Goal: Transaction & Acquisition: Purchase product/service

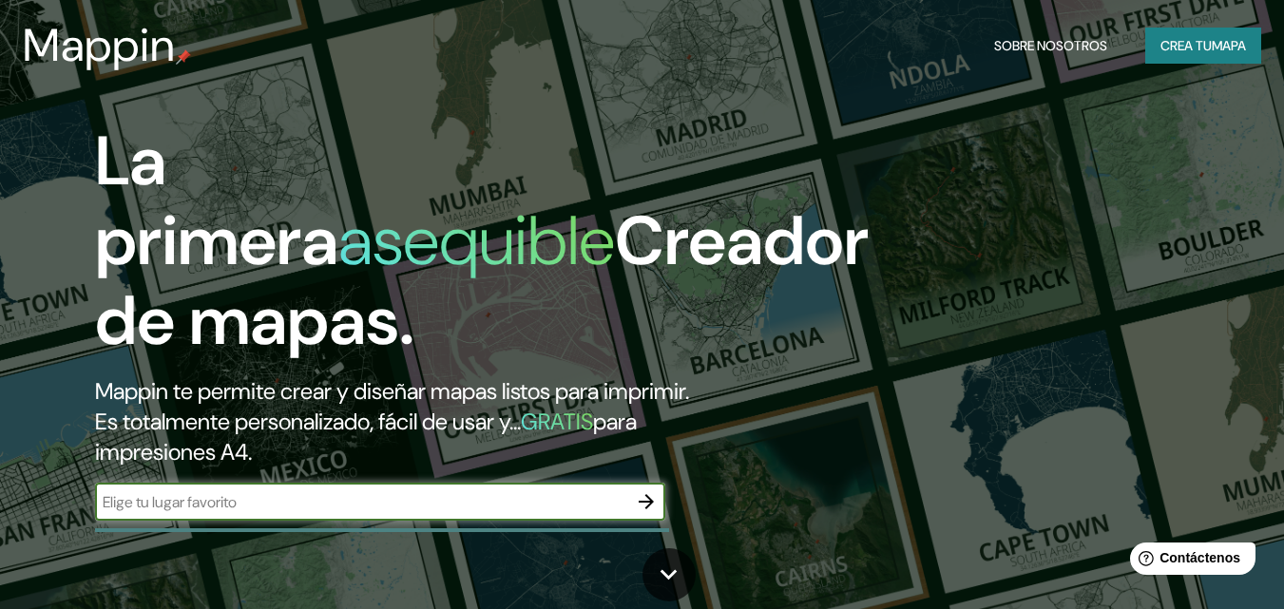
click at [649, 508] on icon "button" at bounding box center [646, 501] width 23 height 23
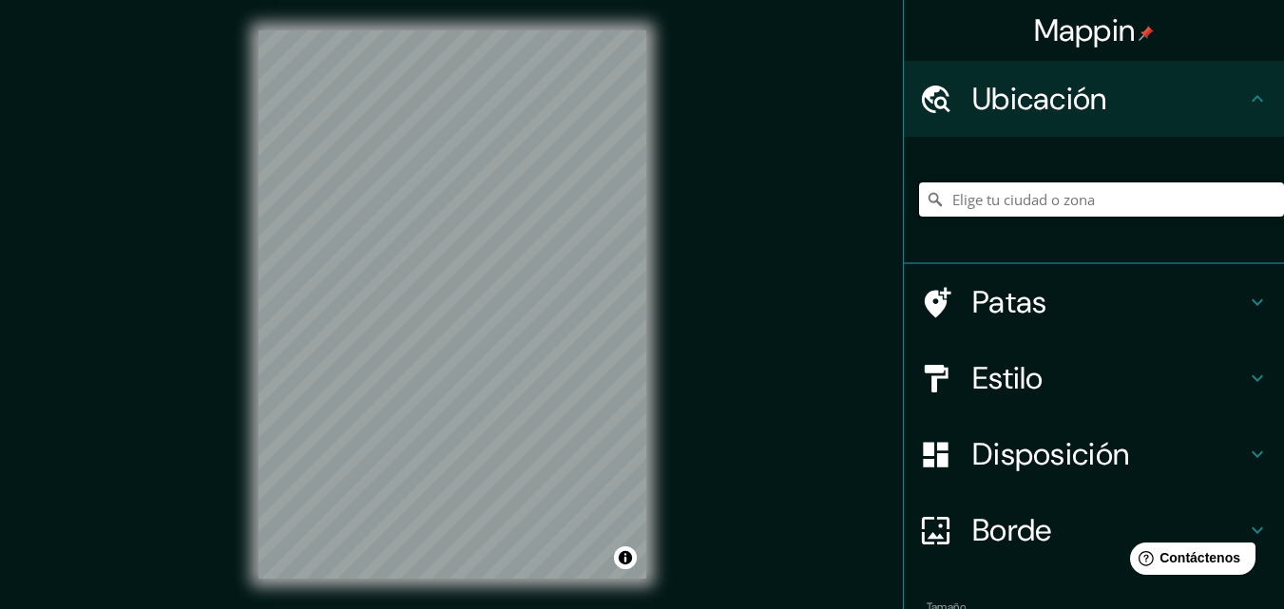
click at [1123, 201] on input "Elige tu ciudad o zona" at bounding box center [1101, 199] width 365 height 34
type input "[GEOGRAPHIC_DATA]"
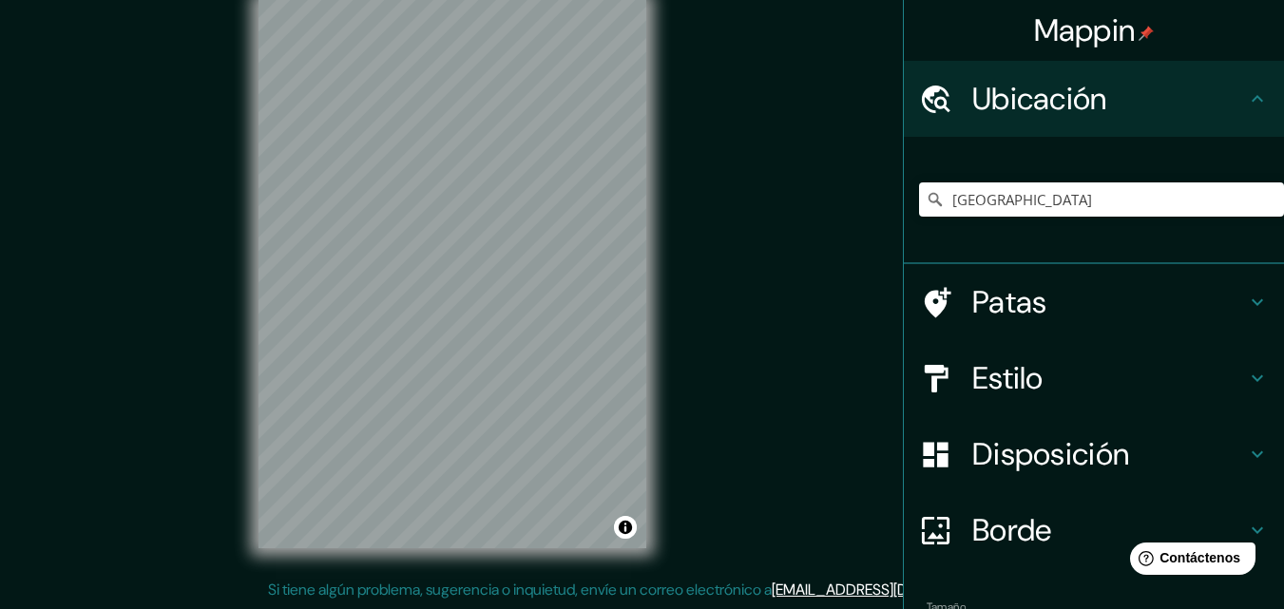
click at [818, 320] on div "Mappin Ubicación [GEOGRAPHIC_DATA] [GEOGRAPHIC_DATA] [GEOGRAPHIC_DATA] [GEOGRAP…" at bounding box center [642, 290] width 1284 height 640
click at [187, 340] on div "Mappin Ubicación [GEOGRAPHIC_DATA] [GEOGRAPHIC_DATA] [GEOGRAPHIC_DATA] [GEOGRAP…" at bounding box center [642, 290] width 1284 height 640
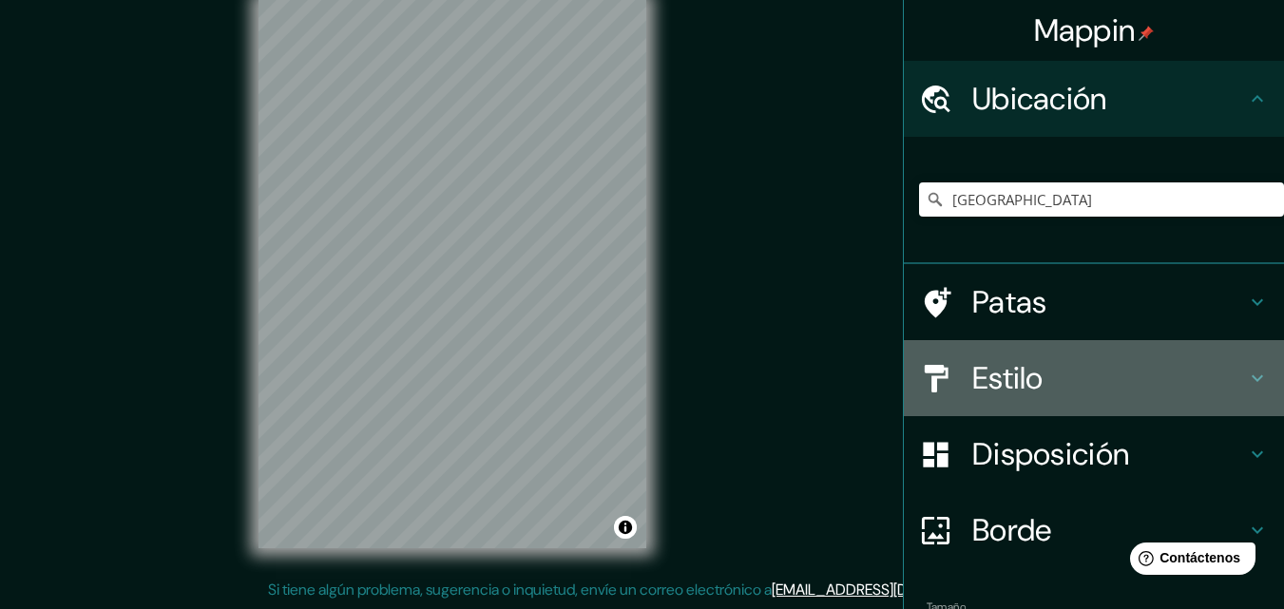
click at [1092, 386] on h4 "Estilo" at bounding box center [1109, 378] width 274 height 38
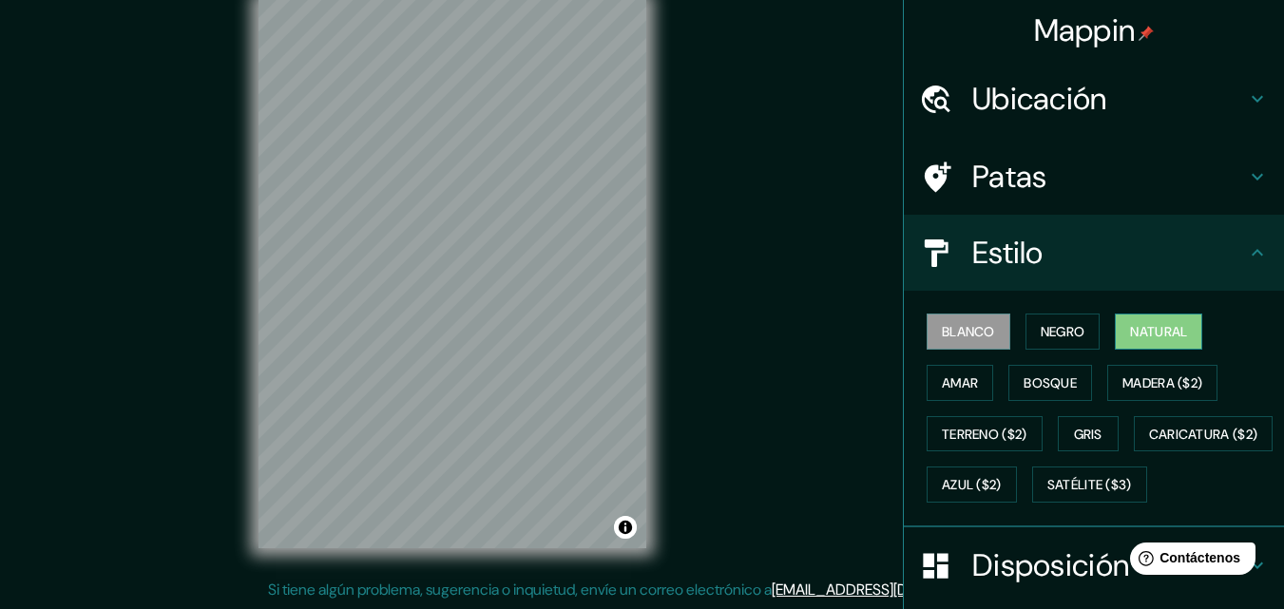
click at [1138, 333] on font "Natural" at bounding box center [1158, 331] width 57 height 17
click at [588, 0] on html "Mappin Ubicación [GEOGRAPHIC_DATA] [GEOGRAPHIC_DATA] [GEOGRAPHIC_DATA] [GEOGRAP…" at bounding box center [642, 274] width 1284 height 609
click at [987, 470] on div "Mappin Ubicación [GEOGRAPHIC_DATA] [GEOGRAPHIC_DATA] [GEOGRAPHIC_DATA] [GEOGRAP…" at bounding box center [642, 290] width 1284 height 640
click at [1283, 113] on html "Mappin Ubicación [GEOGRAPHIC_DATA] [GEOGRAPHIC_DATA] [GEOGRAPHIC_DATA] [GEOGRAP…" at bounding box center [642, 274] width 1284 height 609
click at [872, 250] on div "Mappin Ubicación [GEOGRAPHIC_DATA] [GEOGRAPHIC_DATA] [GEOGRAPHIC_DATA] [GEOGRAP…" at bounding box center [642, 290] width 1284 height 640
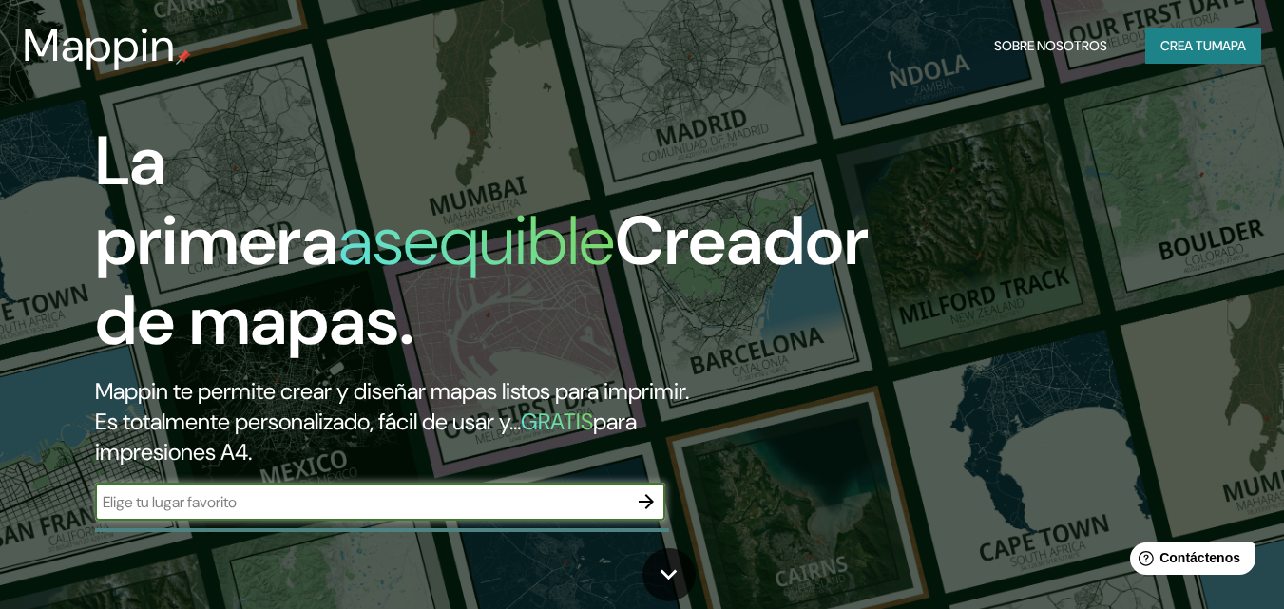
click at [651, 510] on icon "button" at bounding box center [646, 501] width 23 height 23
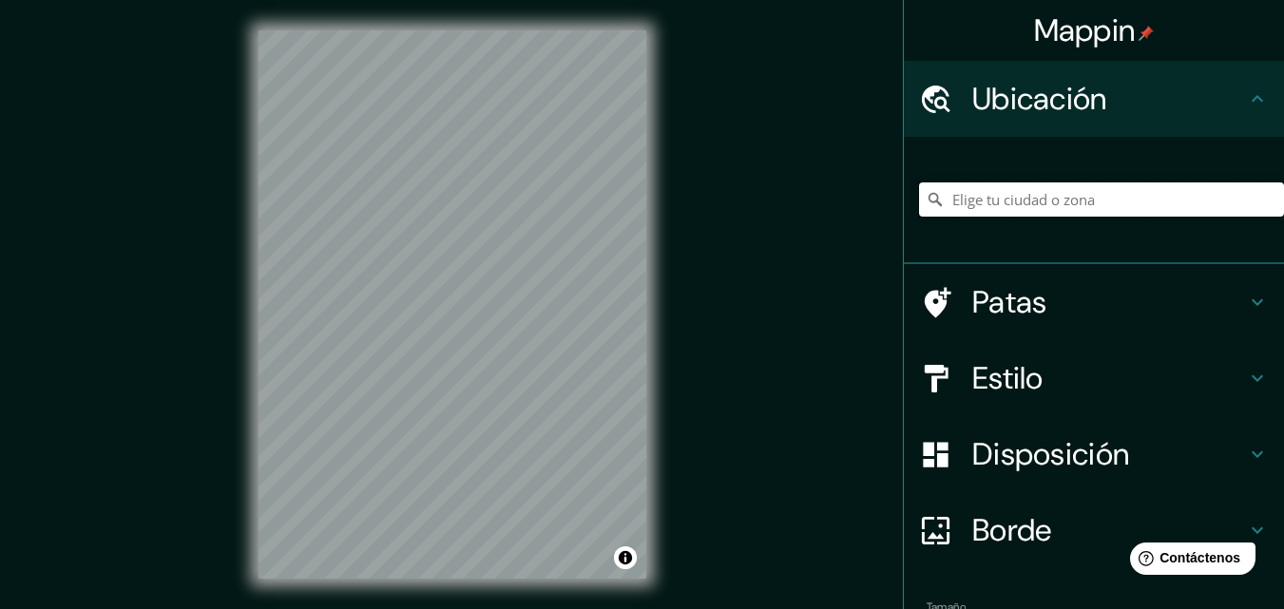
click at [1144, 203] on input "Elige tu ciudad o zona" at bounding box center [1101, 199] width 365 height 34
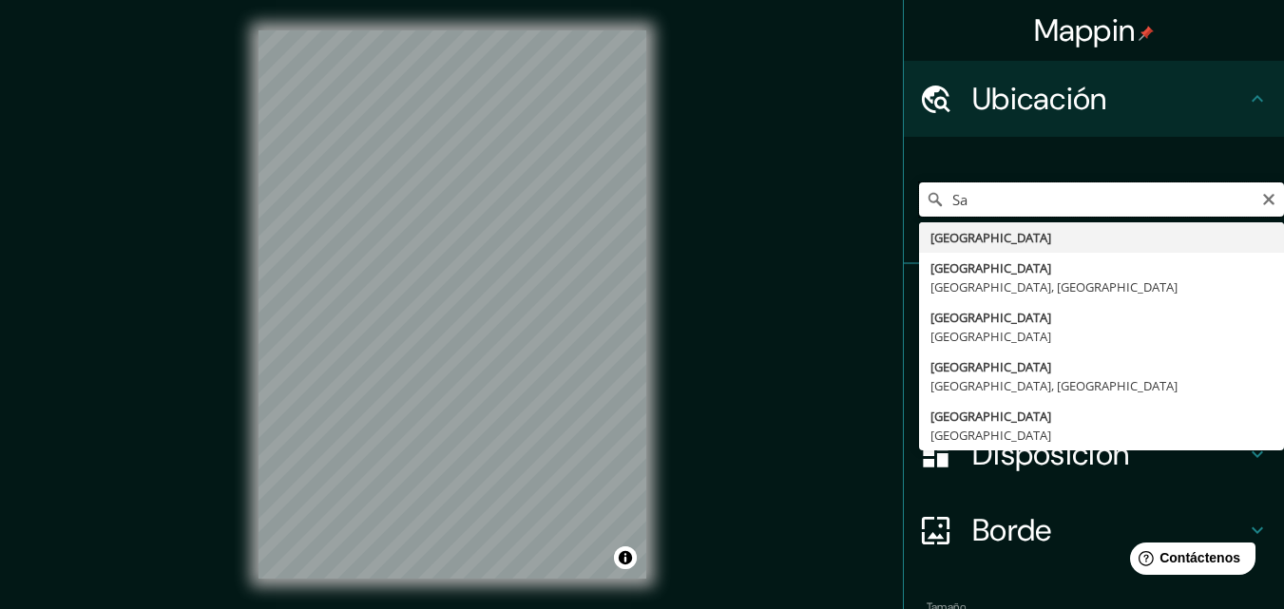
type input "S"
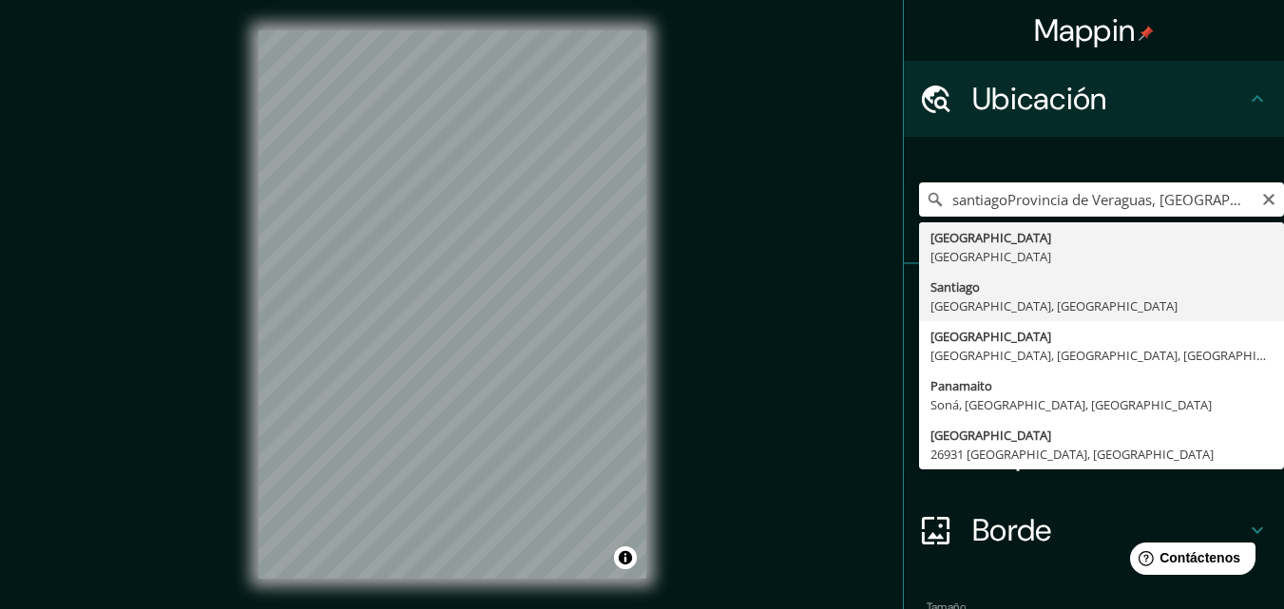
type input "Santiago, Provincia de Veraguas, Panamá"
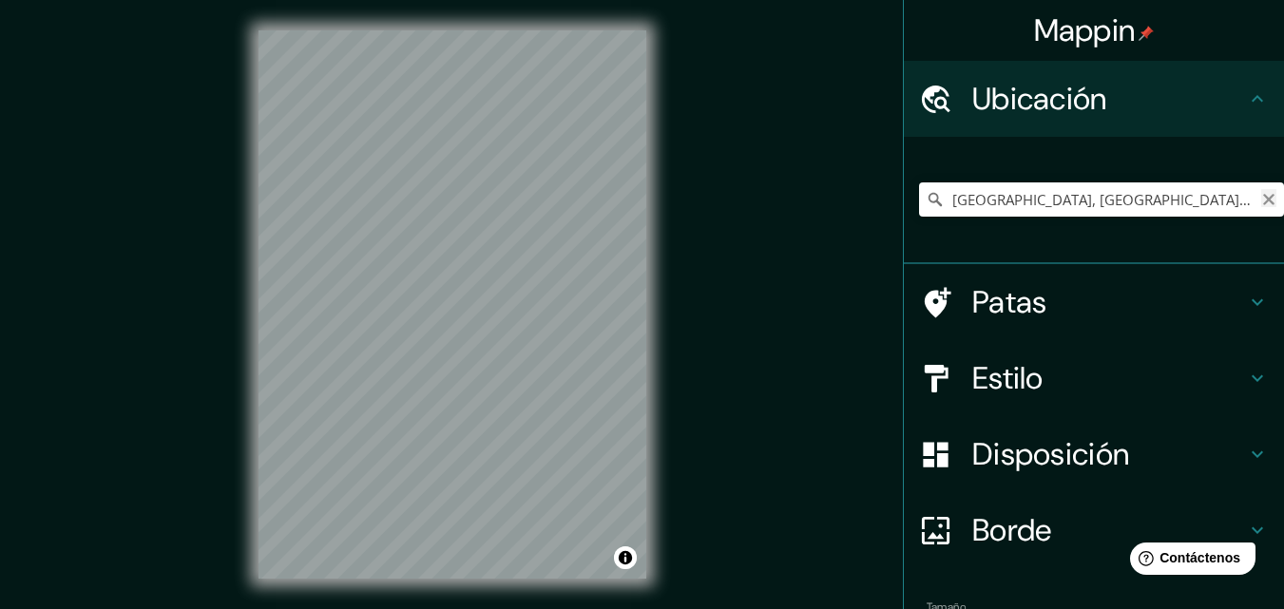
click at [1261, 202] on icon "Claro" at bounding box center [1268, 199] width 15 height 15
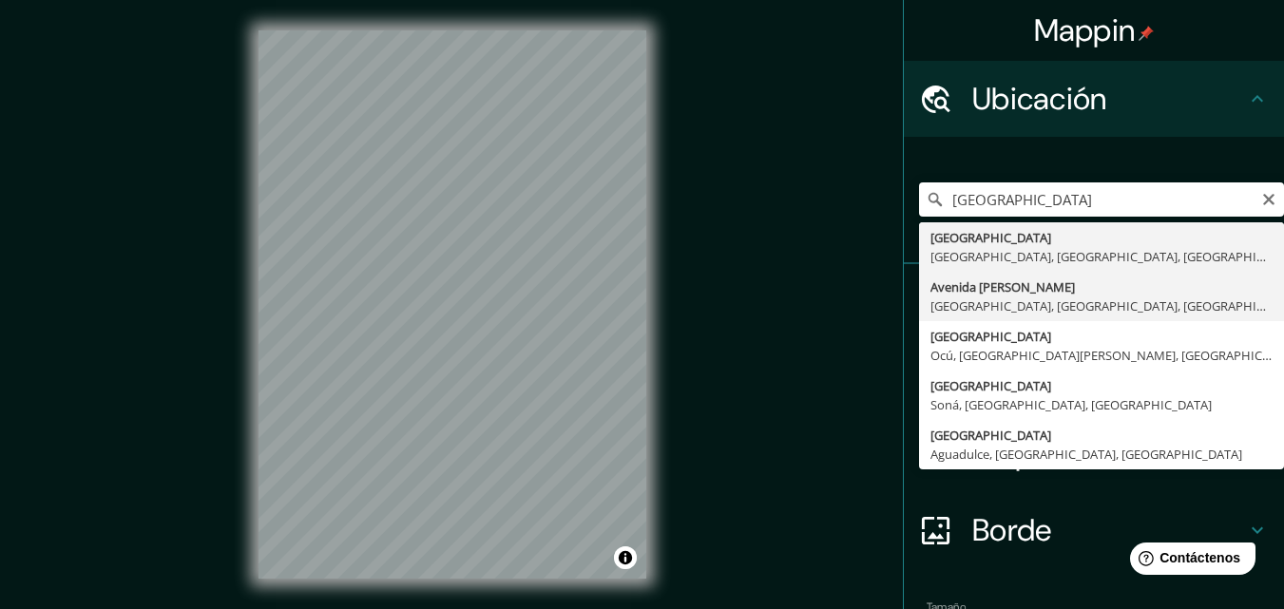
type input "Avenida Hector Alejandro Santacoloma, Santiago, Provincia de Veraguas, Panamá"
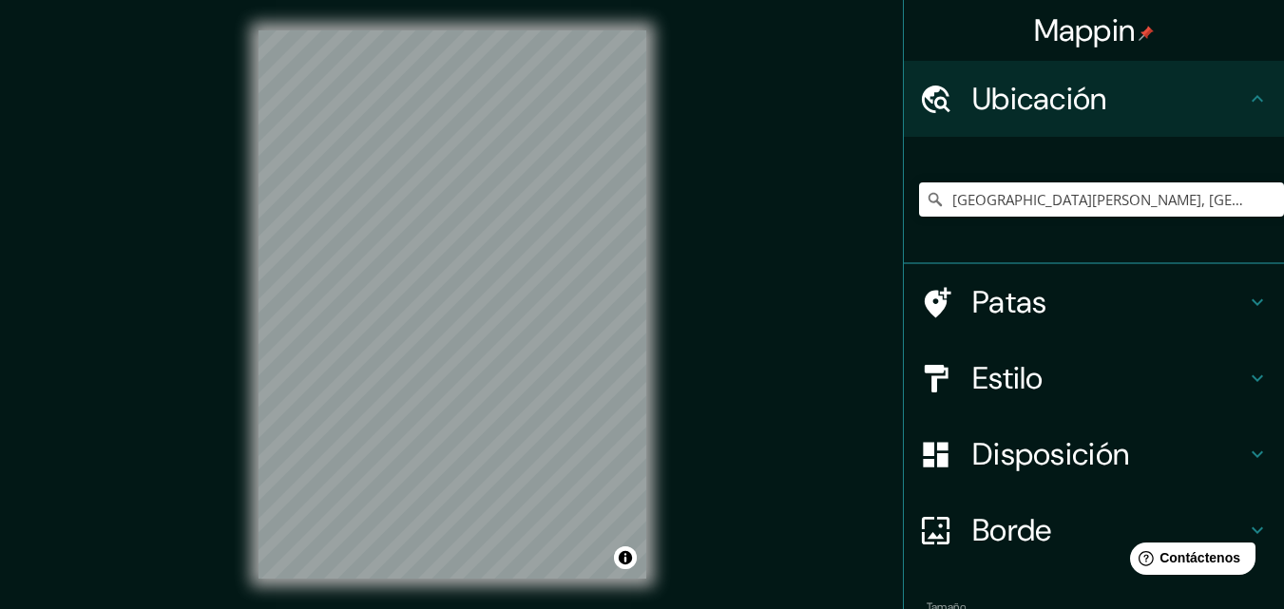
click at [764, 280] on div "Mappin Ubicación Avenida Hector Alejandro Santacoloma, Santiago, Provincia de V…" at bounding box center [642, 320] width 1284 height 640
click at [1246, 299] on icon at bounding box center [1257, 302] width 23 height 23
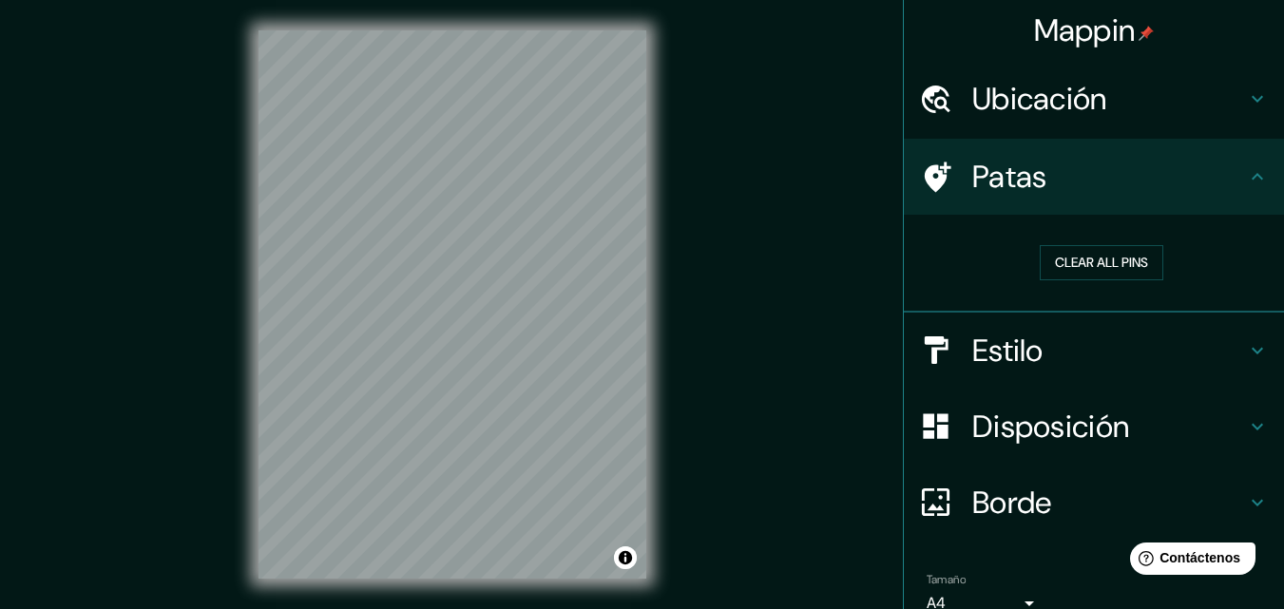
click at [1250, 184] on icon at bounding box center [1257, 176] width 23 height 23
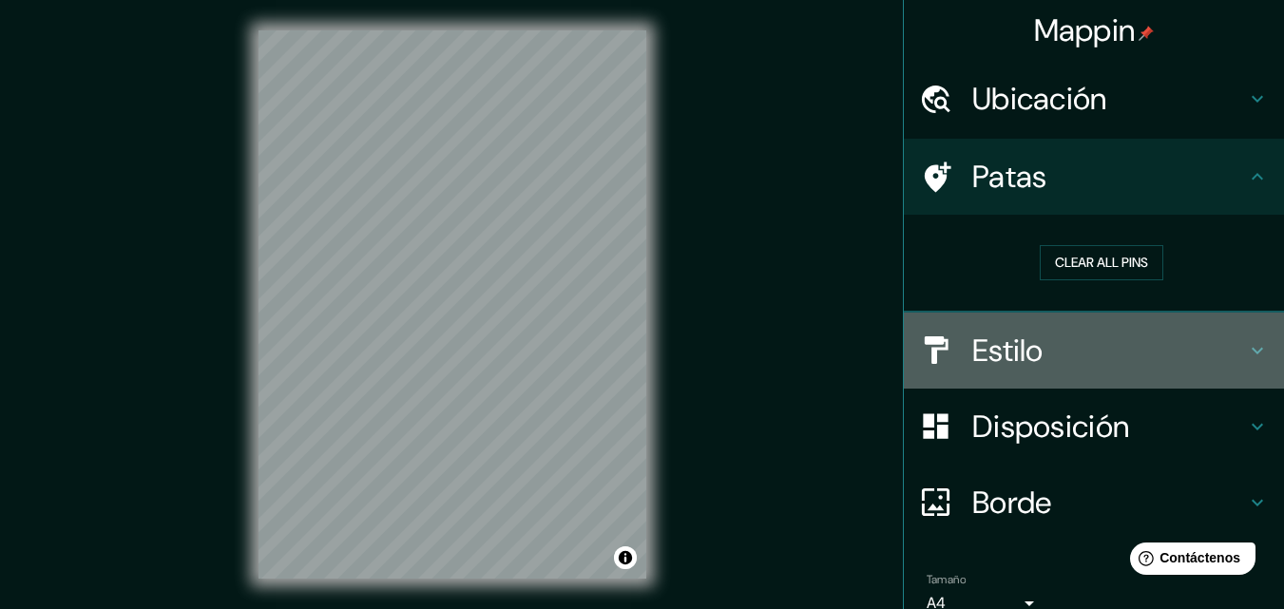
click at [1246, 355] on icon at bounding box center [1257, 350] width 23 height 23
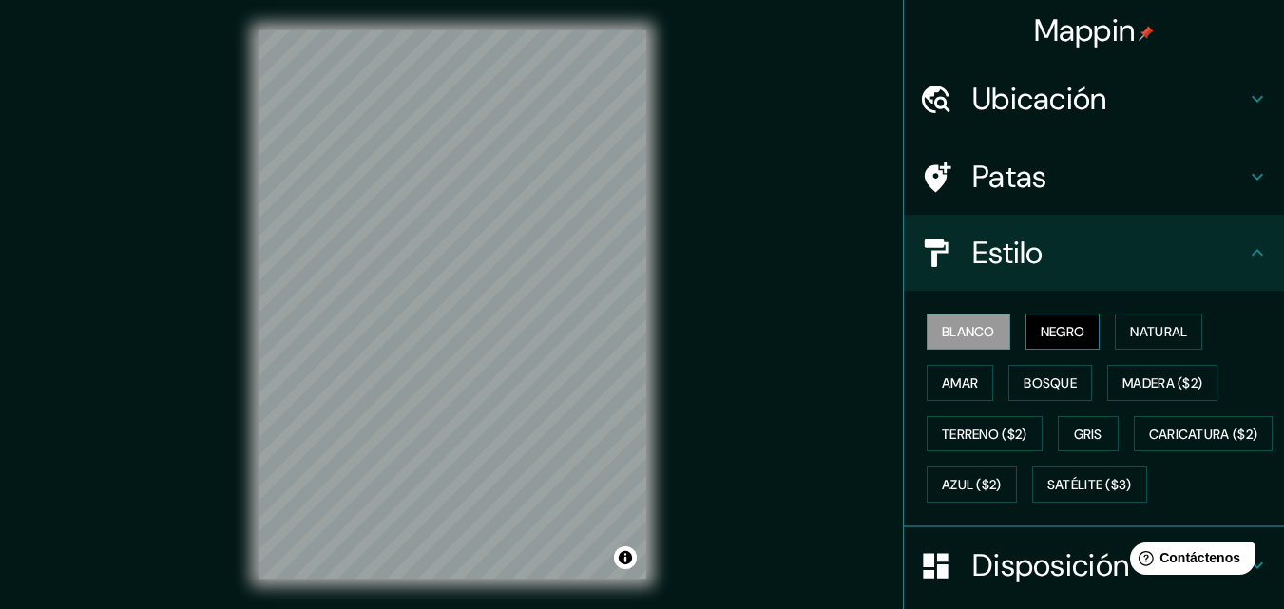
click at [1068, 337] on font "Negro" at bounding box center [1063, 331] width 45 height 17
click at [1130, 330] on font "Natural" at bounding box center [1158, 331] width 57 height 17
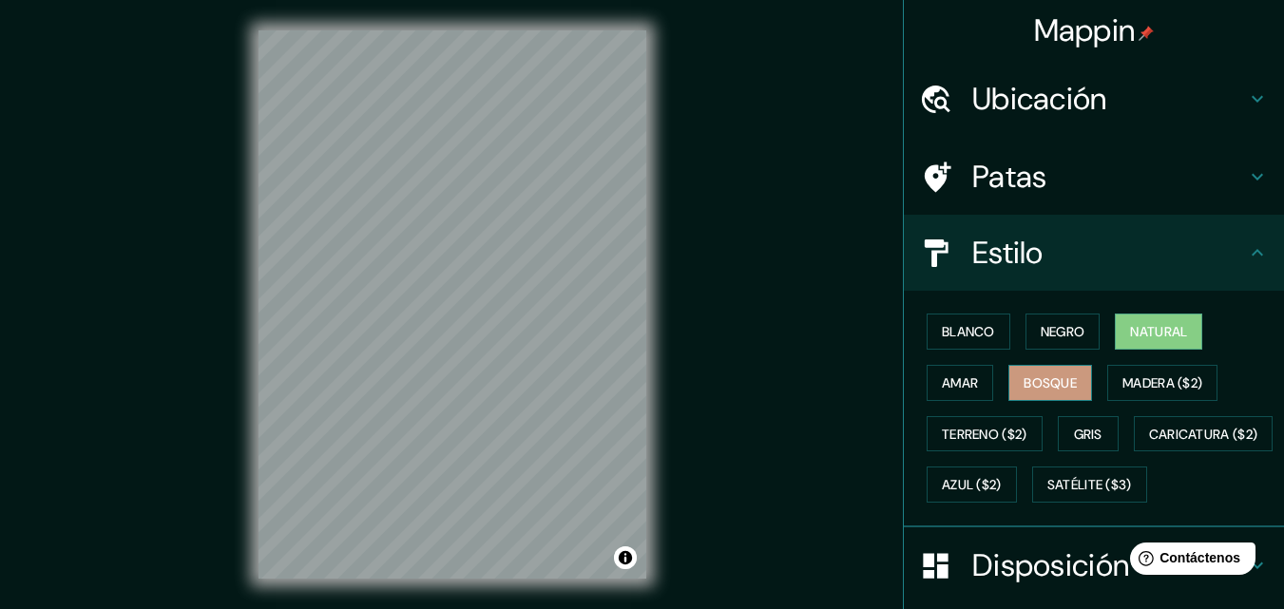
click at [1048, 379] on font "Bosque" at bounding box center [1050, 382] width 53 height 17
click at [958, 383] on font "Amar" at bounding box center [960, 382] width 36 height 17
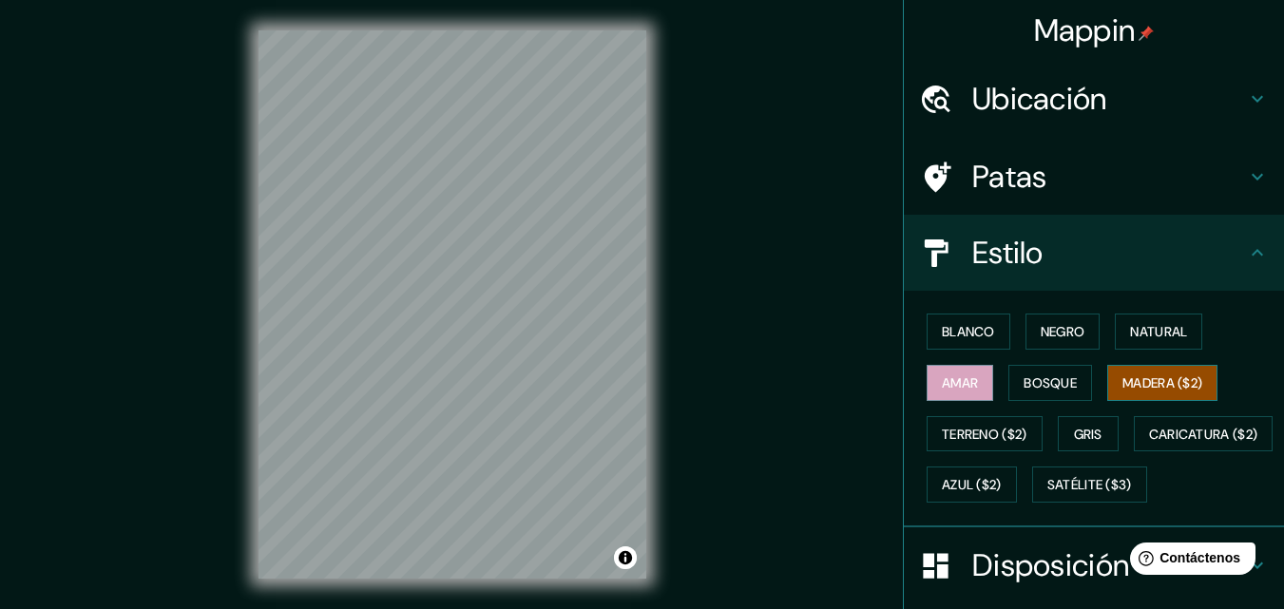
click at [1145, 377] on font "Madera ($2)" at bounding box center [1162, 382] width 80 height 17
click at [1074, 427] on font "Gris" at bounding box center [1088, 434] width 29 height 17
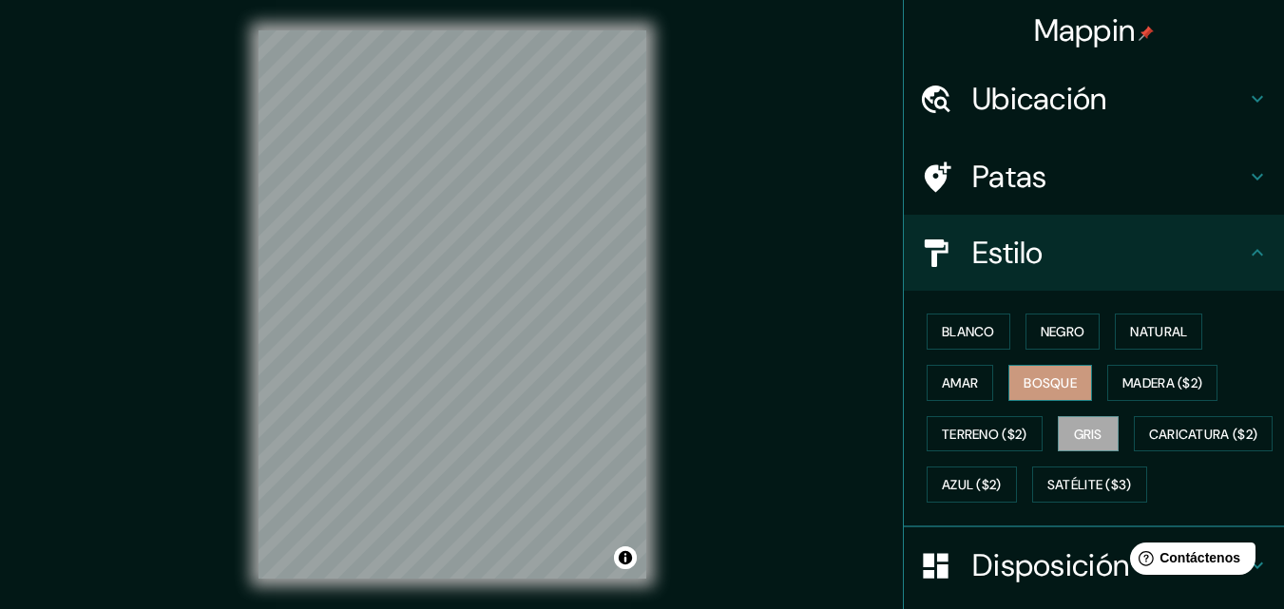
click at [1051, 382] on font "Bosque" at bounding box center [1050, 382] width 53 height 17
click at [1148, 339] on font "Natural" at bounding box center [1158, 331] width 57 height 17
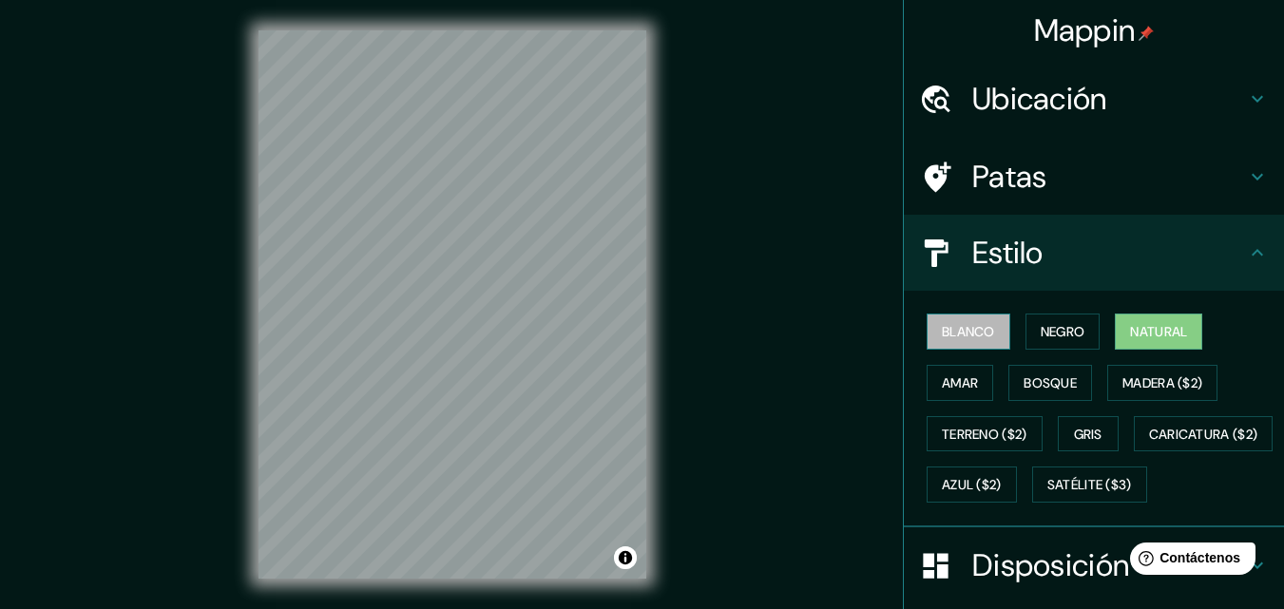
click at [962, 334] on font "Blanco" at bounding box center [968, 331] width 53 height 17
click at [1156, 333] on font "Natural" at bounding box center [1158, 331] width 57 height 17
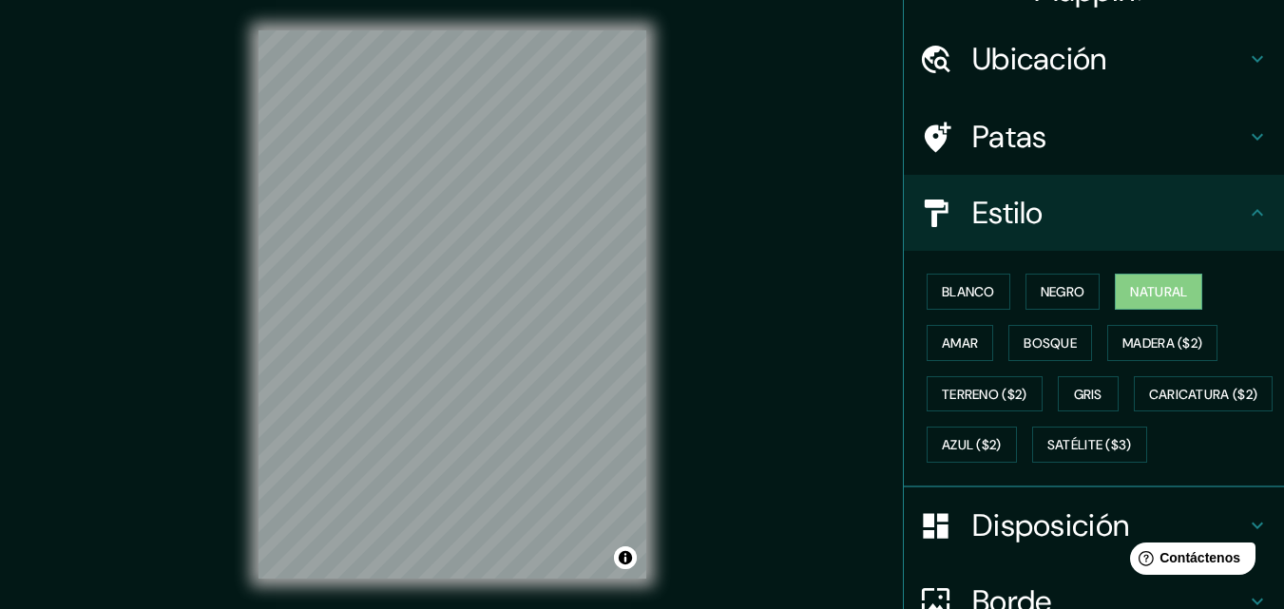
scroll to position [48, 0]
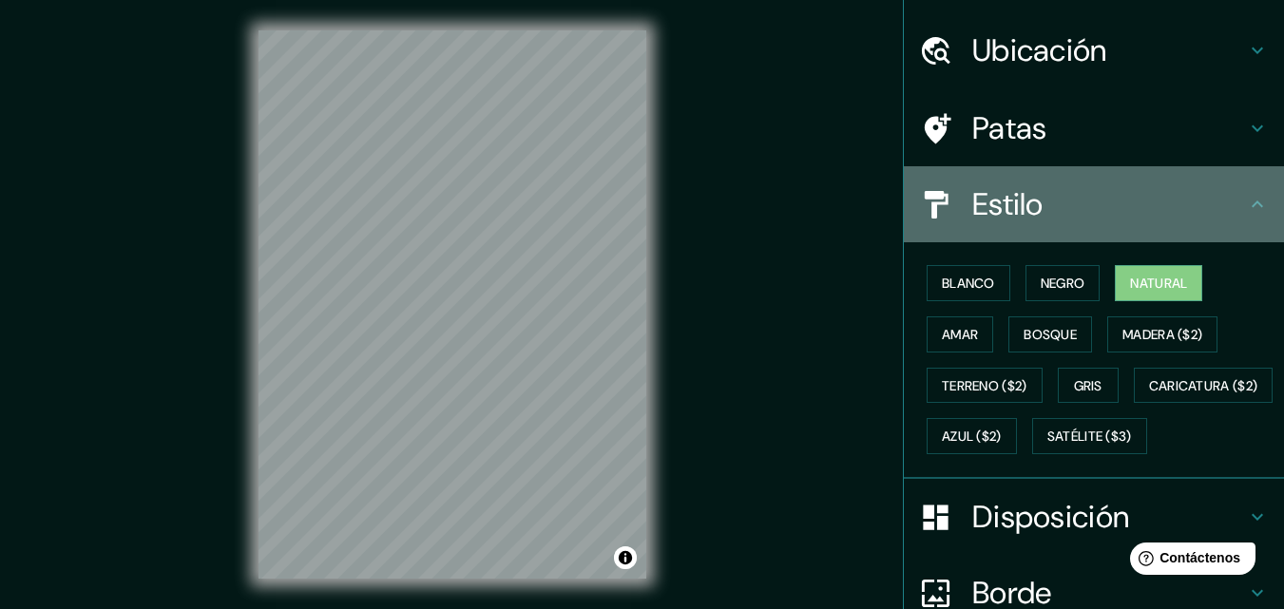
click at [1249, 207] on icon at bounding box center [1257, 204] width 23 height 23
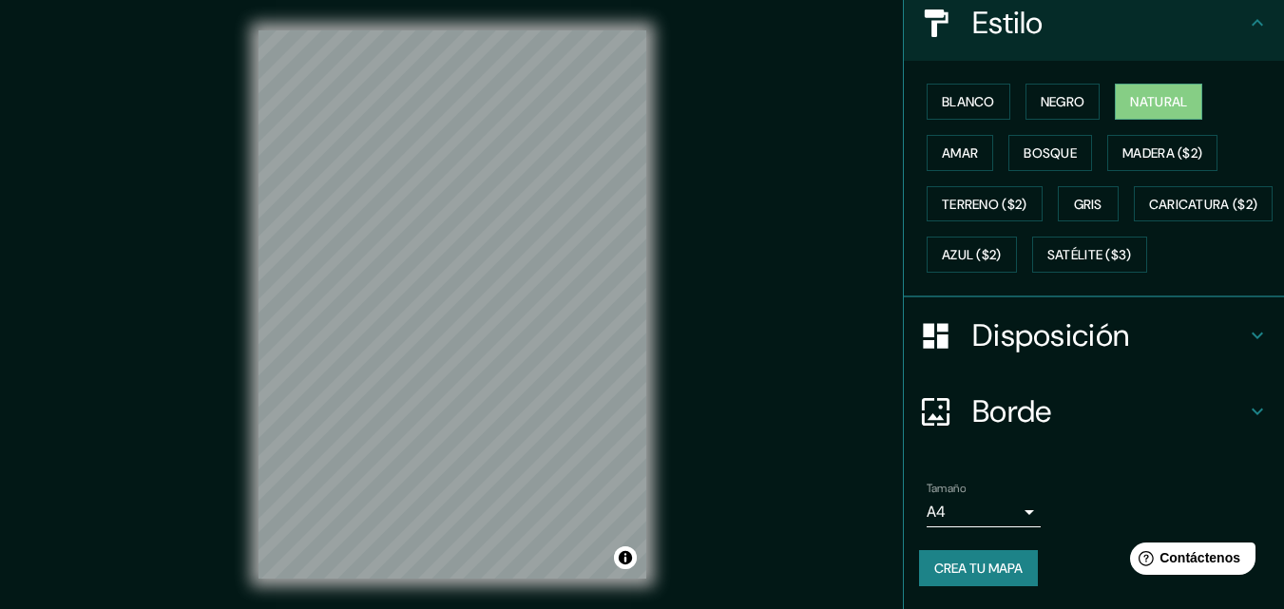
scroll to position [280, 0]
click at [1143, 331] on h4 "Disposición" at bounding box center [1109, 335] width 274 height 38
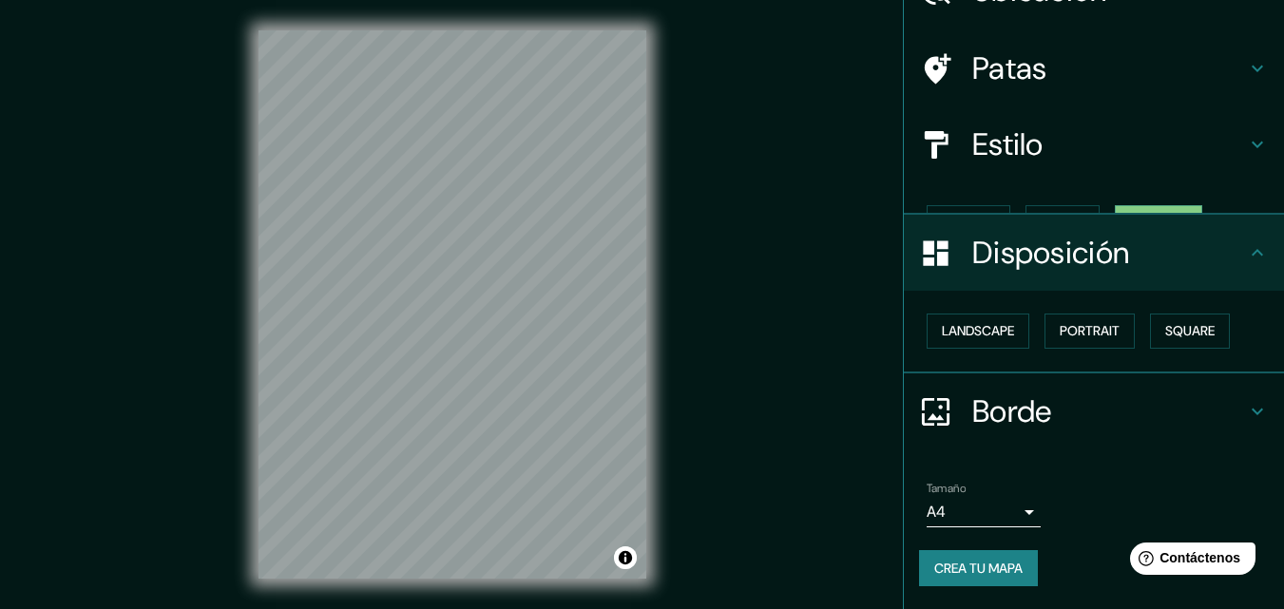
scroll to position [76, 0]
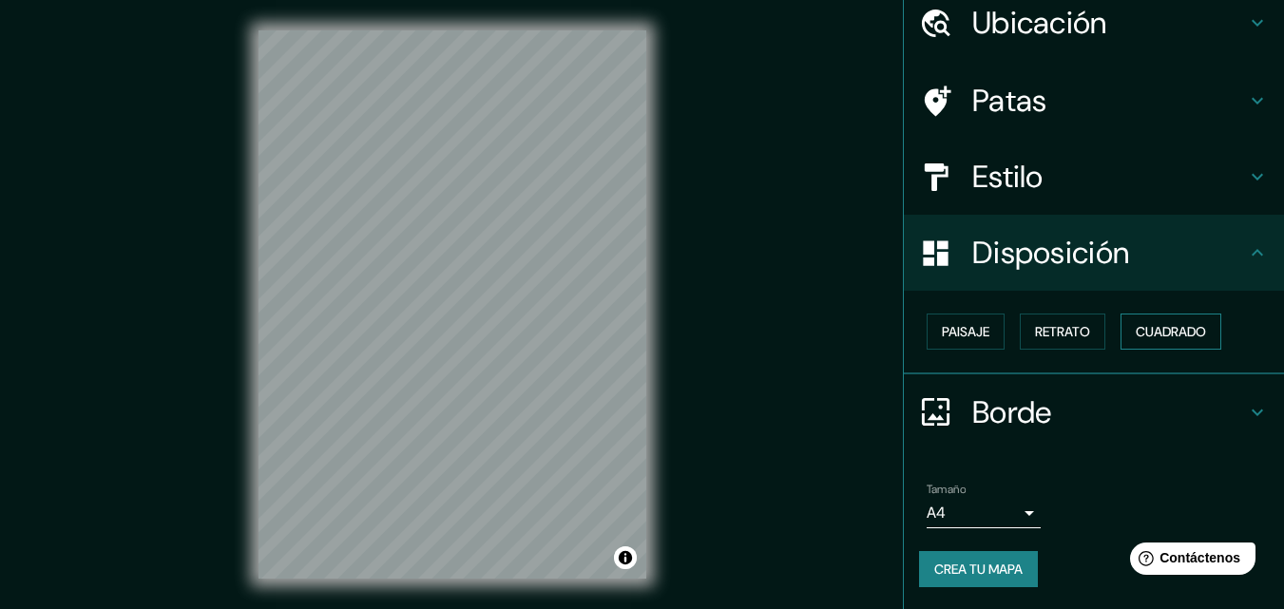
click at [1158, 331] on font "Cuadrado" at bounding box center [1171, 331] width 70 height 17
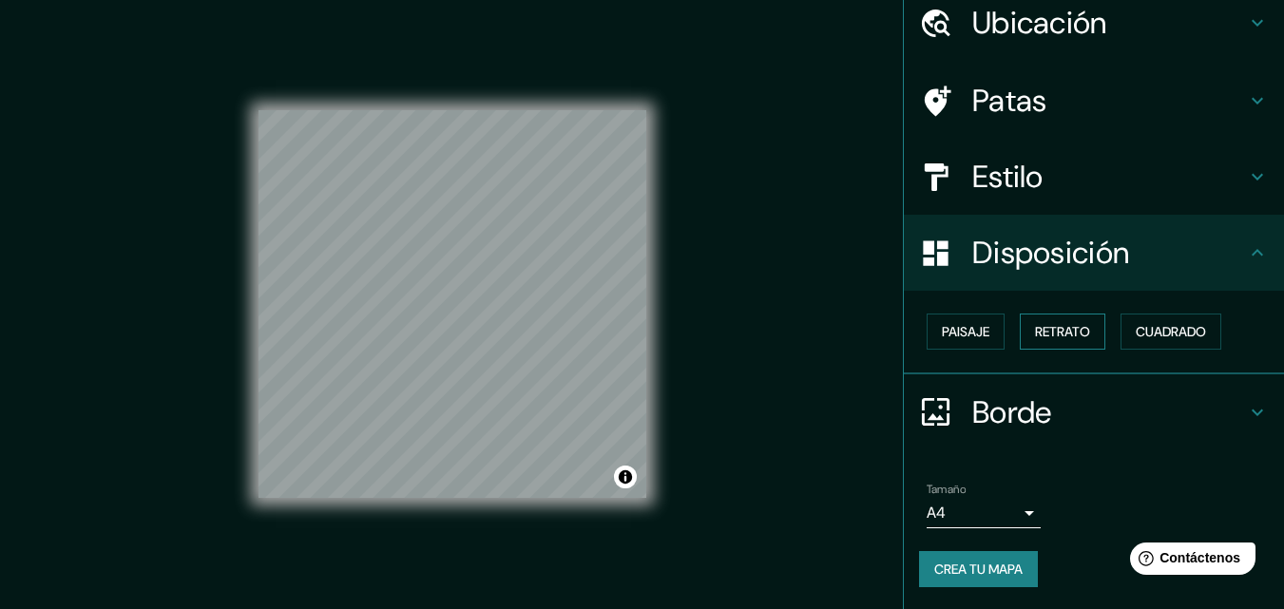
click at [1074, 333] on font "Retrato" at bounding box center [1062, 331] width 55 height 17
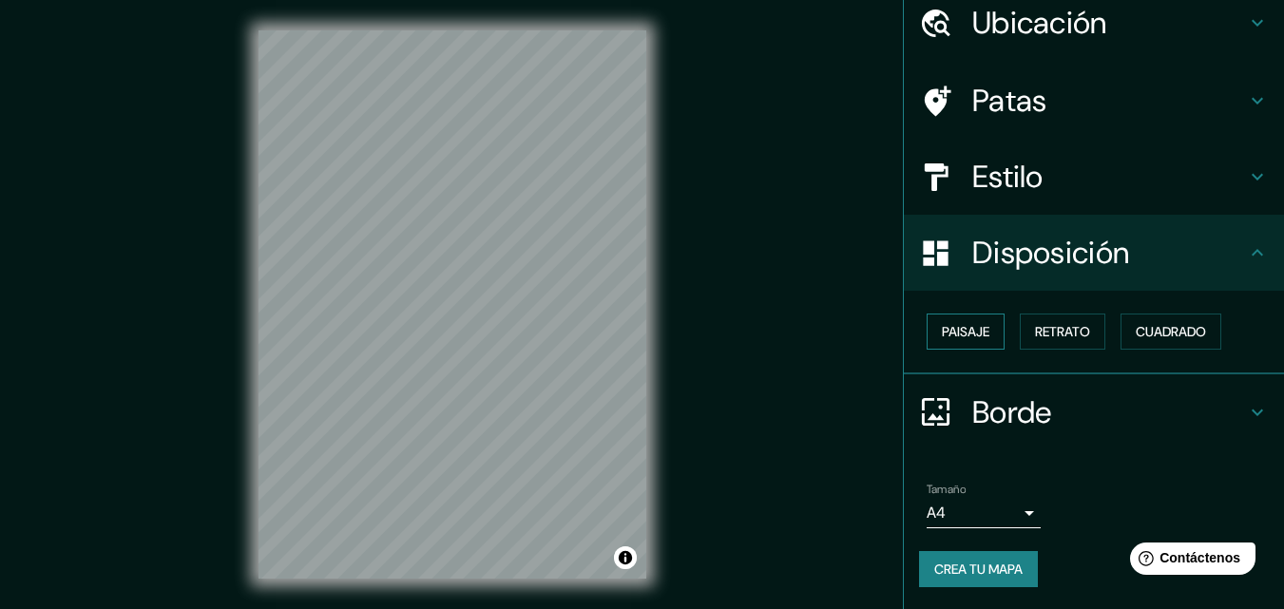
click at [969, 327] on font "Paisaje" at bounding box center [966, 331] width 48 height 17
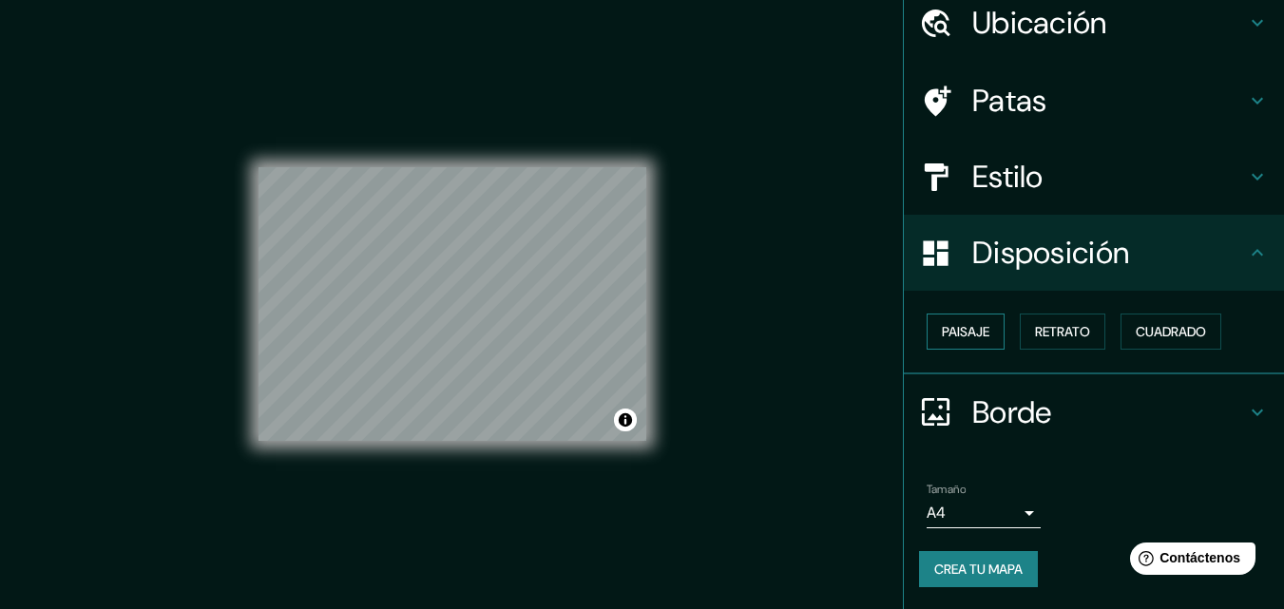
click at [967, 326] on font "Paisaje" at bounding box center [966, 331] width 48 height 17
click at [1035, 326] on font "Retrato" at bounding box center [1062, 331] width 55 height 17
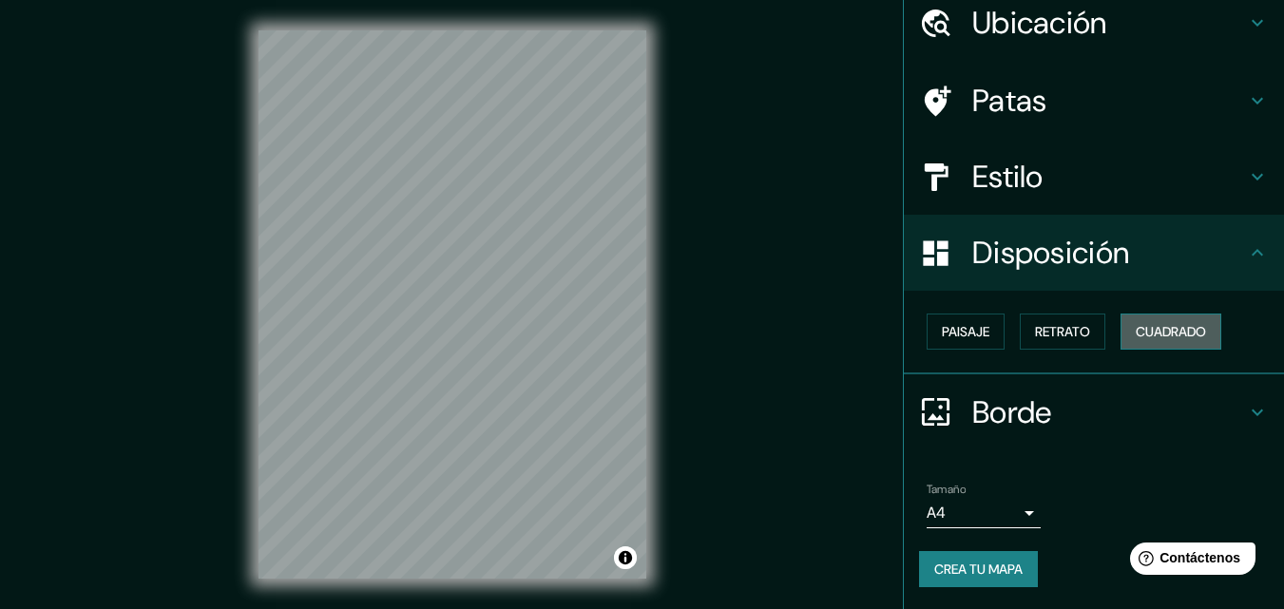
click at [1136, 332] on font "Cuadrado" at bounding box center [1171, 331] width 70 height 17
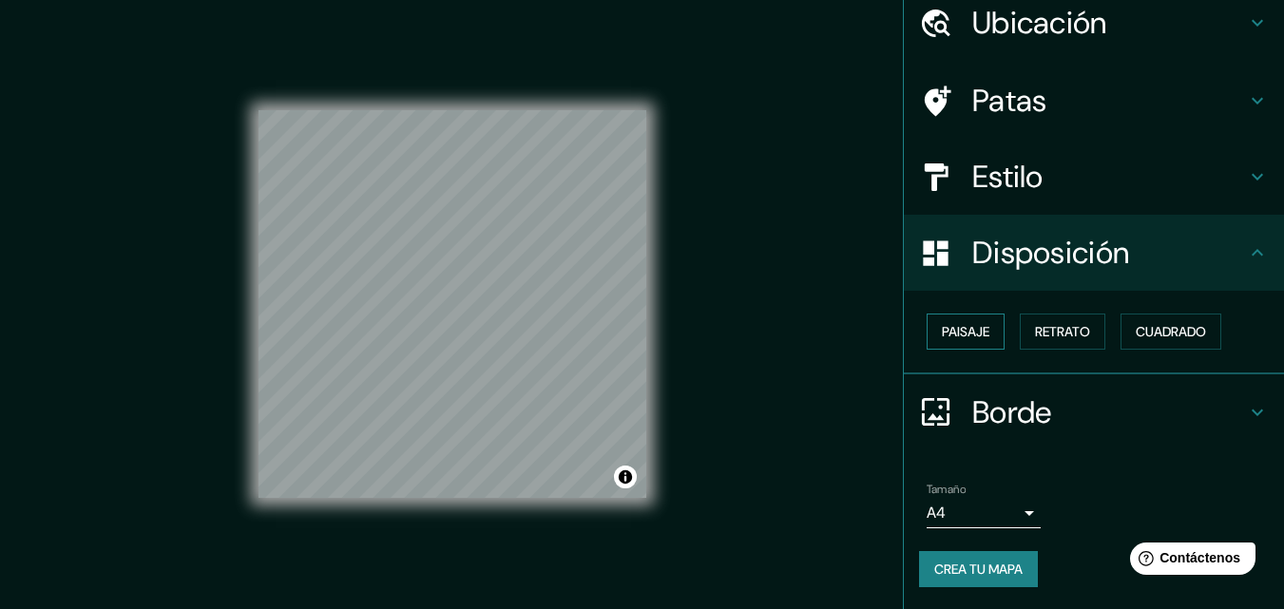
click at [954, 326] on font "Paisaje" at bounding box center [966, 331] width 48 height 17
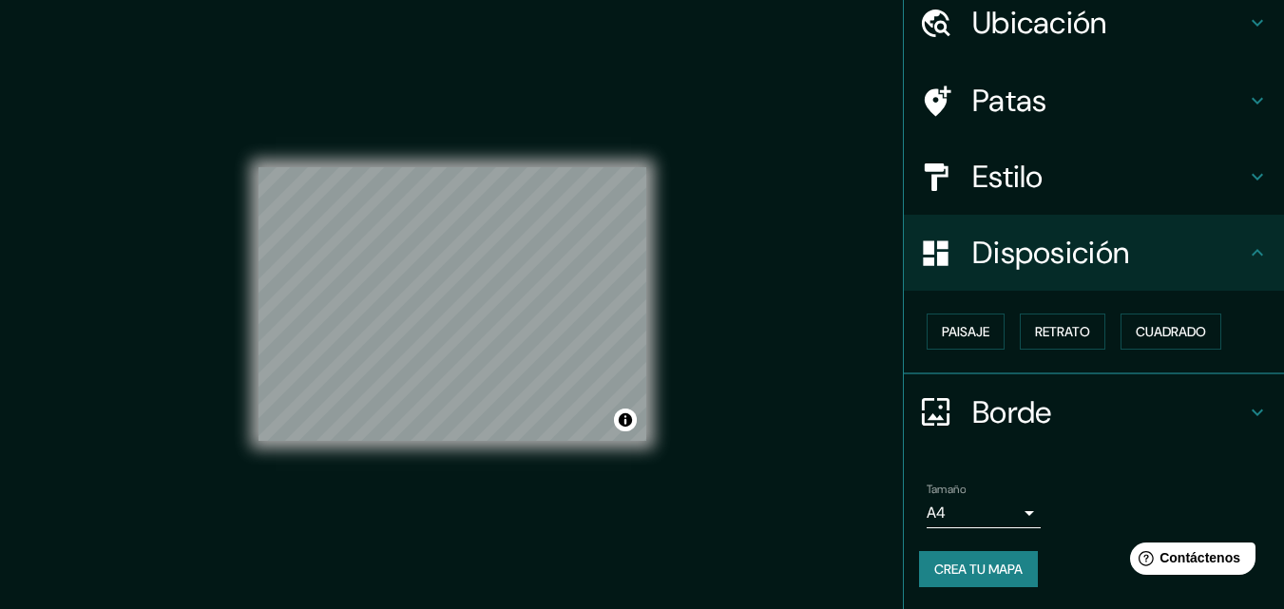
click at [1106, 185] on h4 "Estilo" at bounding box center [1109, 177] width 274 height 38
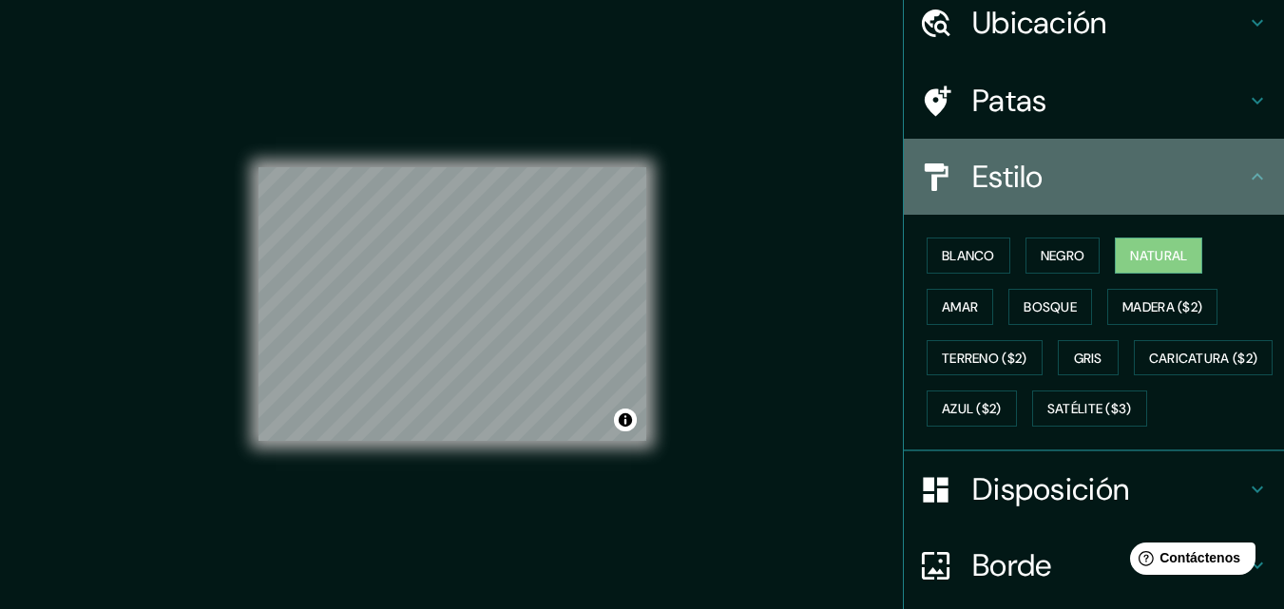
click at [1106, 185] on h4 "Estilo" at bounding box center [1109, 177] width 274 height 38
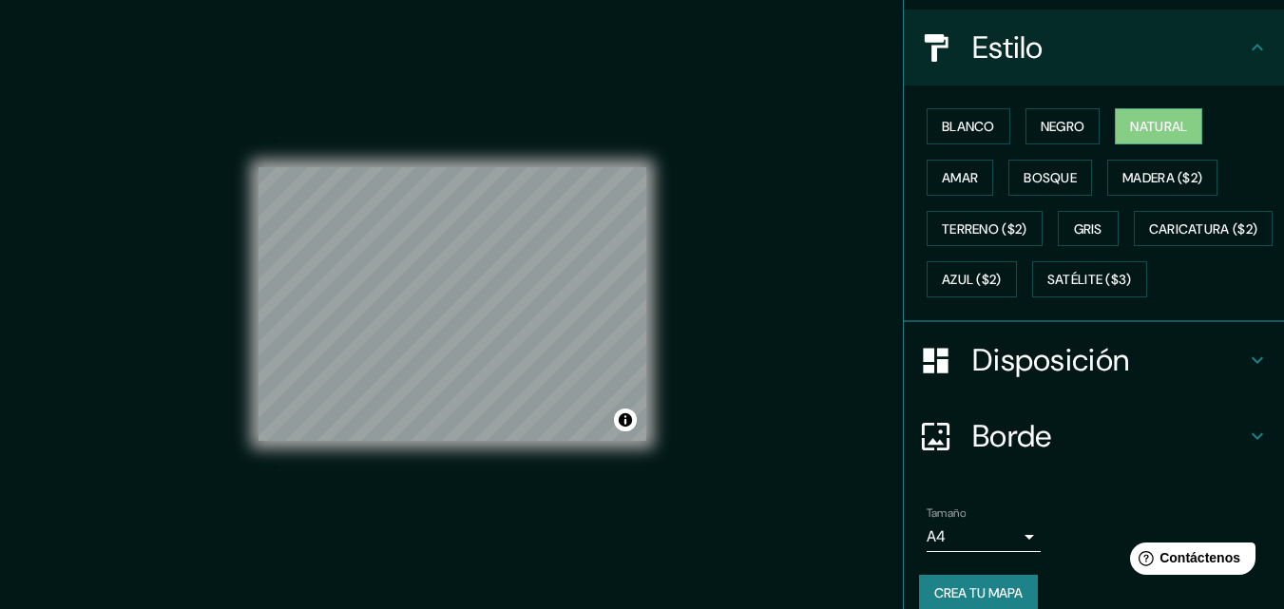
scroll to position [280, 0]
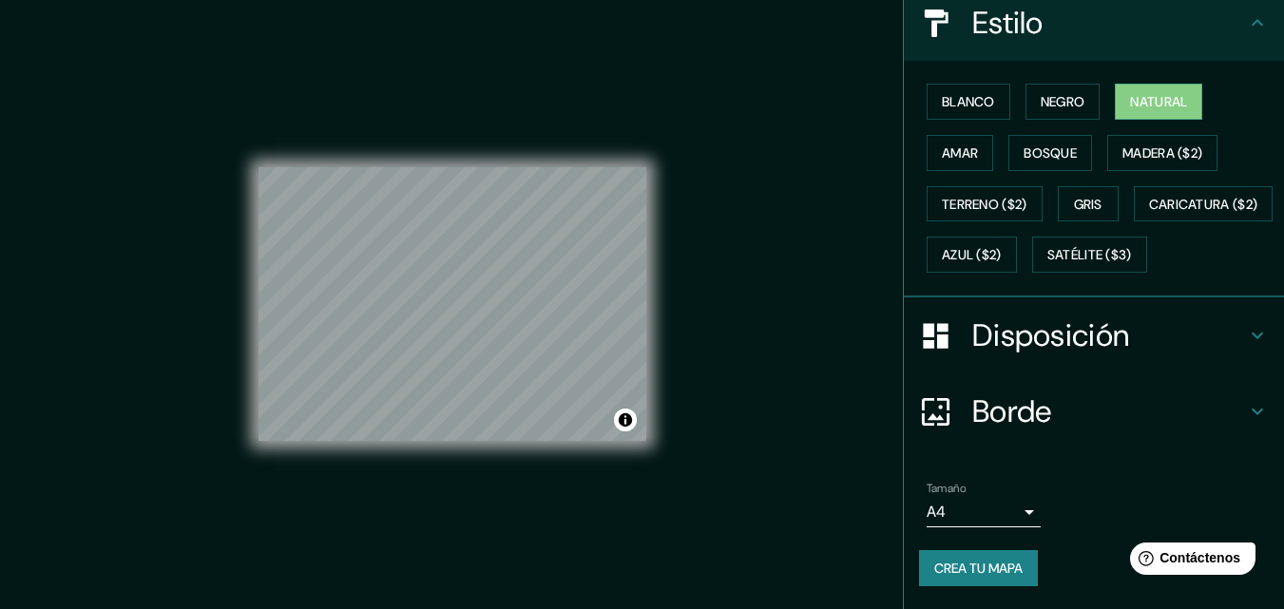
click at [1056, 419] on h4 "Borde" at bounding box center [1109, 411] width 274 height 38
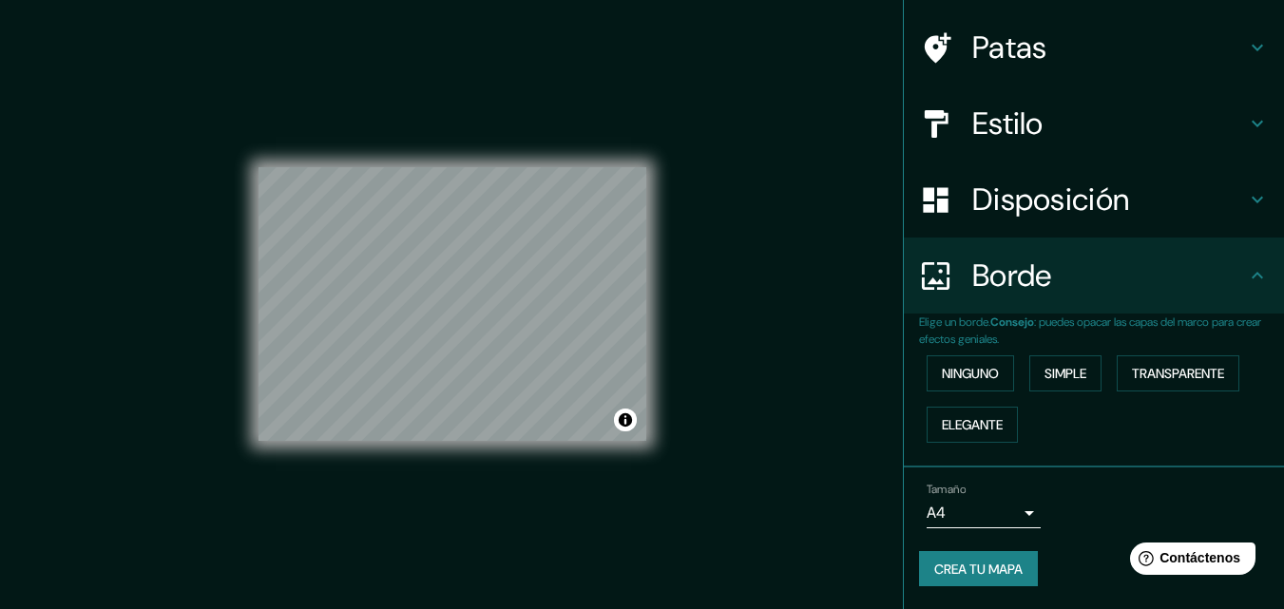
scroll to position [129, 0]
click at [1052, 376] on font "Simple" at bounding box center [1065, 373] width 42 height 17
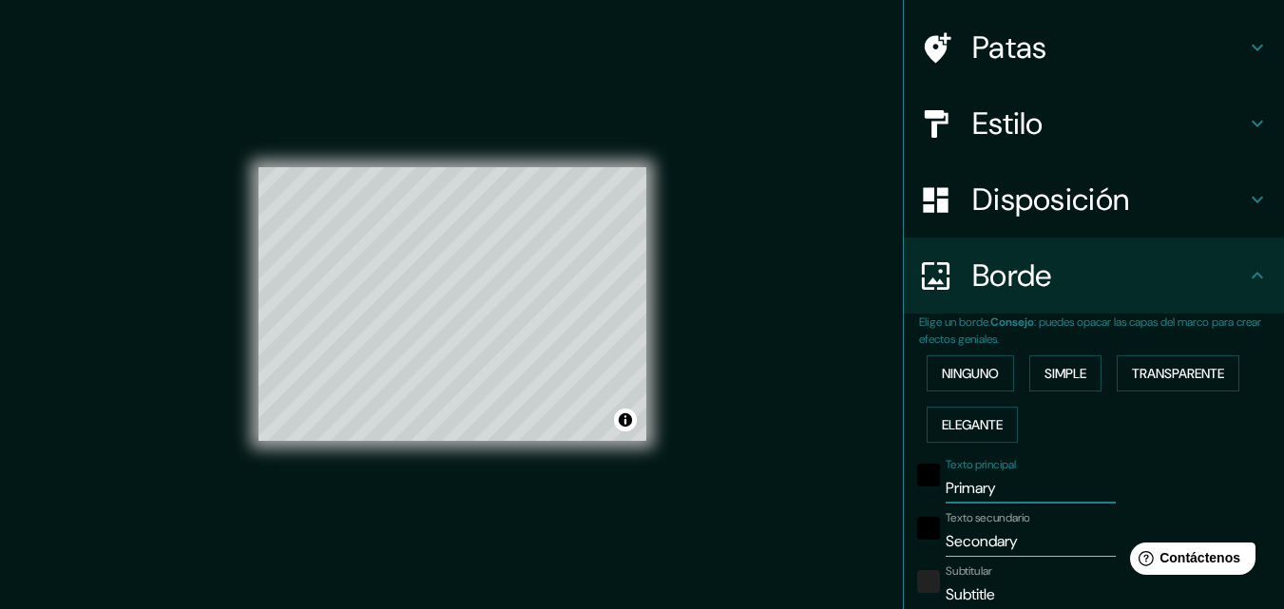
click at [1025, 491] on input "Primary" at bounding box center [1031, 488] width 170 height 30
click at [1183, 377] on font "Transparente" at bounding box center [1178, 373] width 92 height 17
click at [976, 374] on font "Ninguno" at bounding box center [970, 373] width 57 height 17
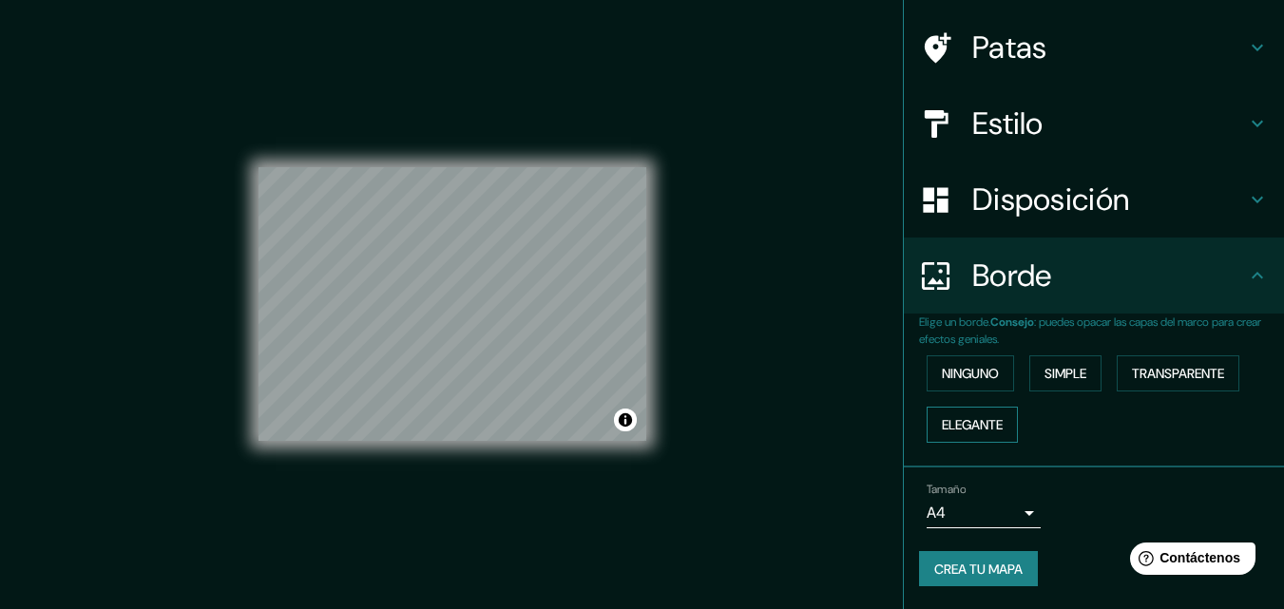
click at [987, 422] on font "Elegante" at bounding box center [972, 424] width 61 height 17
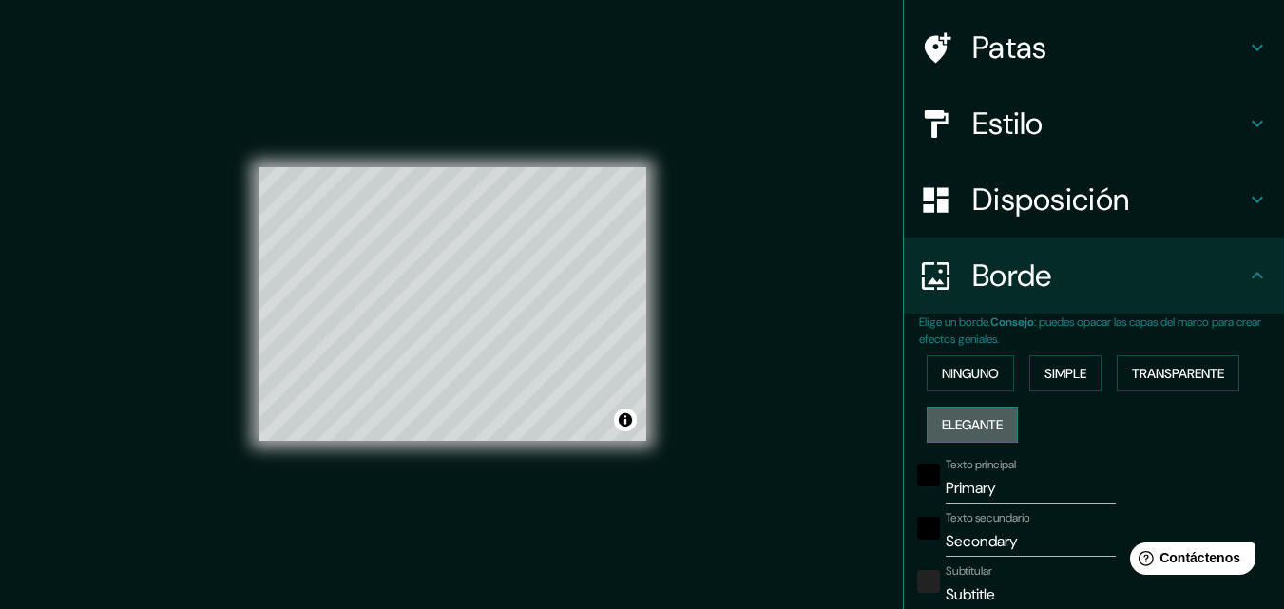
click at [987, 422] on font "Elegante" at bounding box center [972, 424] width 61 height 17
type input "163"
type input "33"
type input "16"
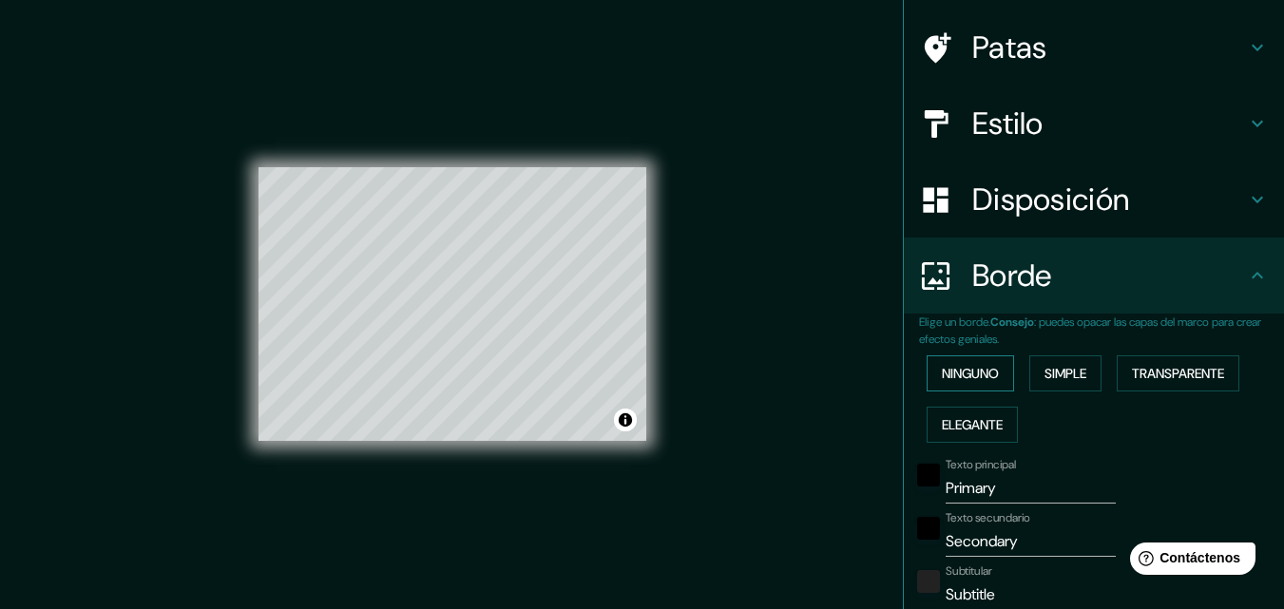
click at [976, 374] on font "Ninguno" at bounding box center [970, 373] width 57 height 17
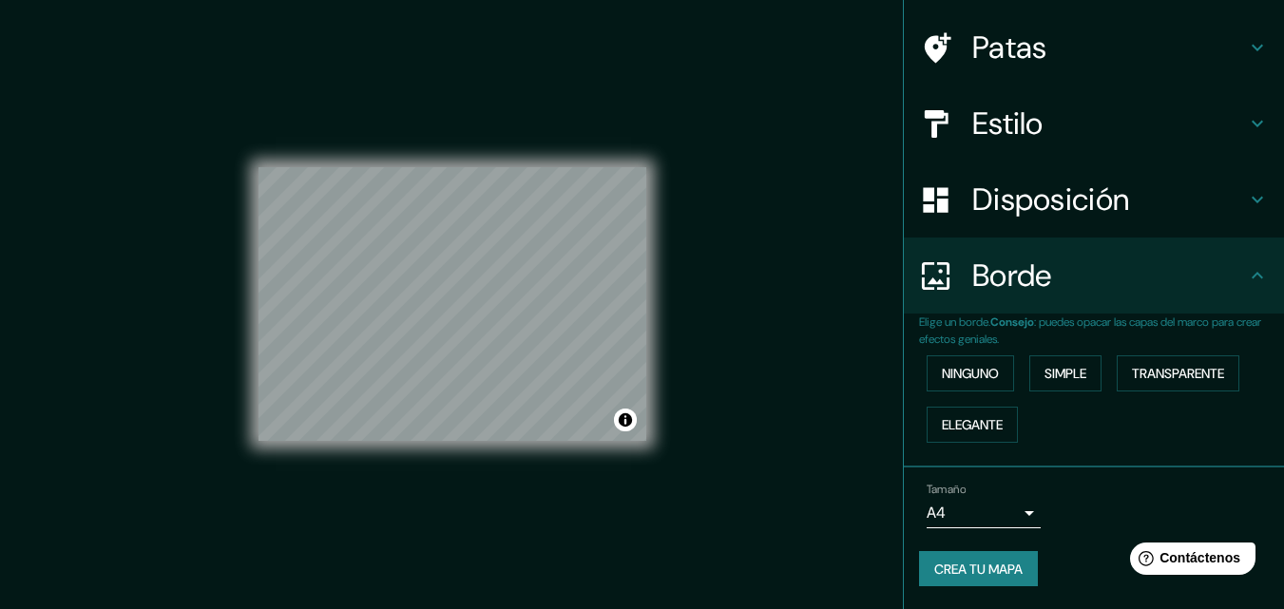
click at [1115, 201] on font "Disposición" at bounding box center [1050, 200] width 157 height 40
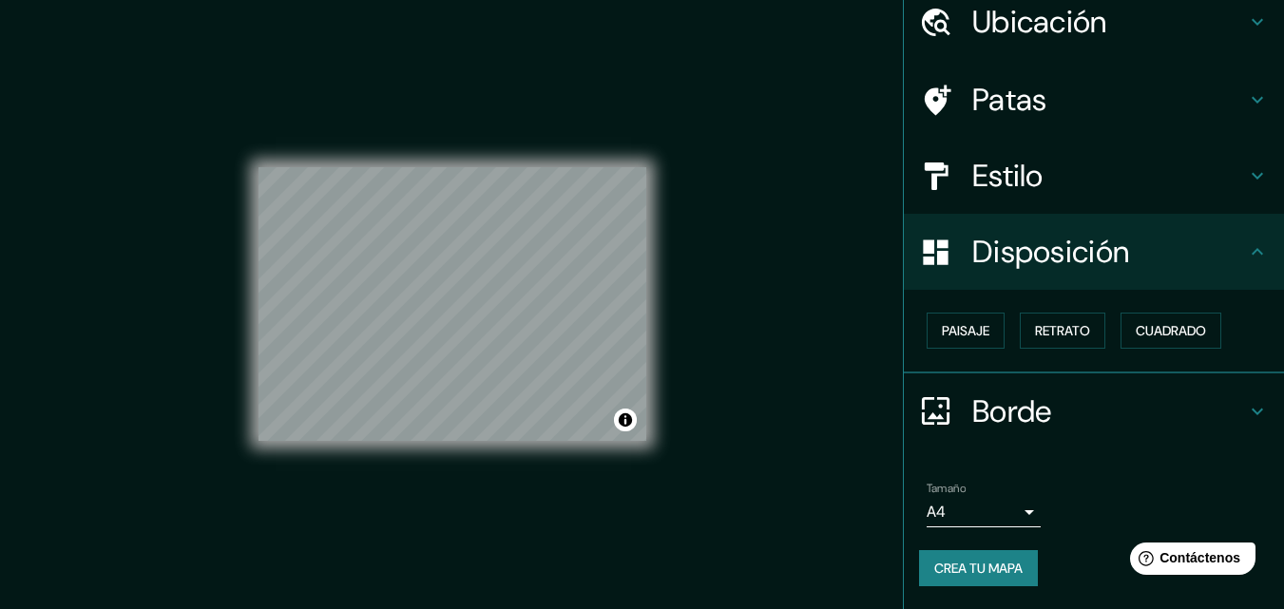
scroll to position [76, 0]
click at [1076, 335] on font "Retrato" at bounding box center [1062, 331] width 55 height 17
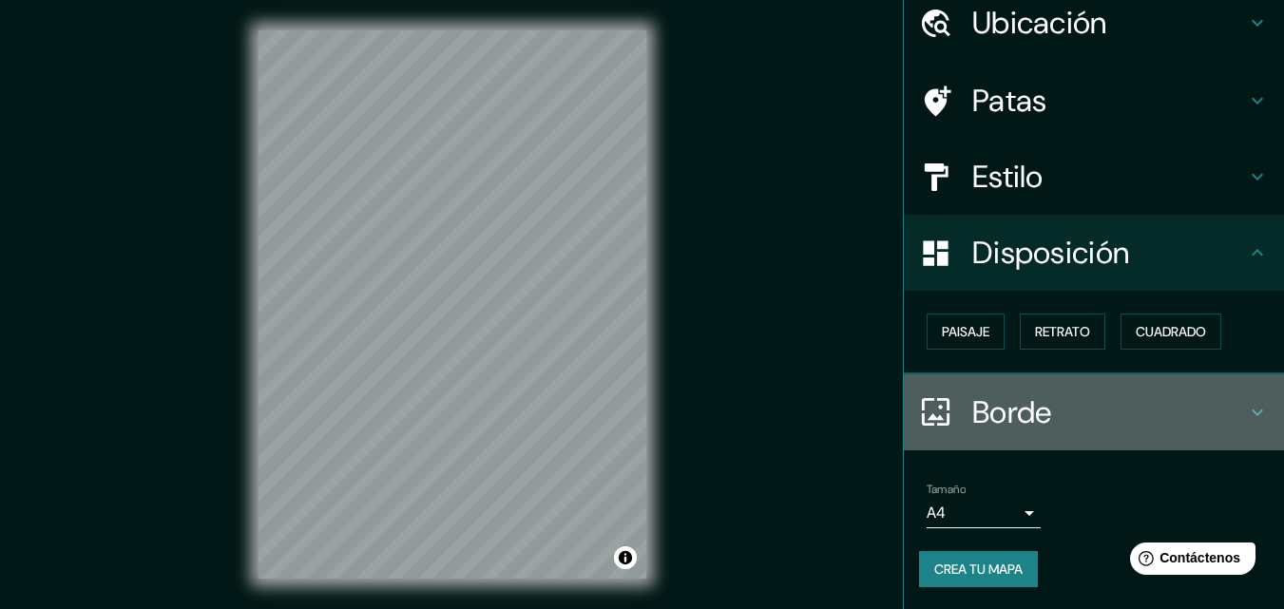
drag, startPoint x: 1208, startPoint y: 405, endPoint x: 1198, endPoint y: 404, distance: 9.6
click at [1206, 406] on h4 "Borde" at bounding box center [1109, 412] width 274 height 38
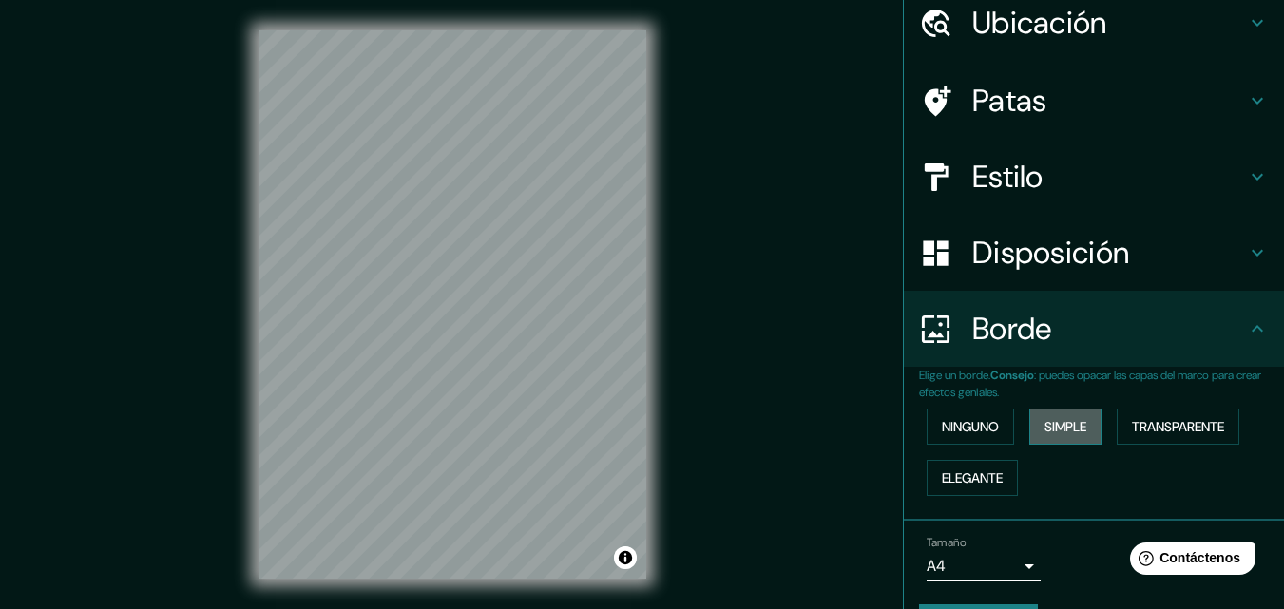
click at [1073, 425] on font "Simple" at bounding box center [1065, 426] width 42 height 17
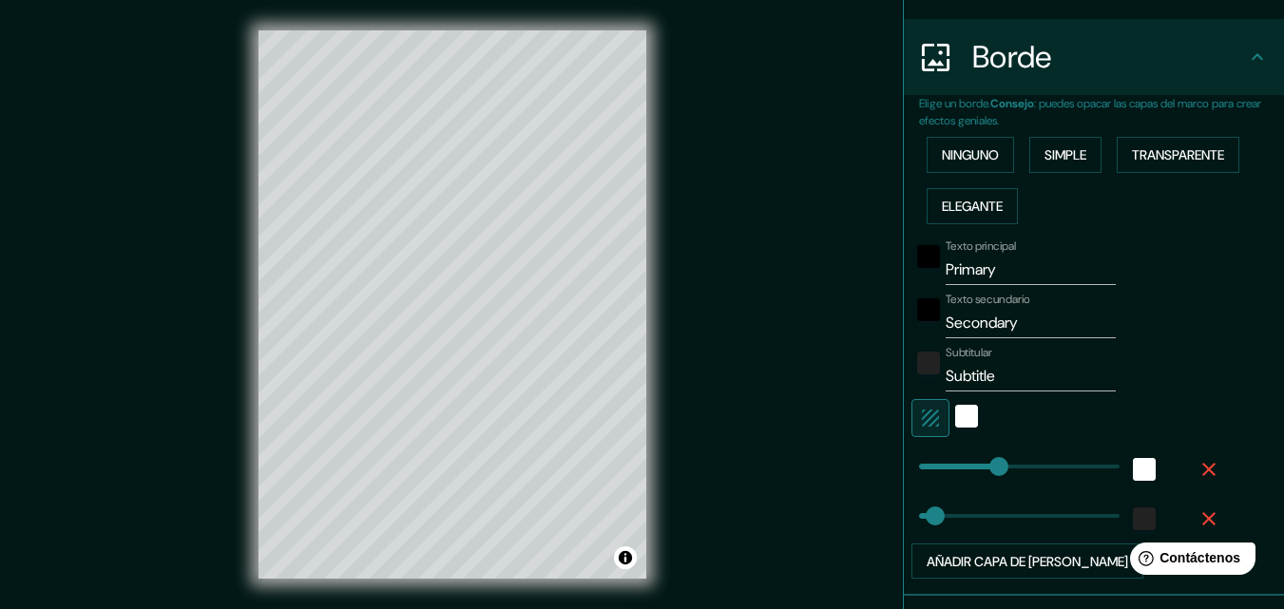
scroll to position [344, 0]
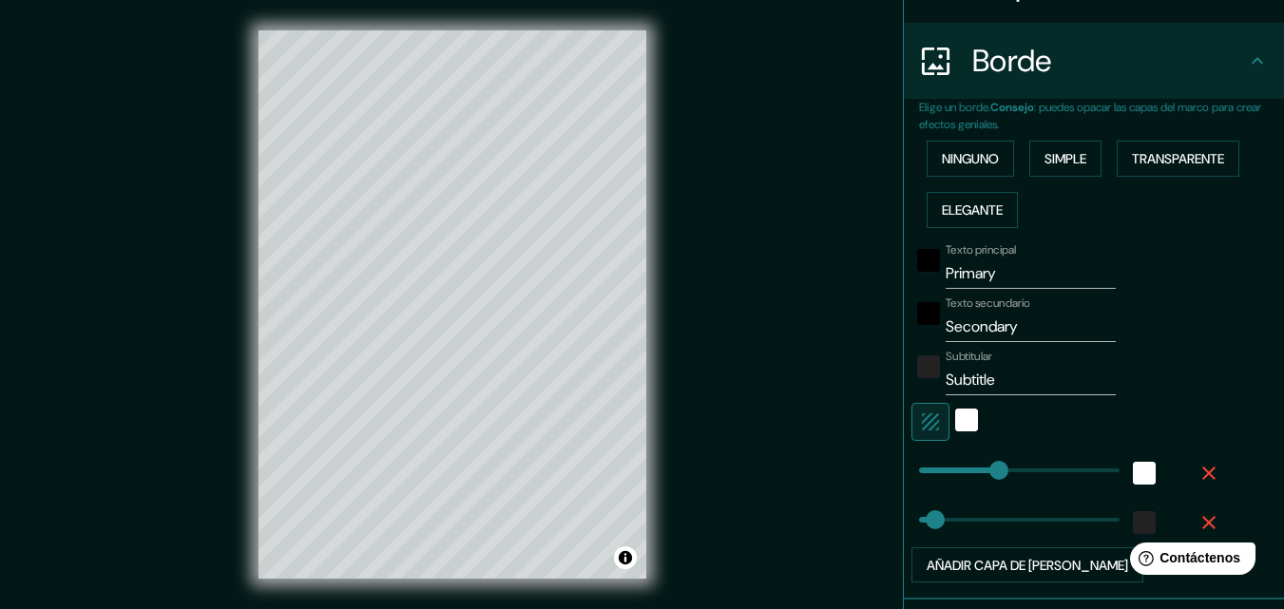
click at [999, 282] on input "Primary" at bounding box center [1031, 273] width 170 height 30
type input "Primar"
type input "163"
type input "33"
type input "Prima"
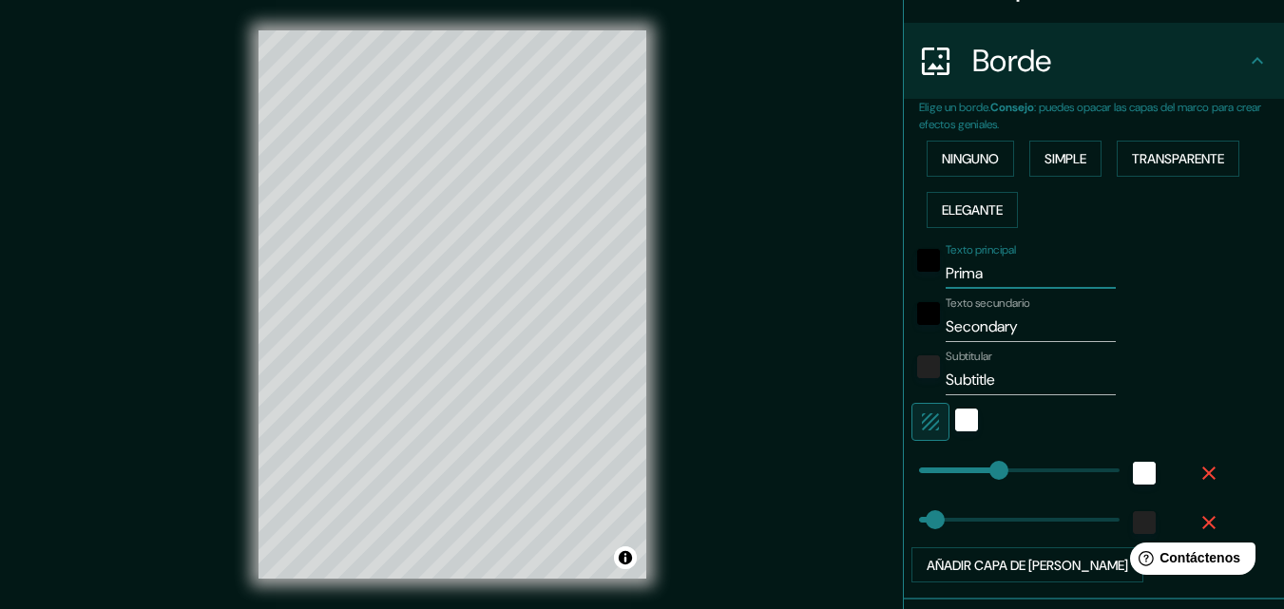
type input "163"
type input "33"
type input "Pri"
type input "163"
type input "33"
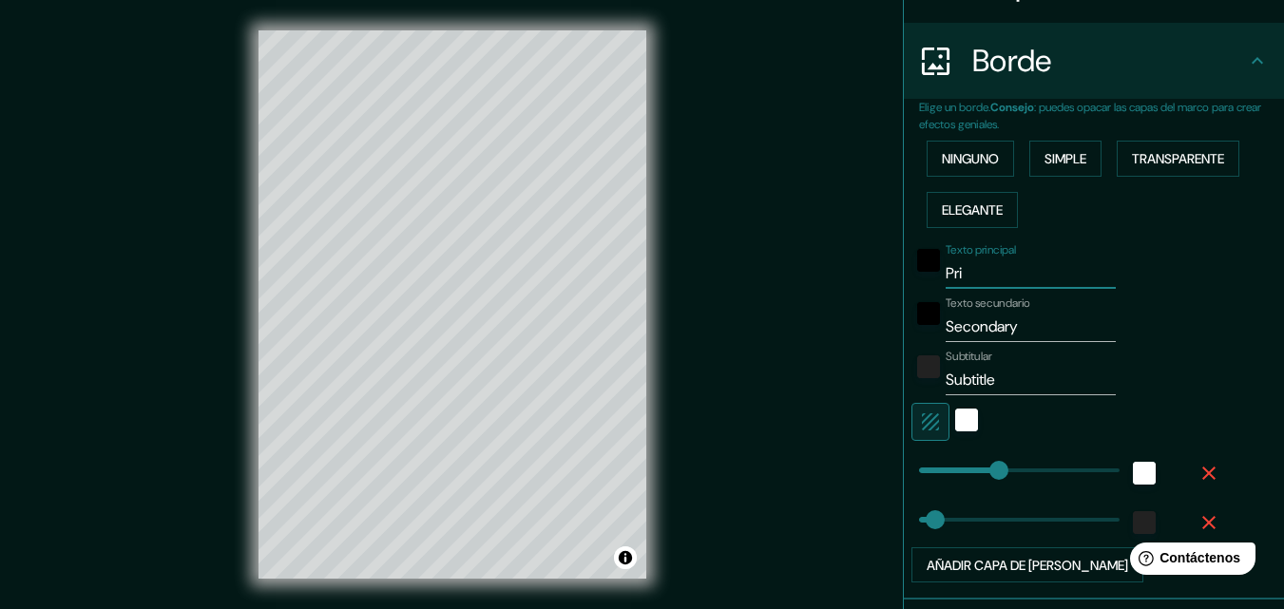
type input "Pr"
type input "163"
type input "33"
type input "P"
type input "163"
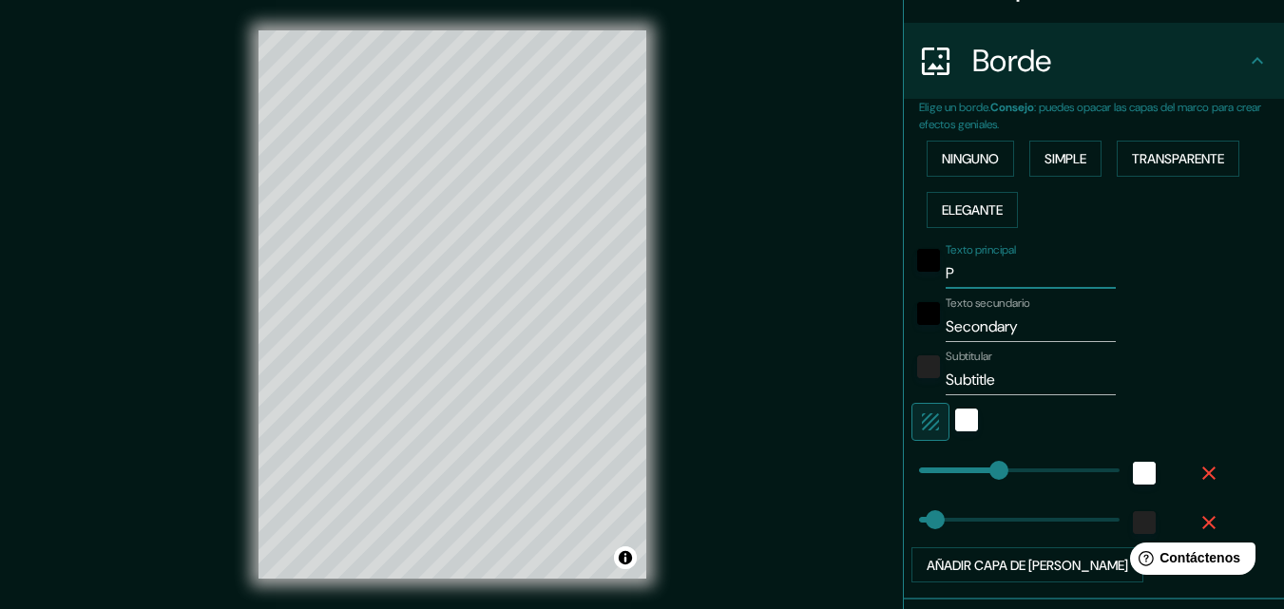
type input "33"
type input "163"
type input "33"
type input "E"
type input "163"
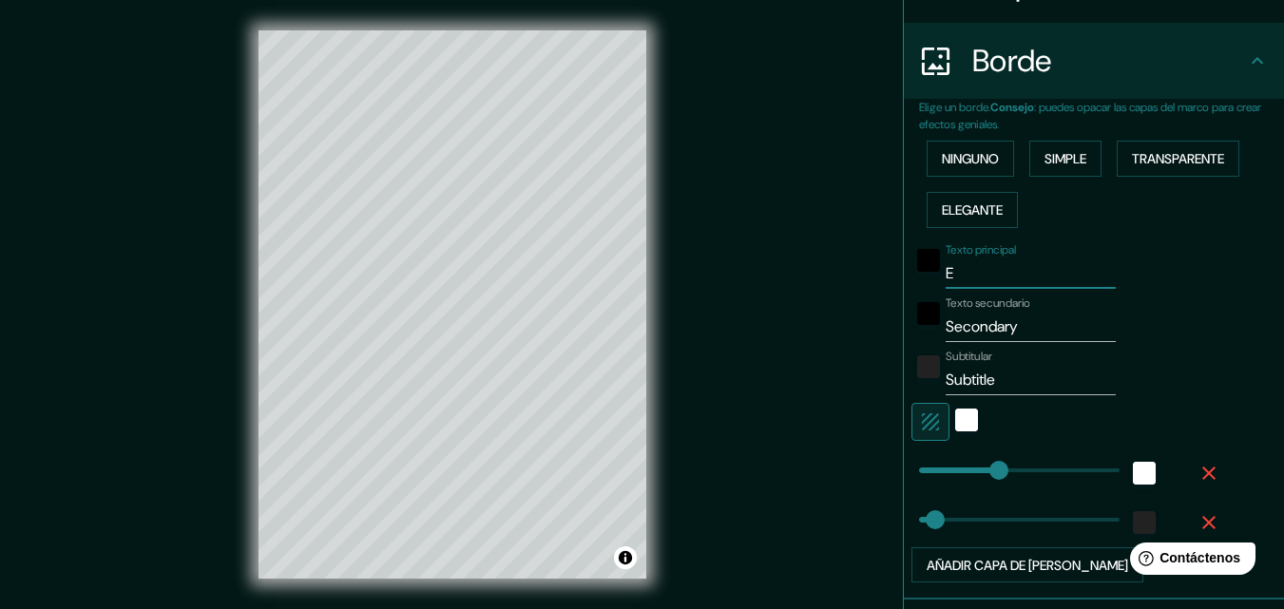
type input "33"
type input "Eco"
type input "163"
type input "33"
type input "EcoV"
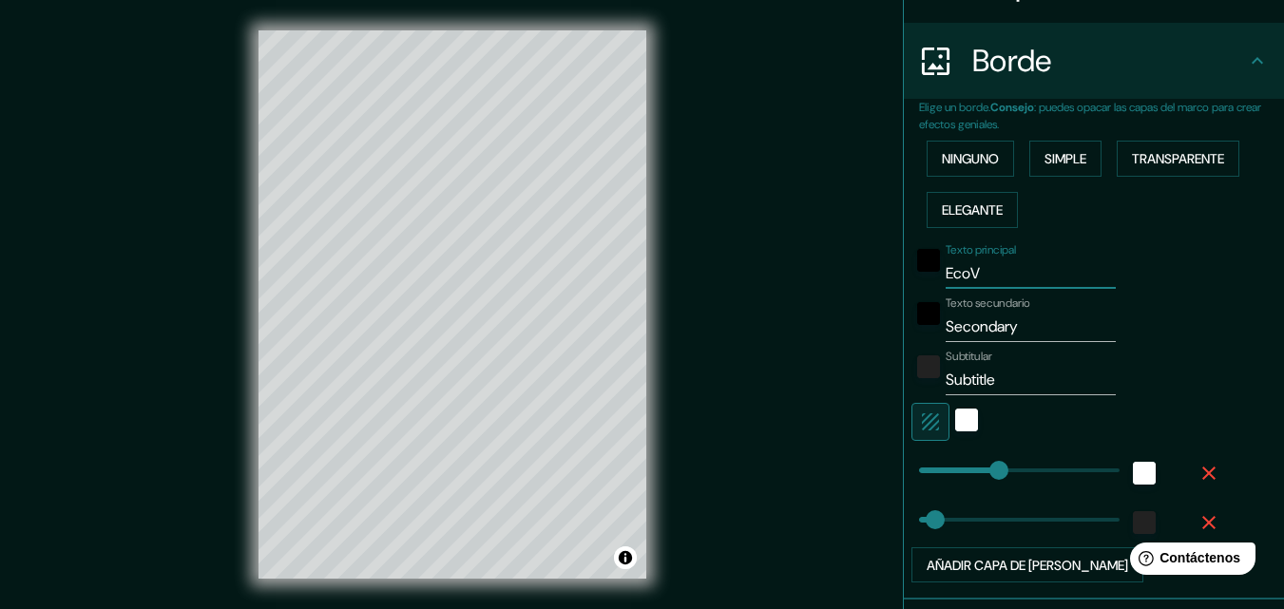
type input "163"
type input "33"
type input "EcoVi"
type input "163"
type input "33"
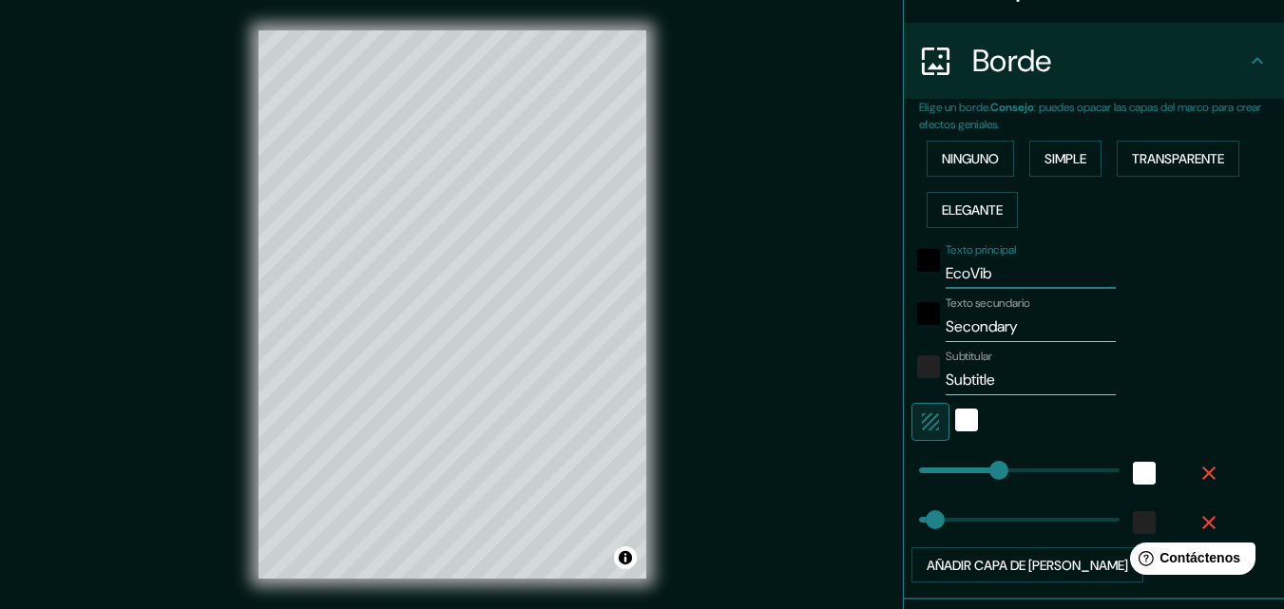
type input "EcoVibe"
type input "163"
type input "33"
type input "EcoVibe"
type input "163"
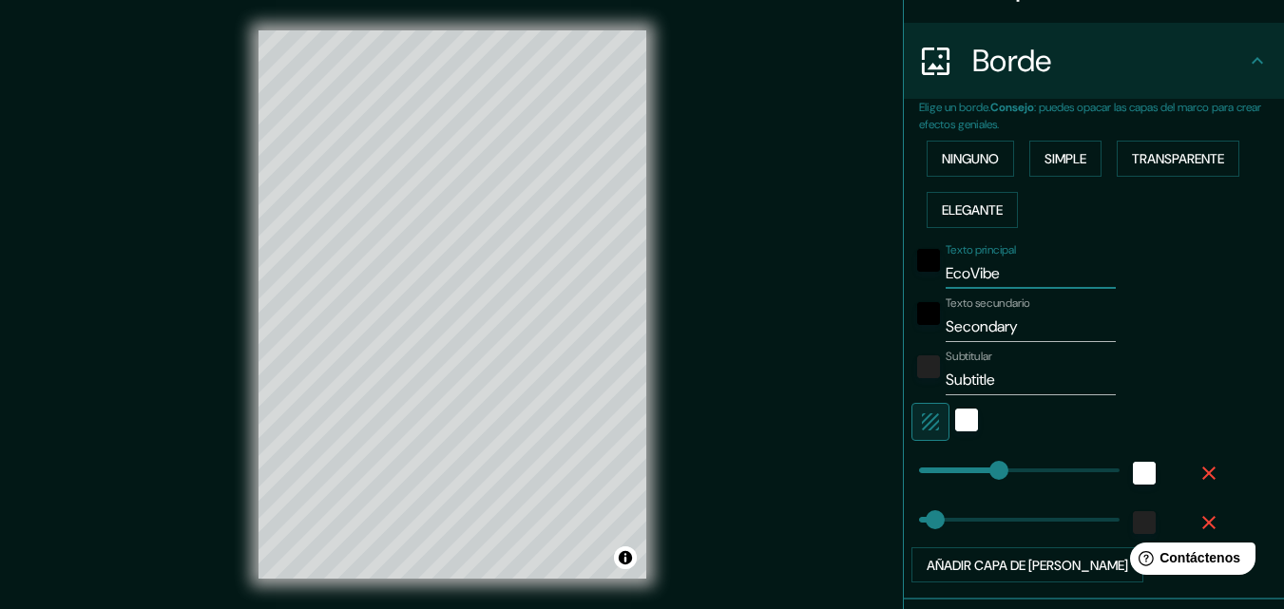
type input "33"
type input "EcoVibe P"
type input "163"
type input "33"
type input "EcoVibe Pa"
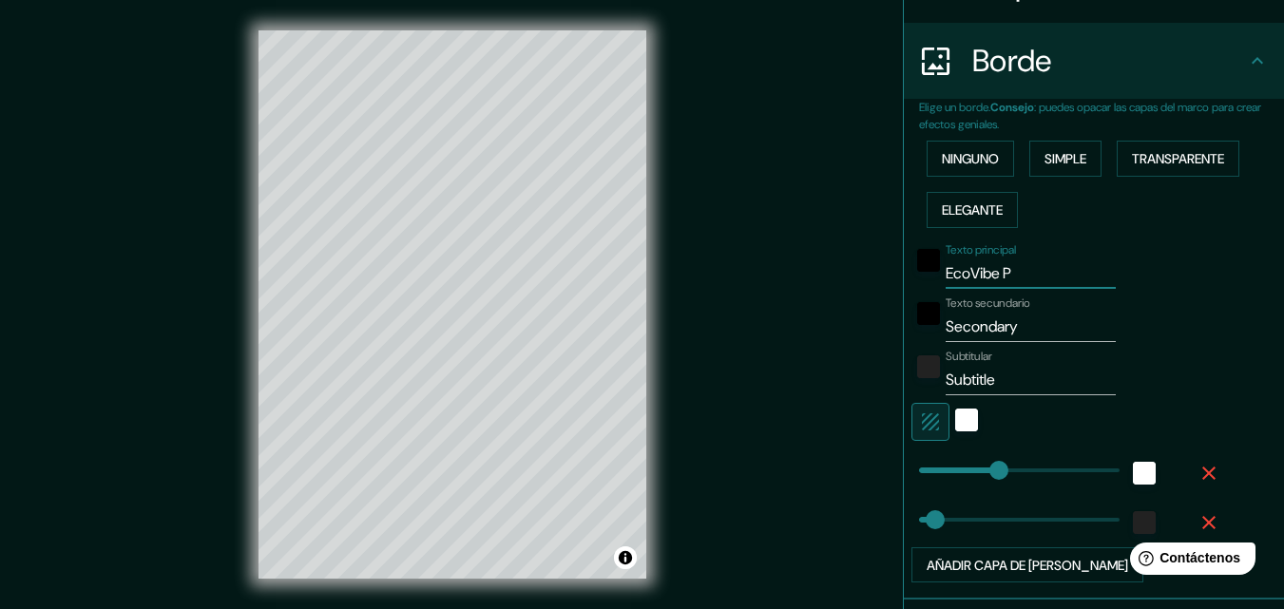
type input "163"
type input "33"
type input "EcoVibe Park"
type input "163"
type input "33"
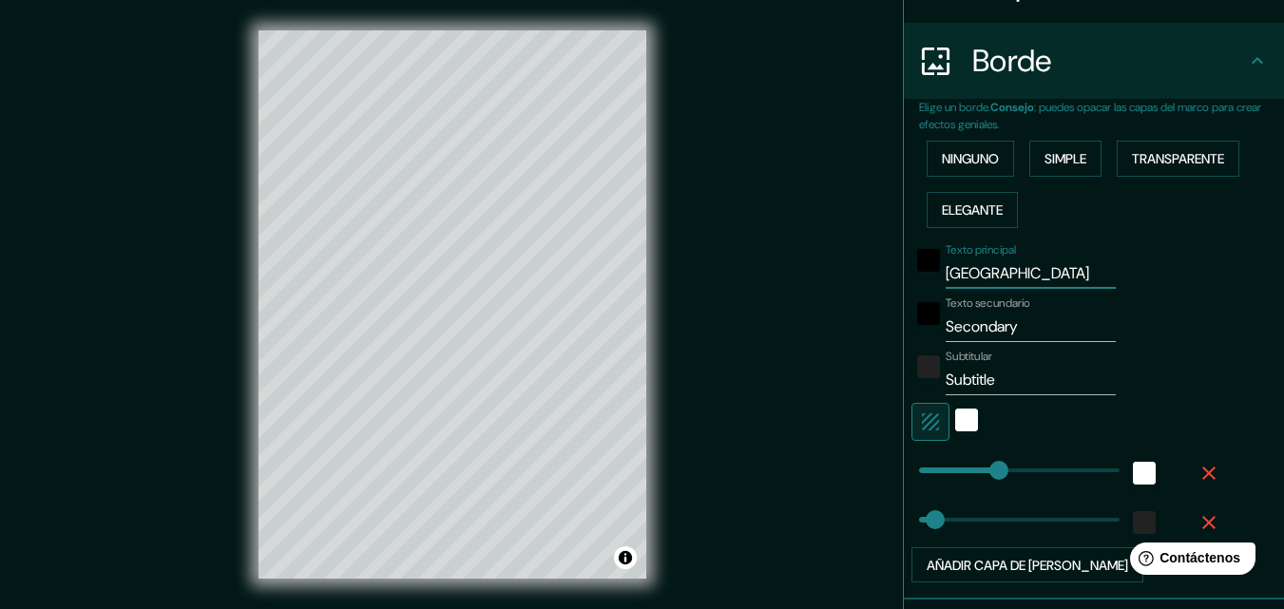
type input "EcoVibe Park"
click at [1020, 336] on input "Secondary" at bounding box center [1031, 327] width 170 height 30
type input "Secondar"
type input "163"
type input "33"
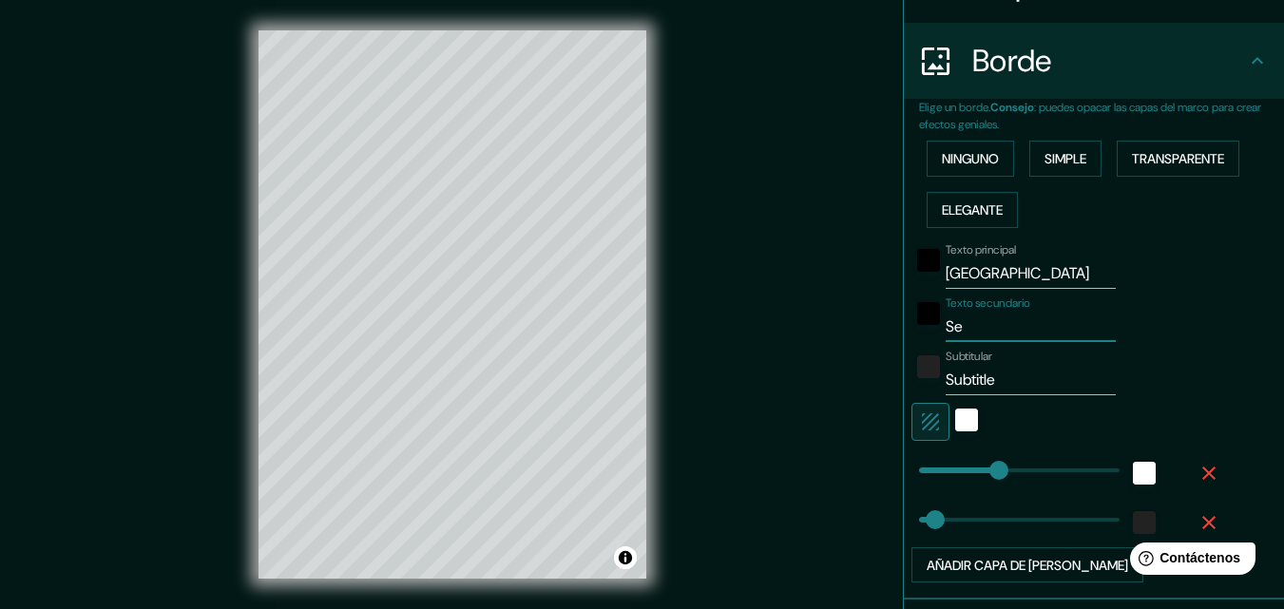
type input "S"
type input "163"
type input "33"
type input "V"
type input "163"
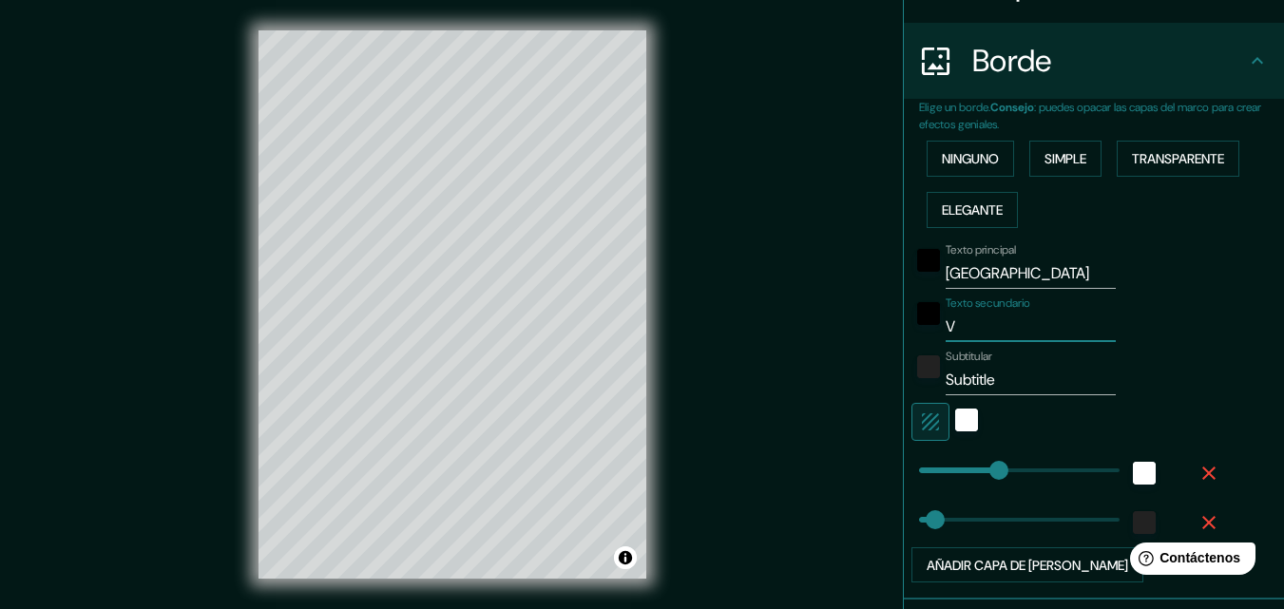
type input "33"
type input "Vi"
type input "163"
type input "33"
type input "Viv"
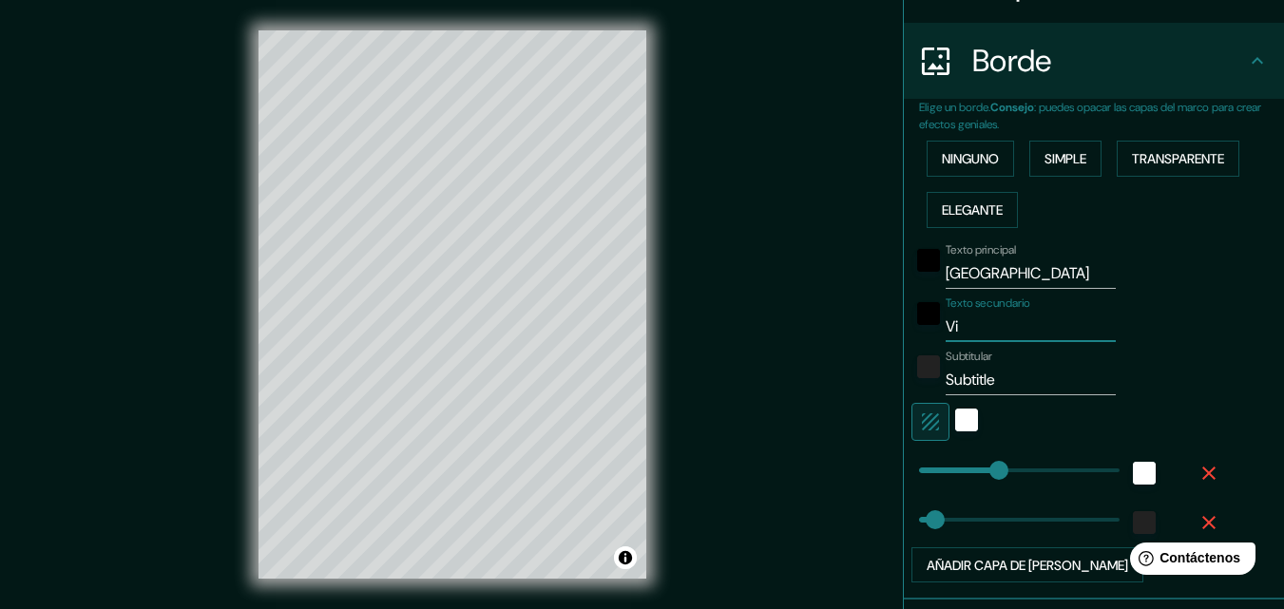
type input "163"
type input "33"
type input "Vive"
type input "163"
type input "33"
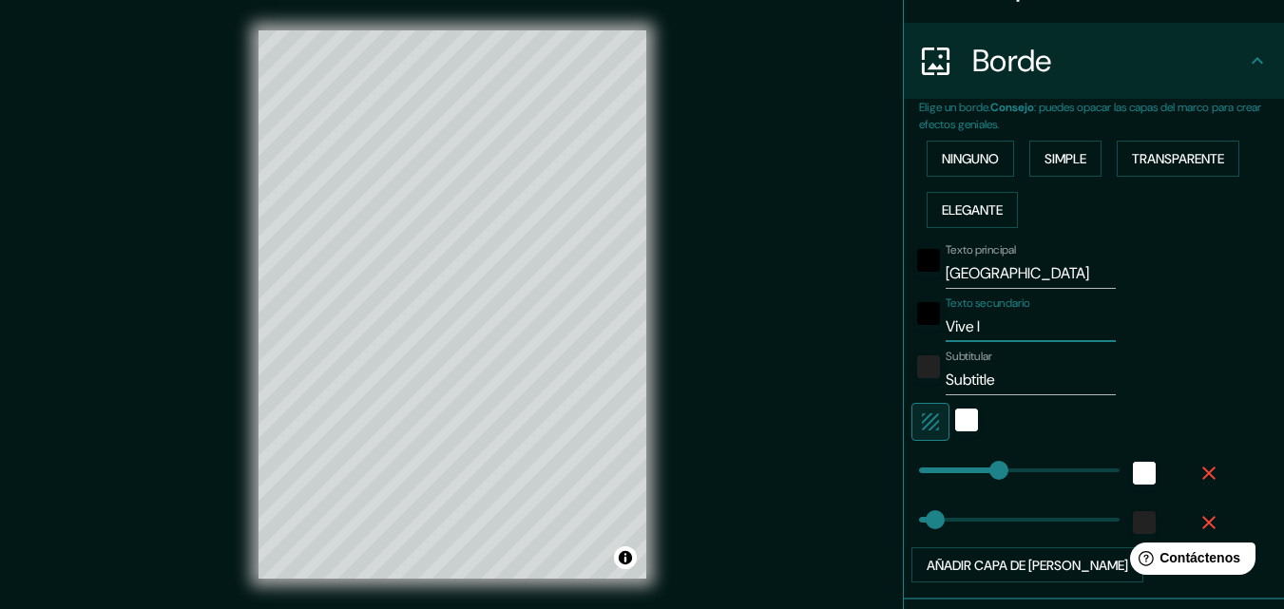
type input "Vive la"
type input "163"
type input "33"
type input "Vive la"
type input "163"
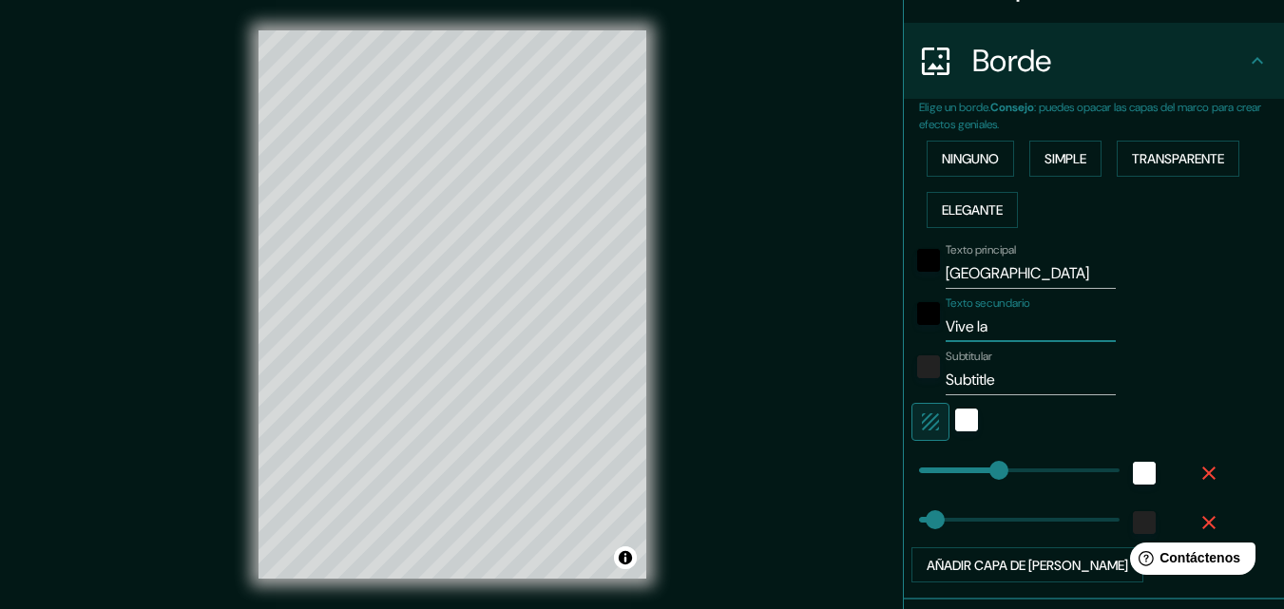
type input "33"
type input "Vive la E"
type input "163"
type input "33"
type input "Vive la Ene"
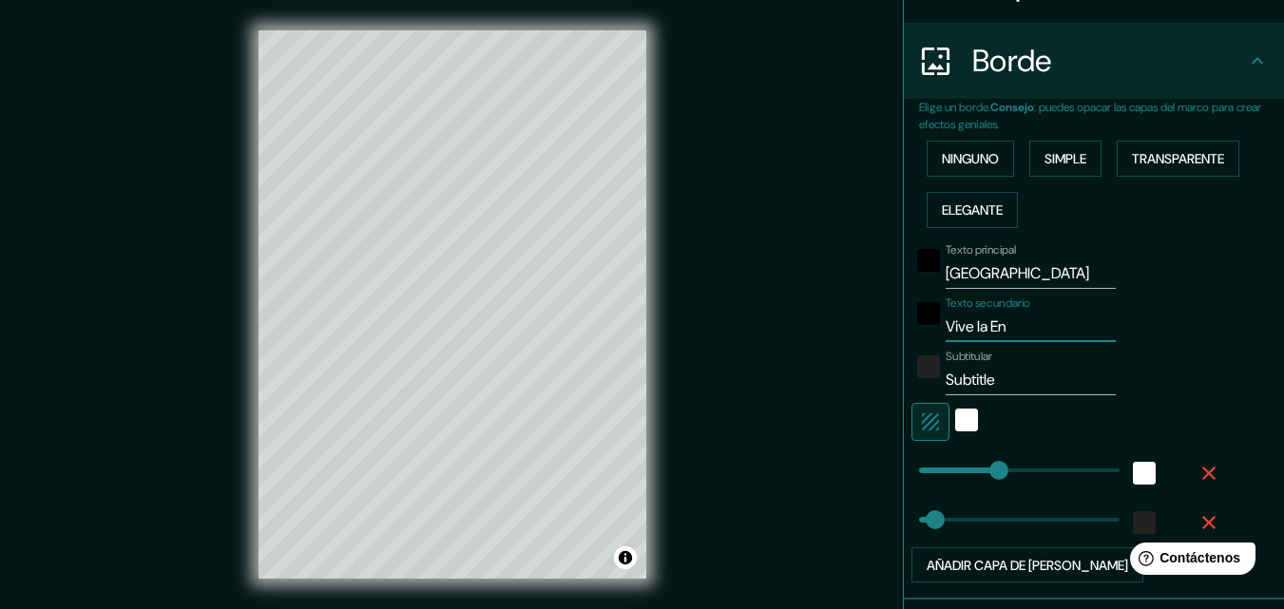
type input "163"
type input "33"
type input "Vive la Ener"
type input "163"
type input "33"
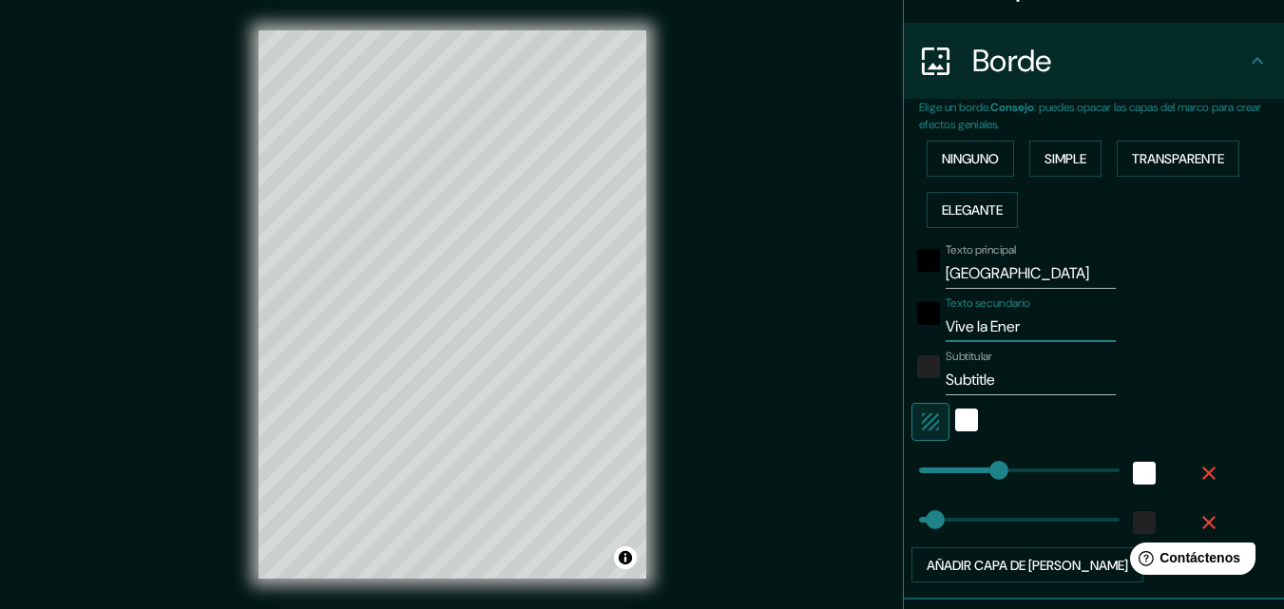
type input "Vive la Energ"
type input "163"
type input "33"
type input "Vive la Ener"
type input "163"
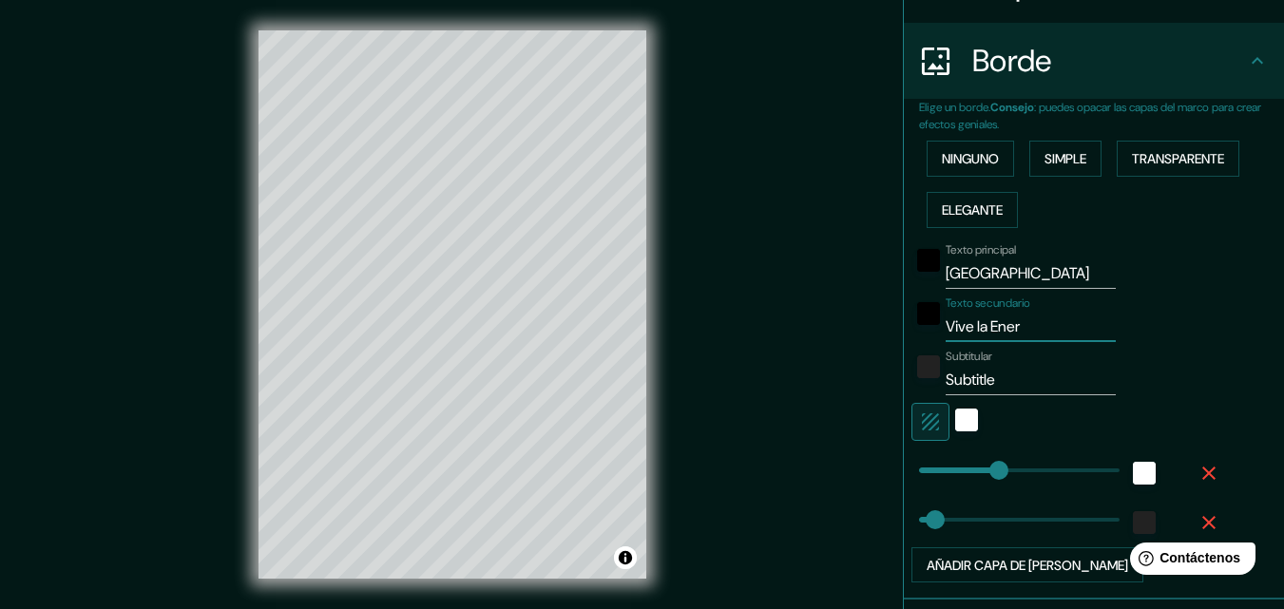
type input "33"
type input "Vive la Ene"
type input "163"
type input "33"
type input "Vive la E"
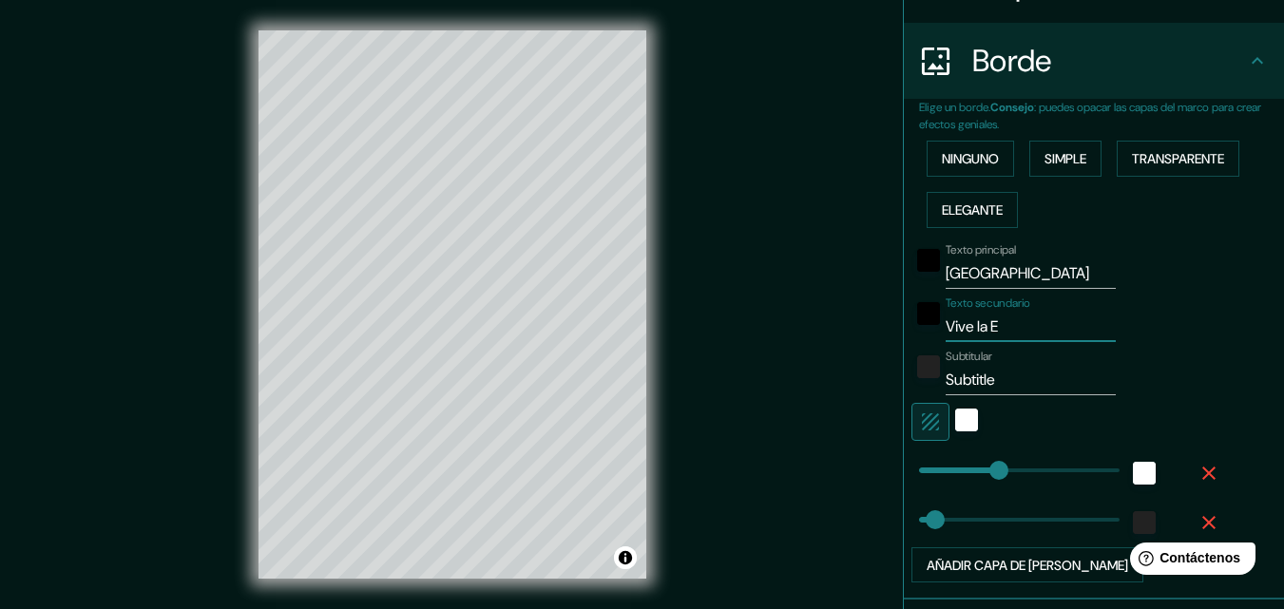
type input "163"
type input "33"
type input "Vive la"
type input "163"
type input "33"
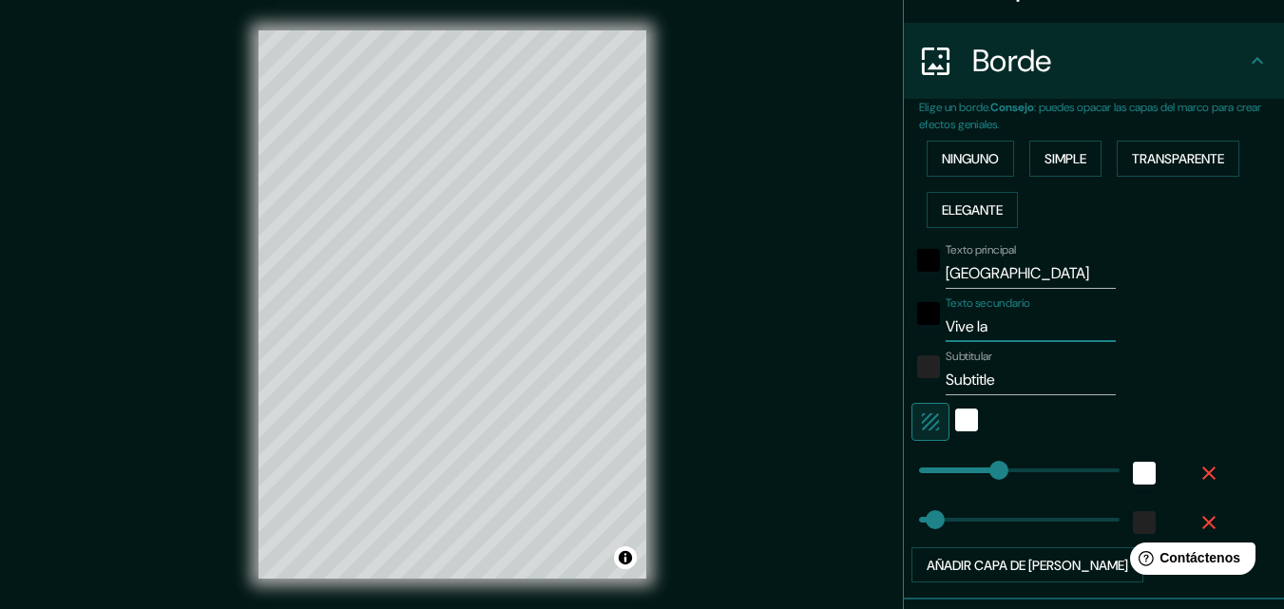
type input "Vive la"
type input "163"
type input "33"
type input "Vive la"
type input "163"
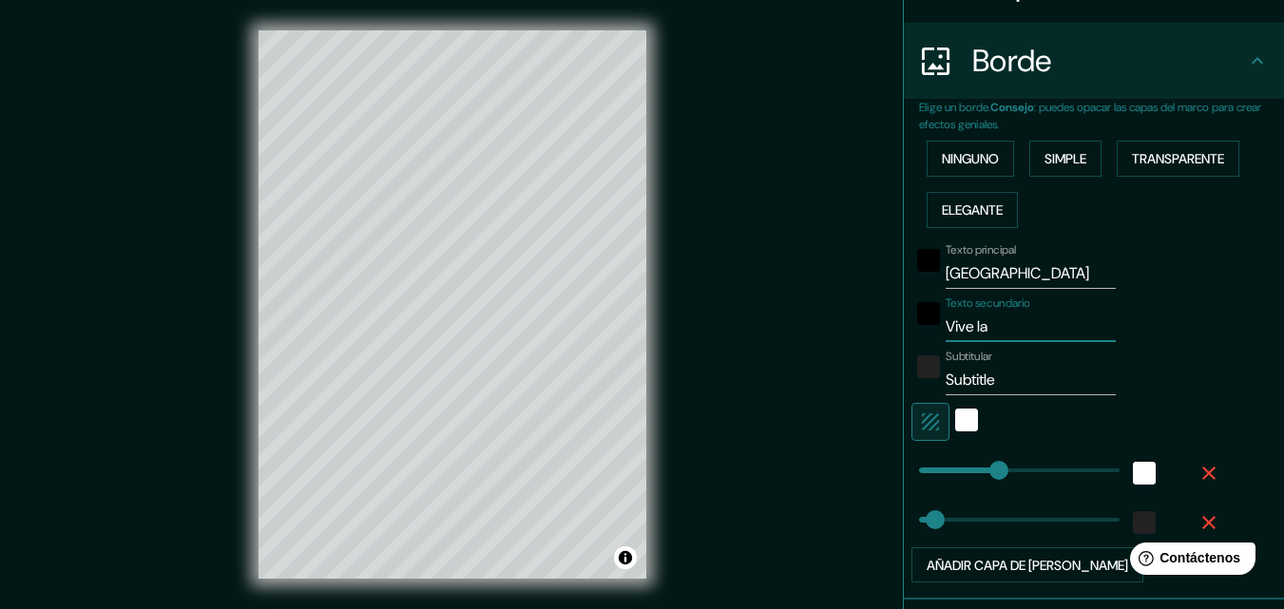
type input "33"
type input "Vive la E"
type input "163"
type input "33"
type input "Vive la Ene"
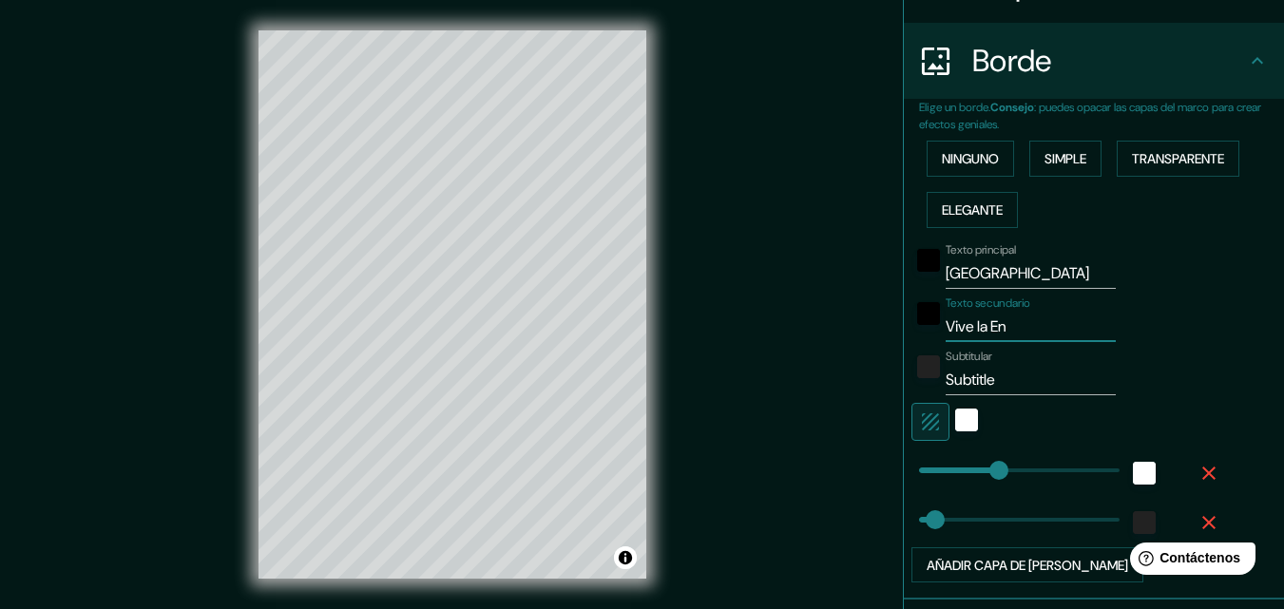
type input "163"
type input "33"
type input "Vive la Ener"
type input "163"
type input "33"
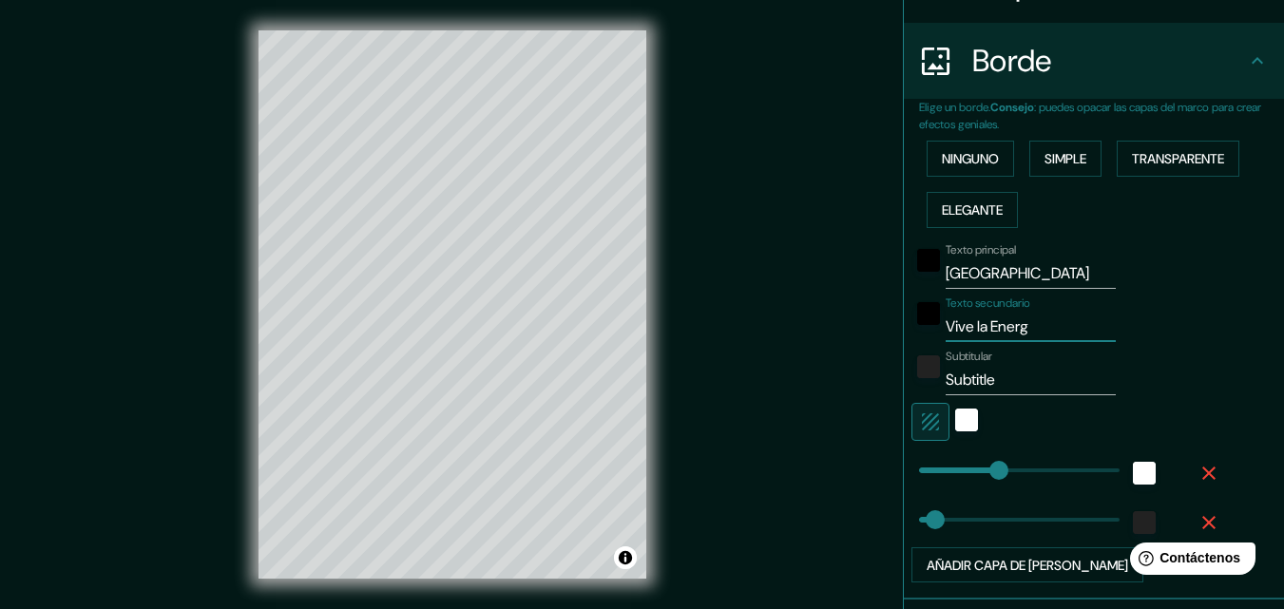
type input "Vive la Energi"
type input "163"
type input "33"
type input "Vive la Energia"
type input "163"
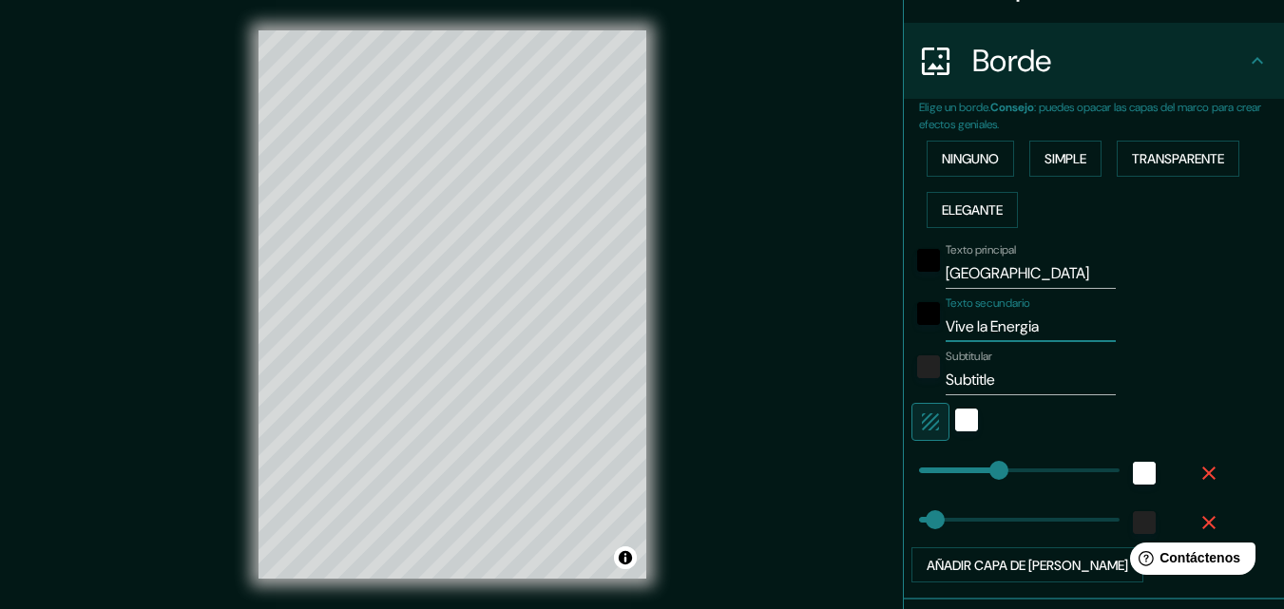
type input "33"
type input "Vive la Energia V"
type input "163"
type input "33"
type input "Vive la Energia Ve"
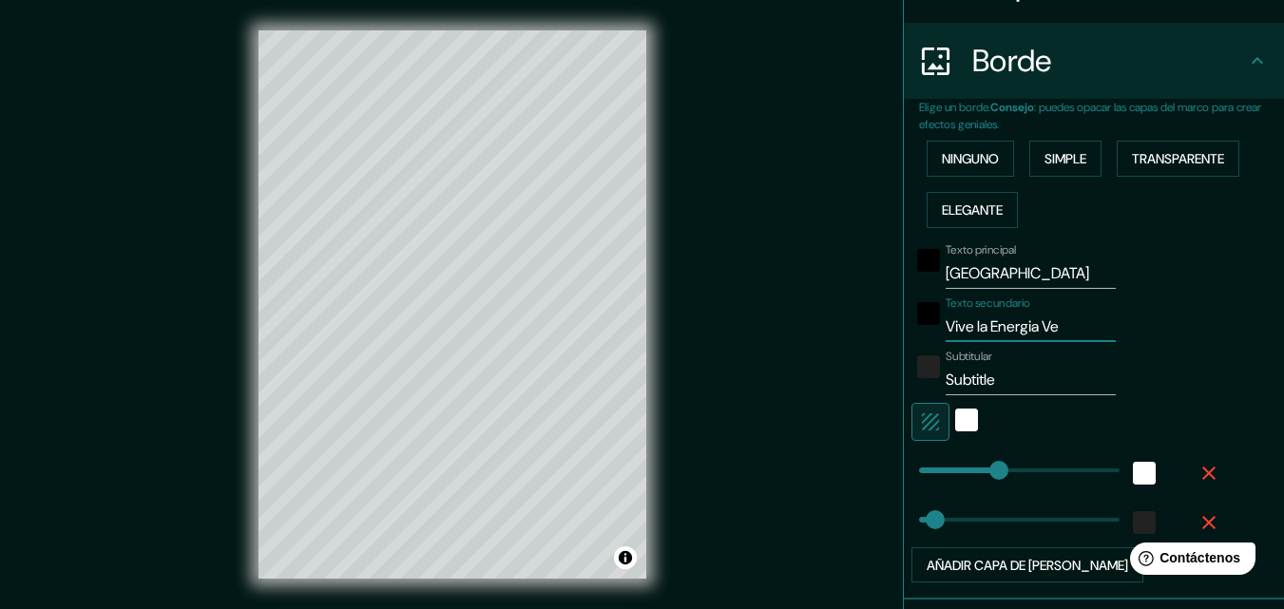
type input "163"
type input "33"
type input "Vive la Energia Ver"
type input "163"
type input "33"
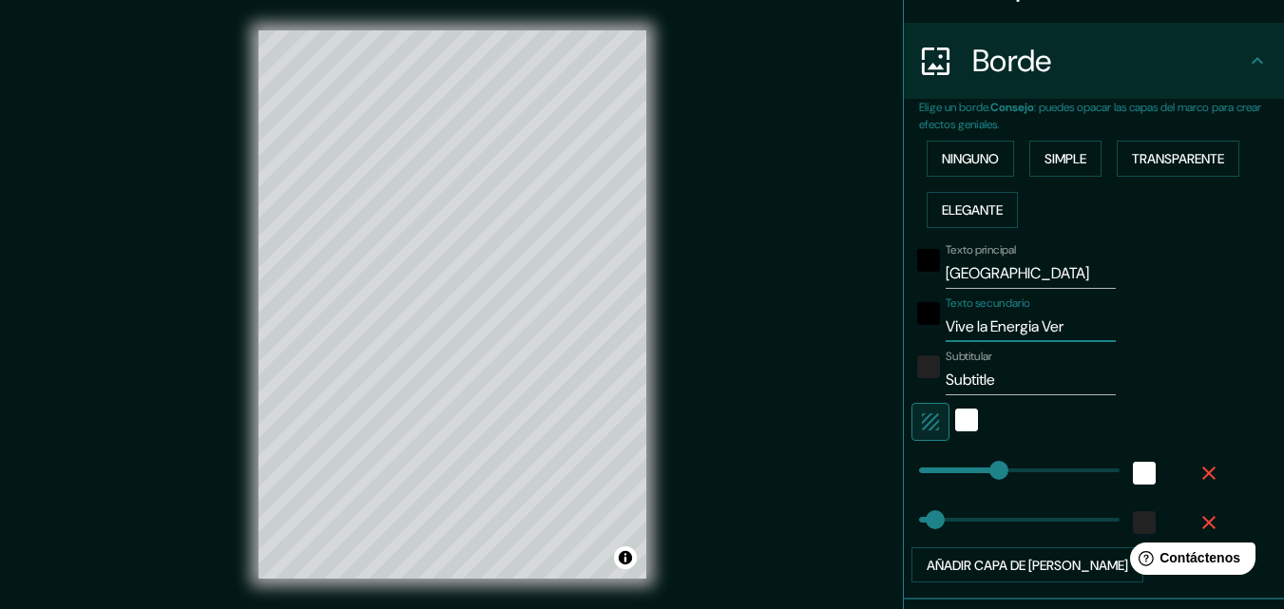
type input "Vive la Energia Verd"
type input "163"
type input "33"
type input "Vive la Energia Verde"
type input "163"
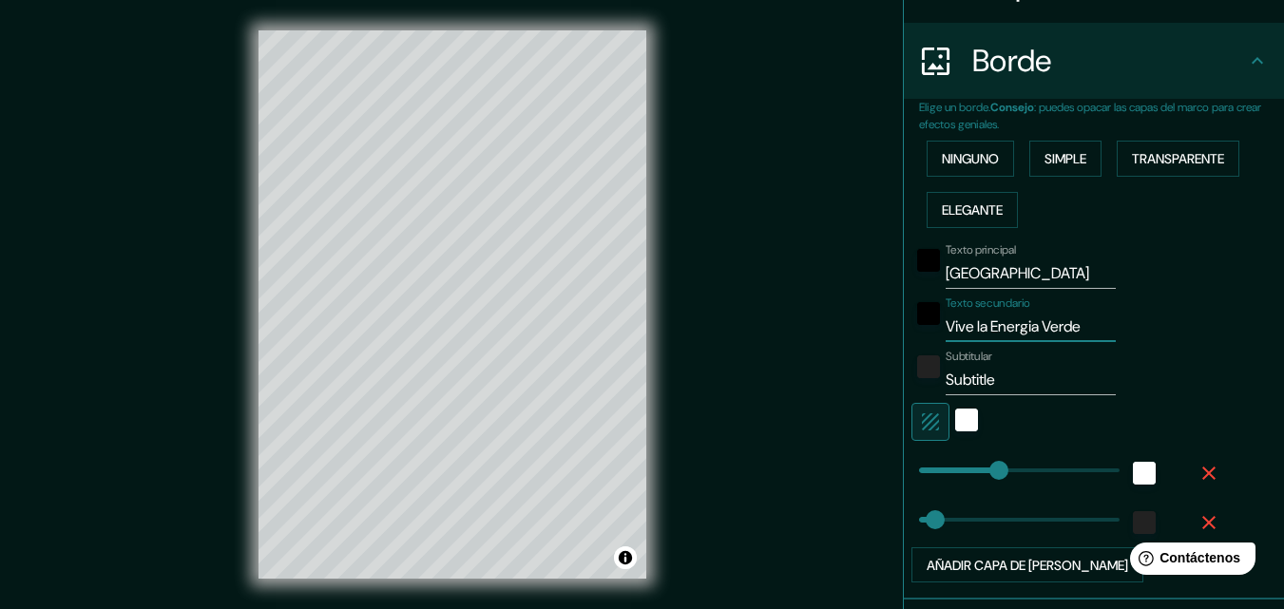
type input "33"
type input "Vive la Energia Verde"
click at [1024, 385] on input "Subtitle" at bounding box center [1031, 380] width 170 height 30
type input "Subtitl"
type input "163"
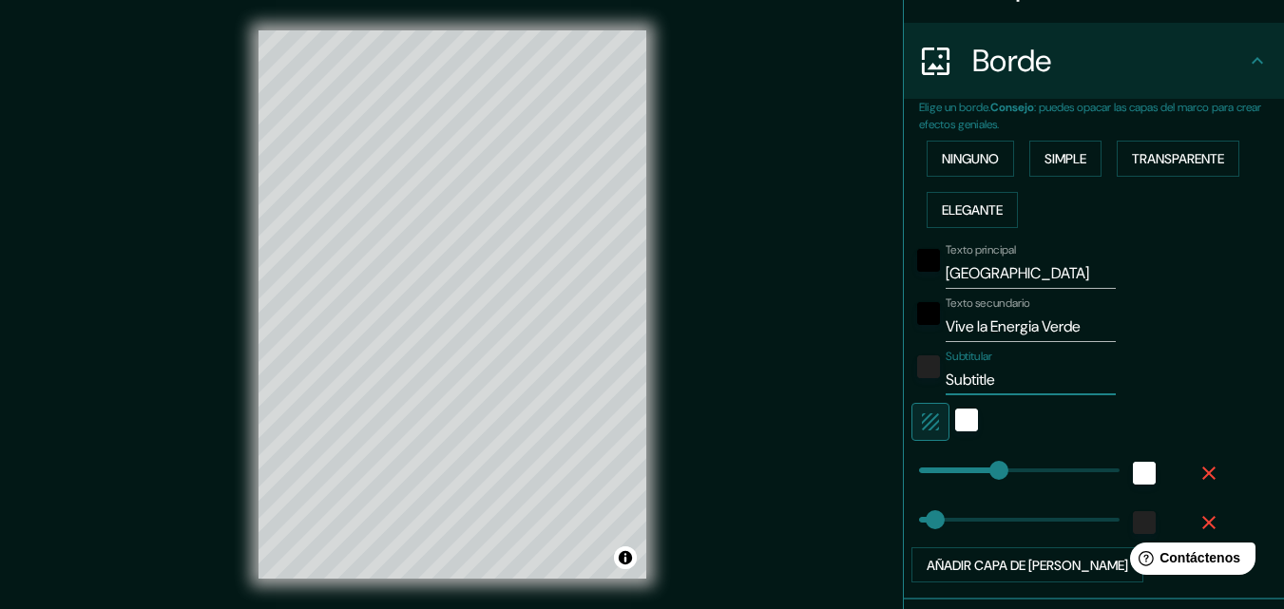
type input "33"
type input "S"
type input "163"
type input "33"
click at [1135, 515] on div "color-222222" at bounding box center [1144, 522] width 23 height 23
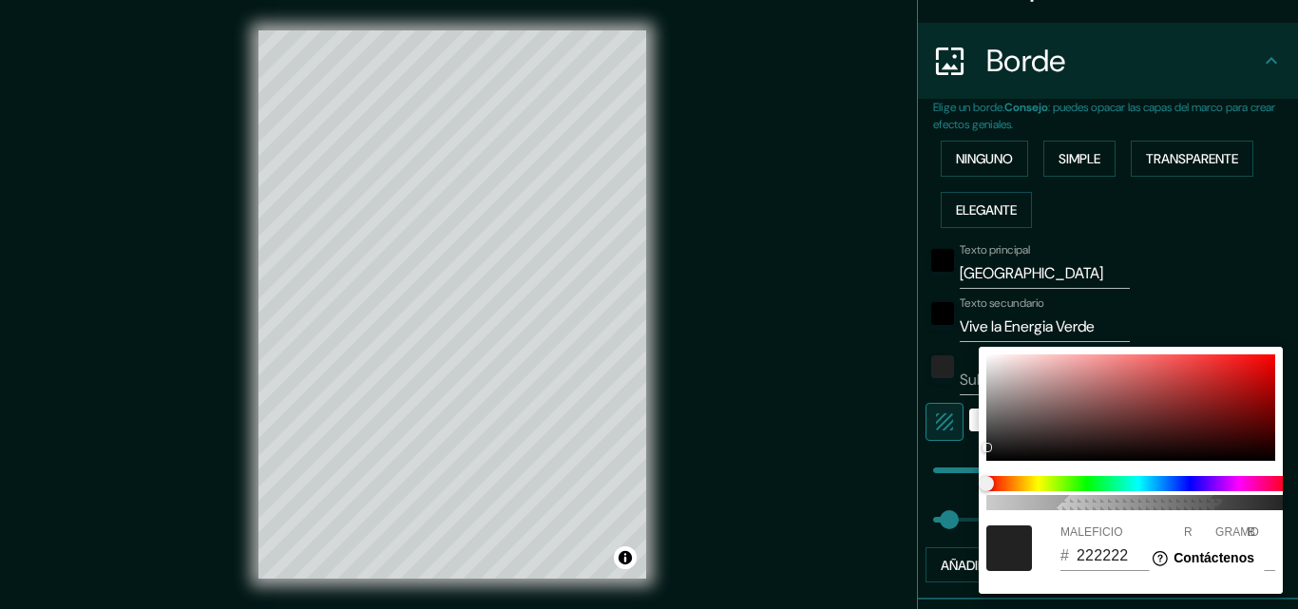
click at [938, 518] on div at bounding box center [649, 304] width 1298 height 609
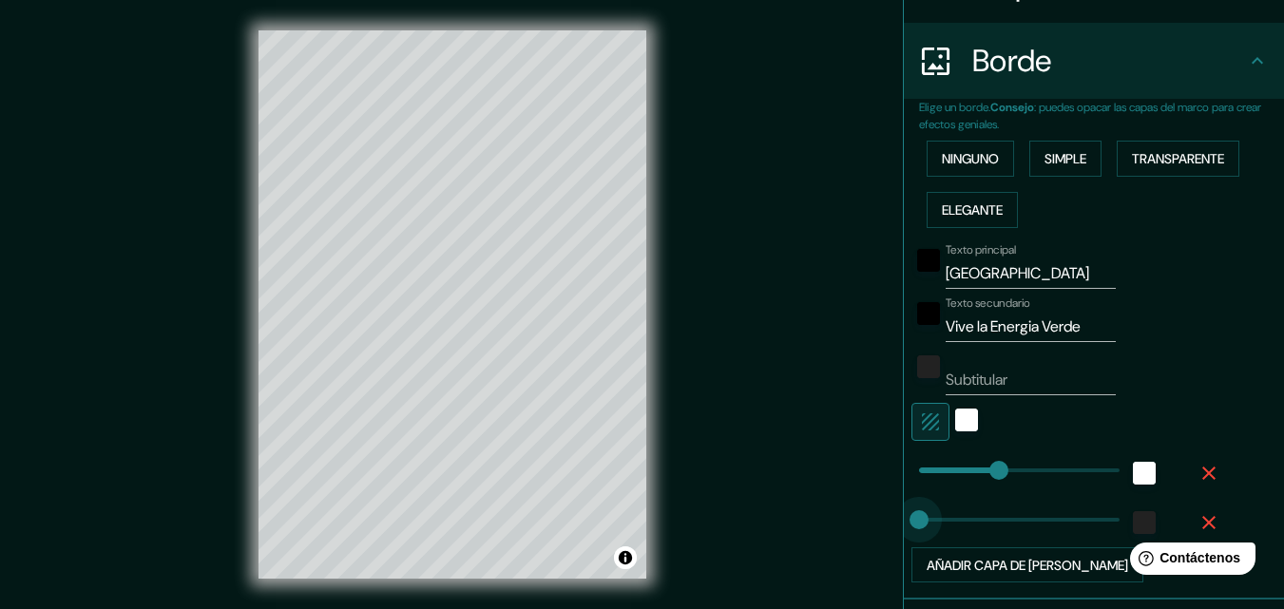
type input "0"
drag, startPoint x: 926, startPoint y: 519, endPoint x: 880, endPoint y: 529, distance: 46.8
type input "163"
type input "223"
drag, startPoint x: 905, startPoint y: 518, endPoint x: 1048, endPoint y: 535, distance: 144.5
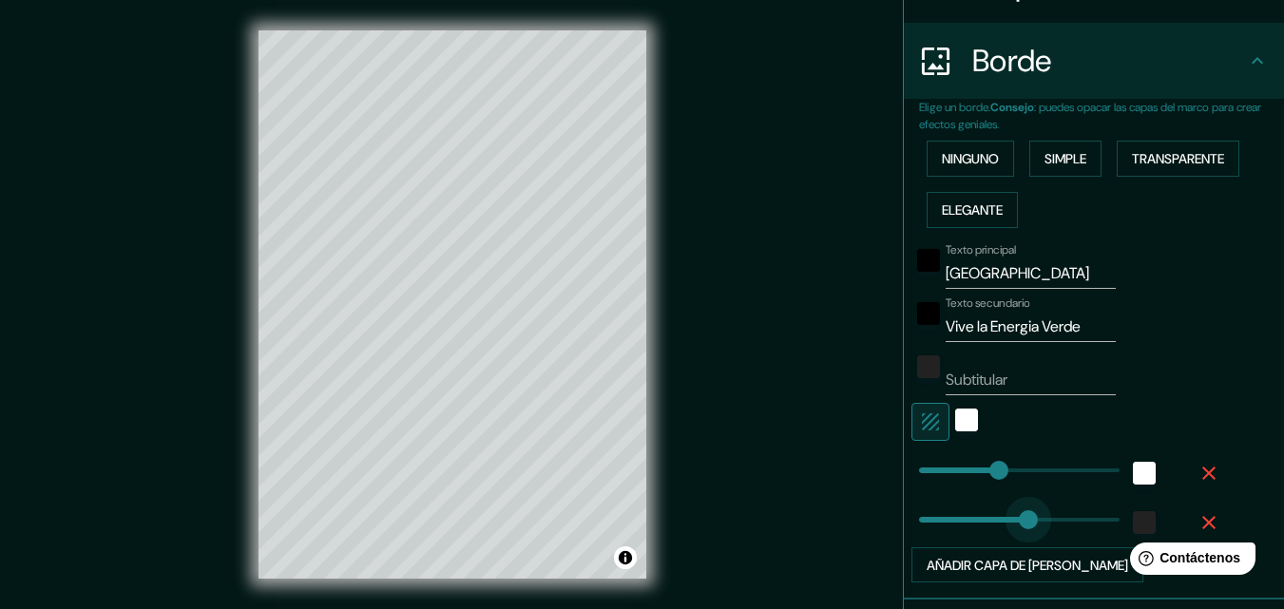
type input "163"
type input "85"
drag, startPoint x: 1048, startPoint y: 535, endPoint x: 936, endPoint y: 530, distance: 112.2
type input "283"
drag, startPoint x: 980, startPoint y: 468, endPoint x: 1047, endPoint y: 473, distance: 67.7
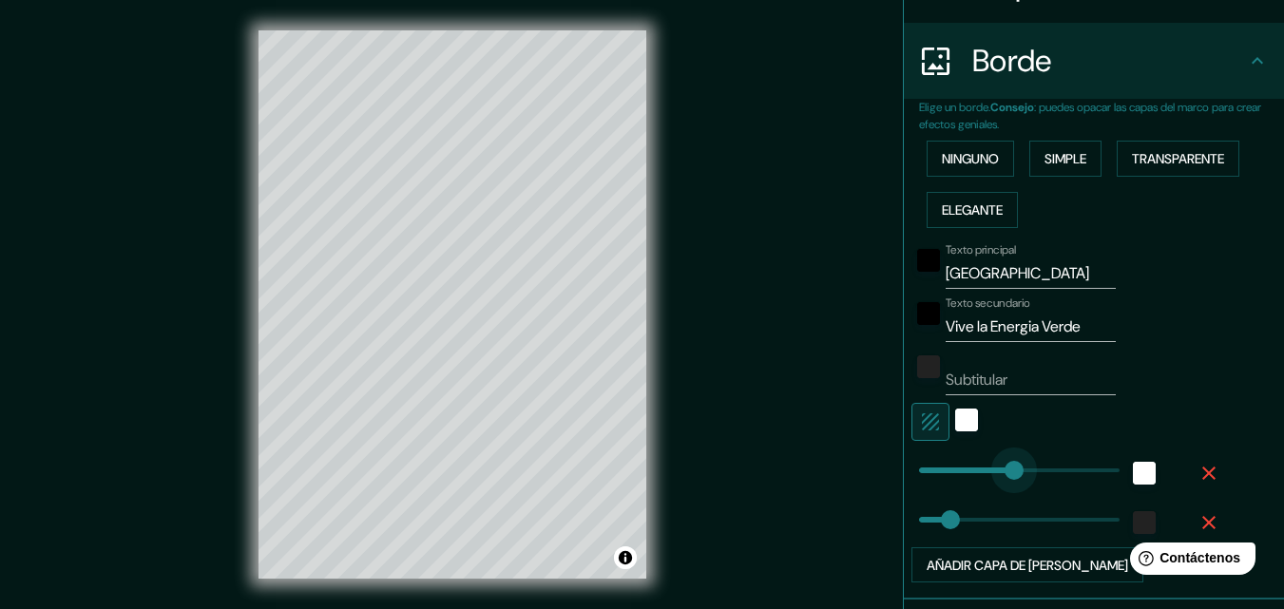
type input "103"
drag, startPoint x: 1047, startPoint y: 473, endPoint x: 947, endPoint y: 473, distance: 100.7
type input "15"
drag, startPoint x: 943, startPoint y: 473, endPoint x: 912, endPoint y: 473, distance: 30.4
click at [955, 427] on div "blanco" at bounding box center [966, 420] width 23 height 23
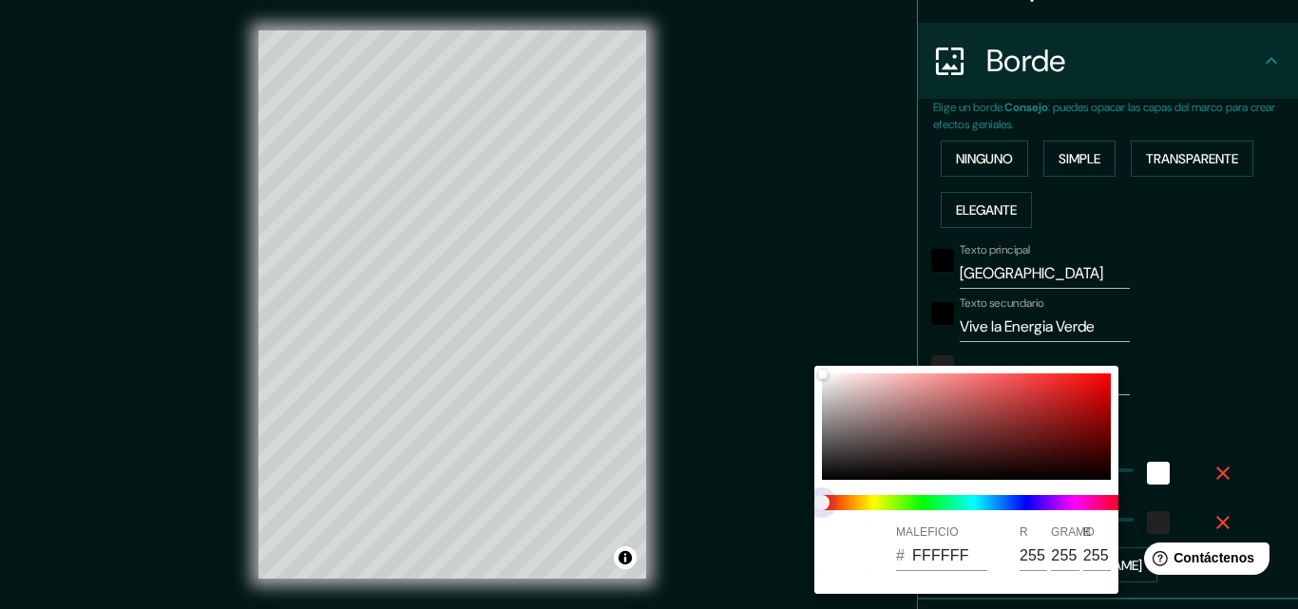
drag, startPoint x: 826, startPoint y: 504, endPoint x: 877, endPoint y: 505, distance: 51.3
click at [921, 505] on span at bounding box center [974, 502] width 304 height 15
click at [871, 505] on span at bounding box center [974, 502] width 304 height 15
drag, startPoint x: 823, startPoint y: 501, endPoint x: 1032, endPoint y: 430, distance: 220.9
click at [934, 504] on span at bounding box center [974, 502] width 304 height 15
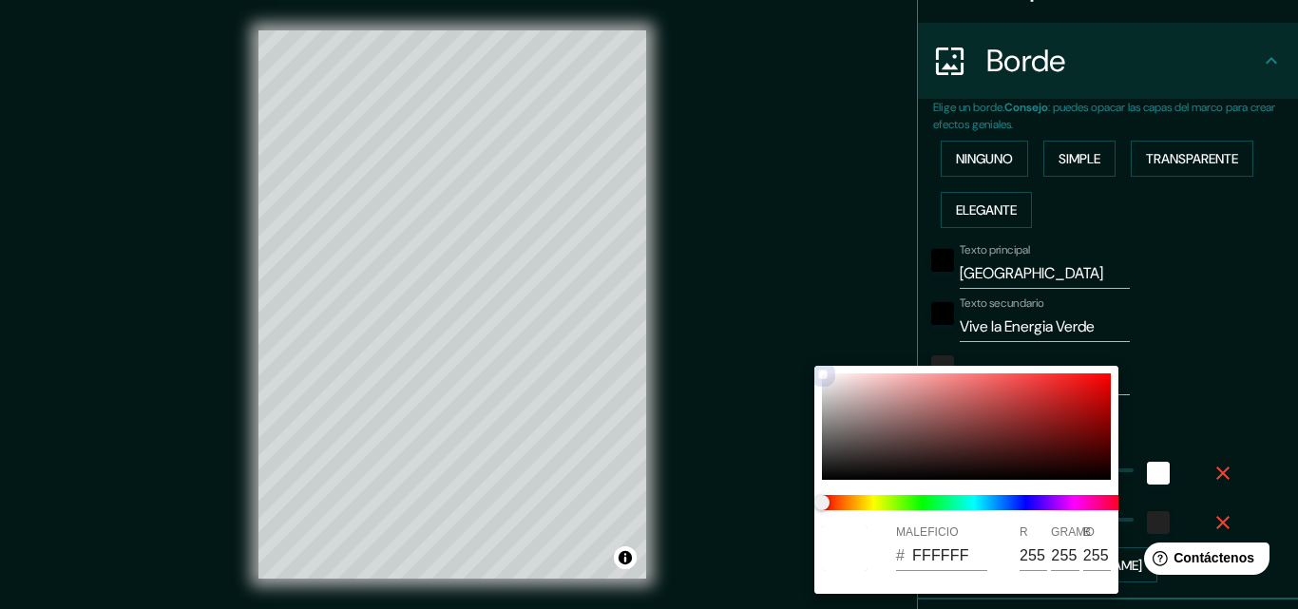
click at [1055, 425] on div at bounding box center [966, 426] width 289 height 106
type input "831919"
type input "131"
type input "25"
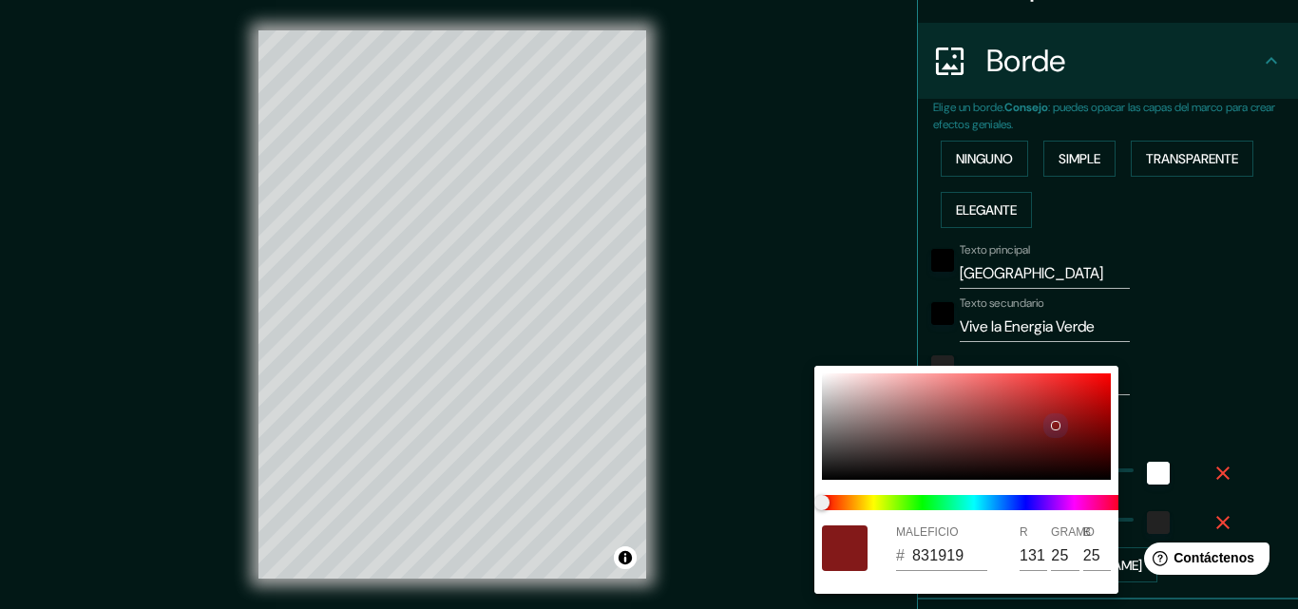
click at [865, 444] on div at bounding box center [966, 426] width 289 height 106
type input "554848"
type input "85"
type input "72"
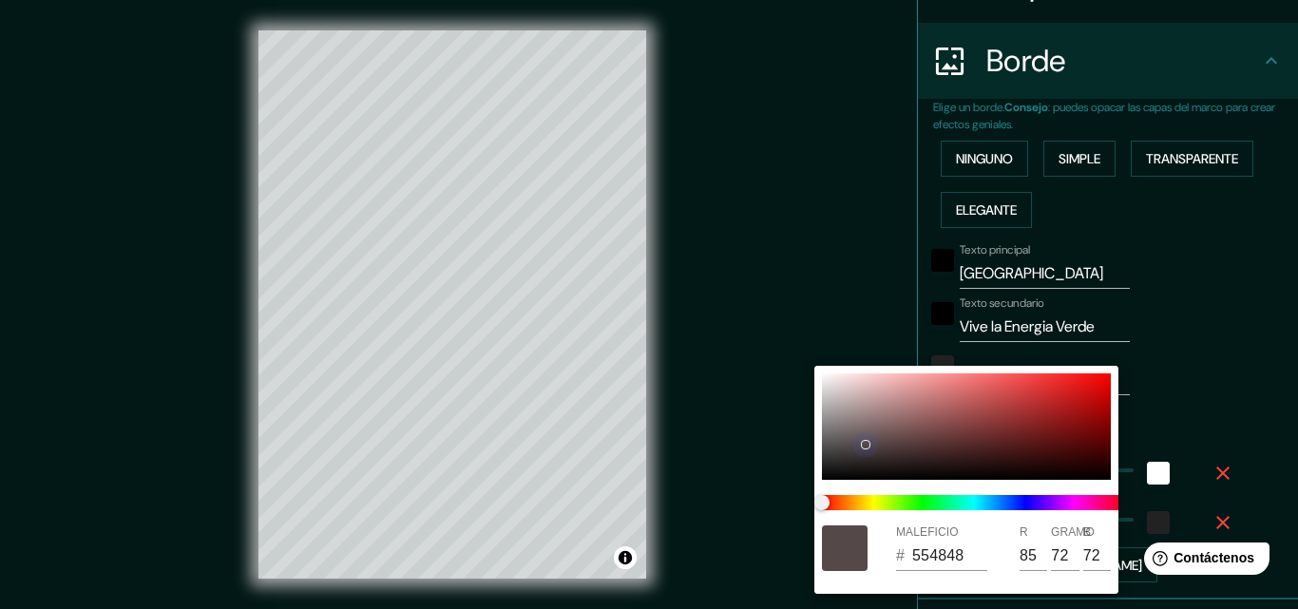
click at [839, 463] on div at bounding box center [966, 426] width 289 height 106
type input "272525"
type input "39"
type input "37"
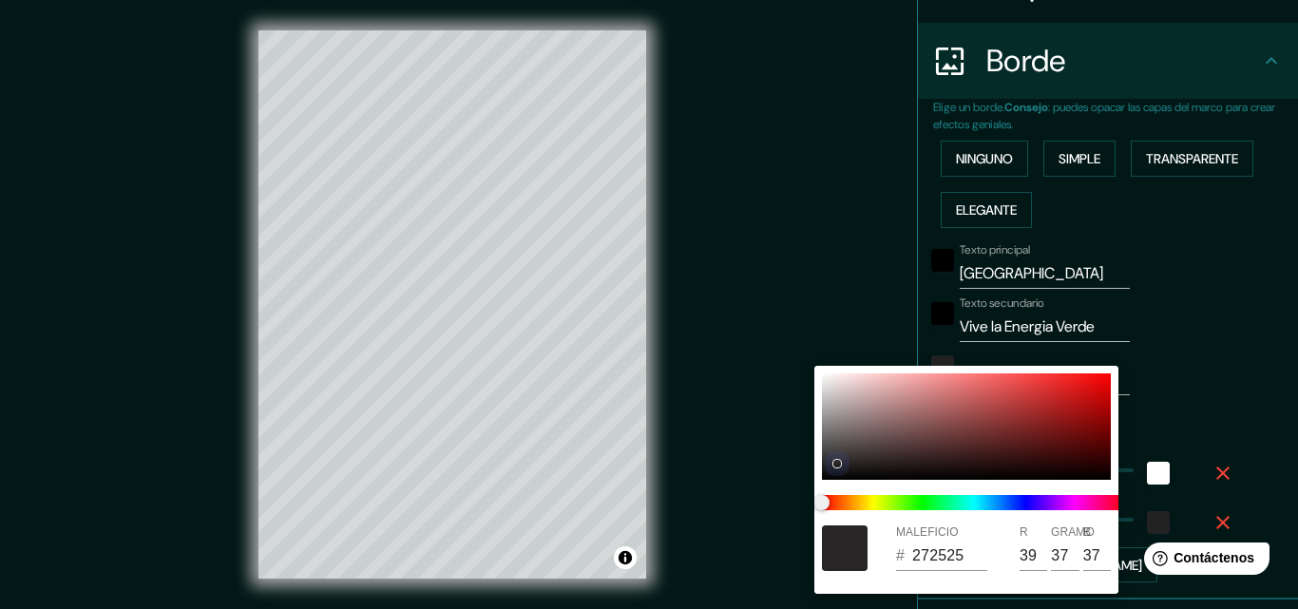
click at [928, 460] on div at bounding box center [966, 426] width 289 height 106
type input "2E1D1D"
type input "46"
type input "29"
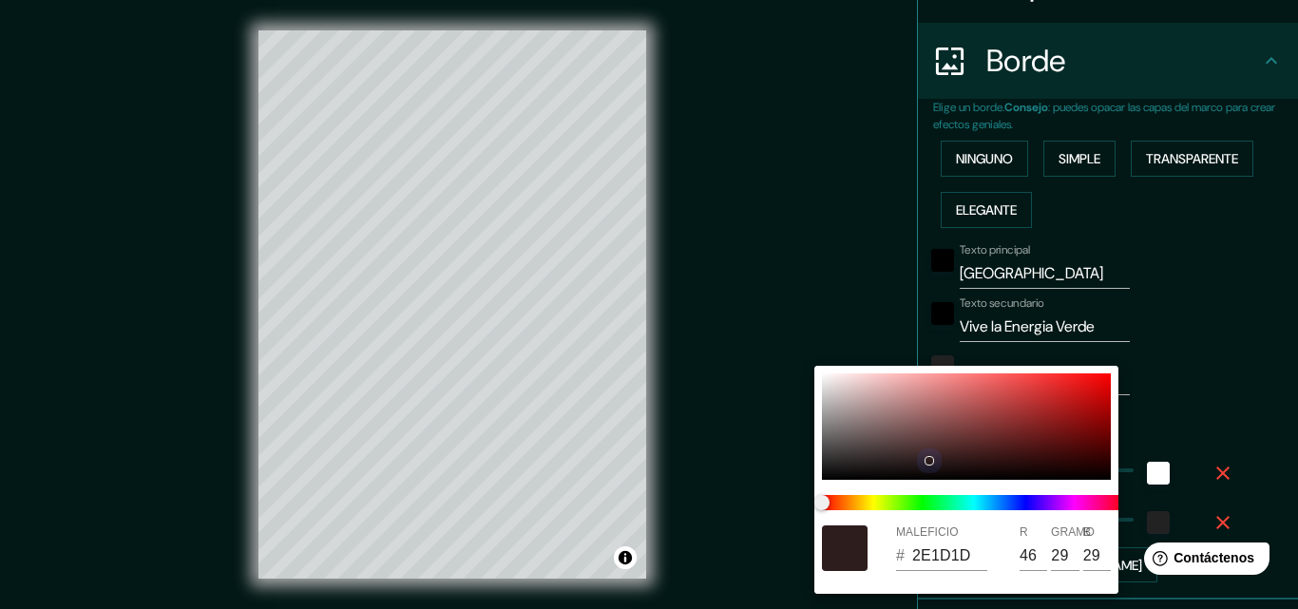
click at [953, 427] on div at bounding box center [966, 426] width 289 height 106
type input "7E4545"
type input "126"
type input "69"
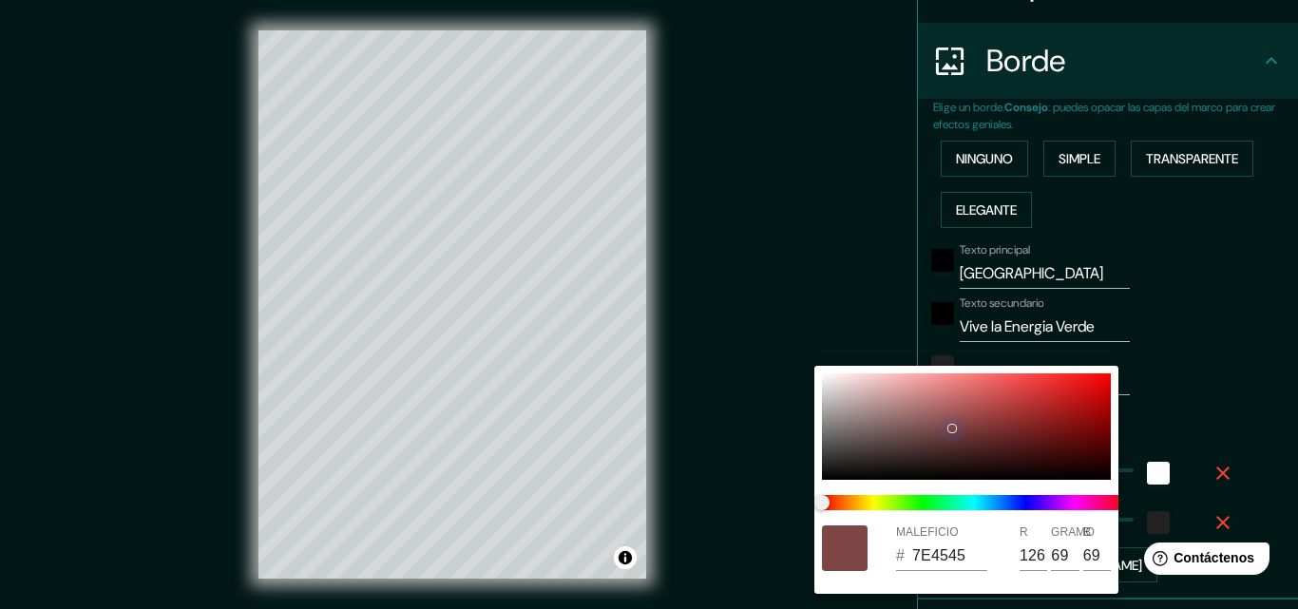
click at [855, 441] on div at bounding box center [966, 426] width 289 height 106
type input "5C5151"
type input "92"
type input "81"
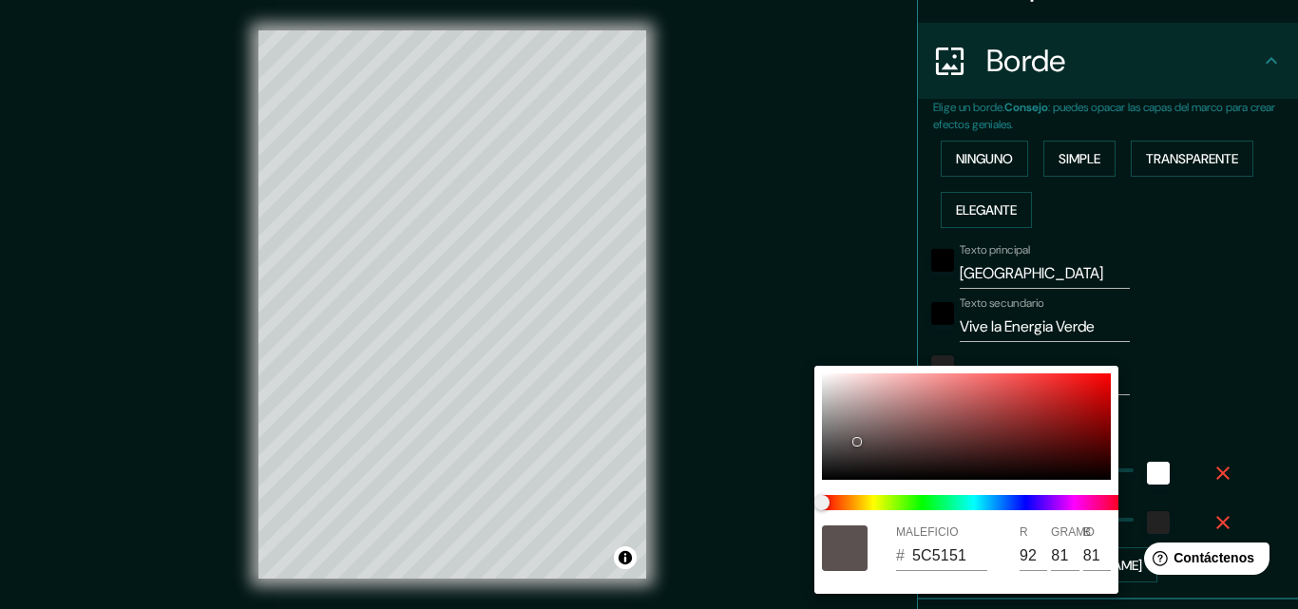
click at [1229, 405] on div at bounding box center [649, 304] width 1298 height 609
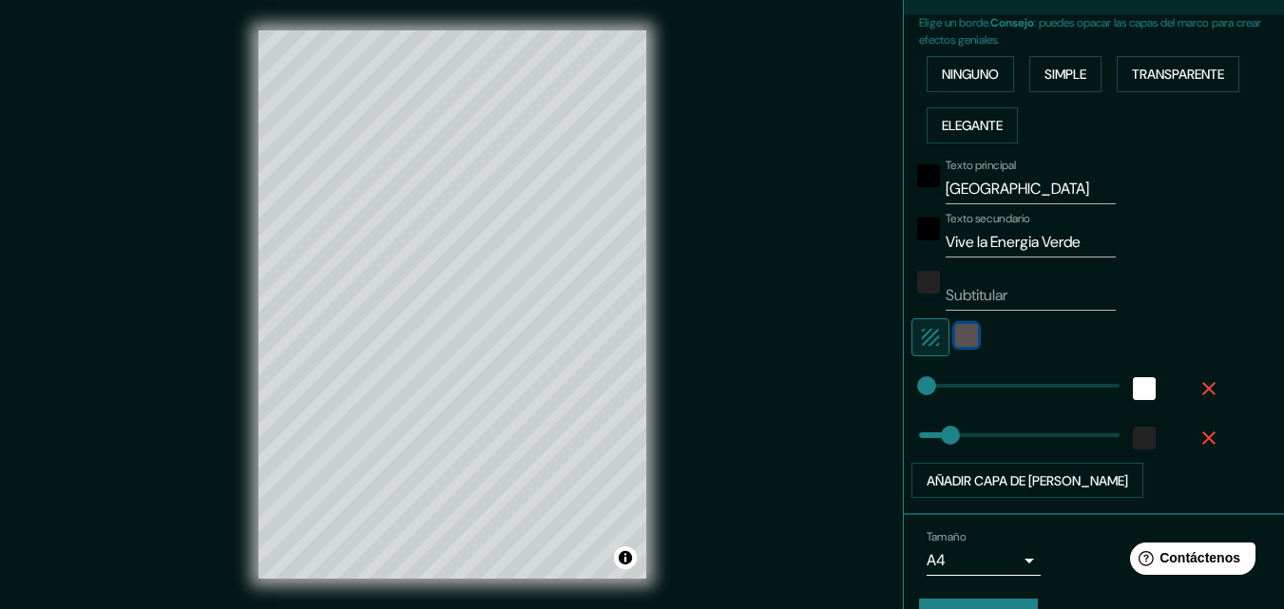
scroll to position [477, 0]
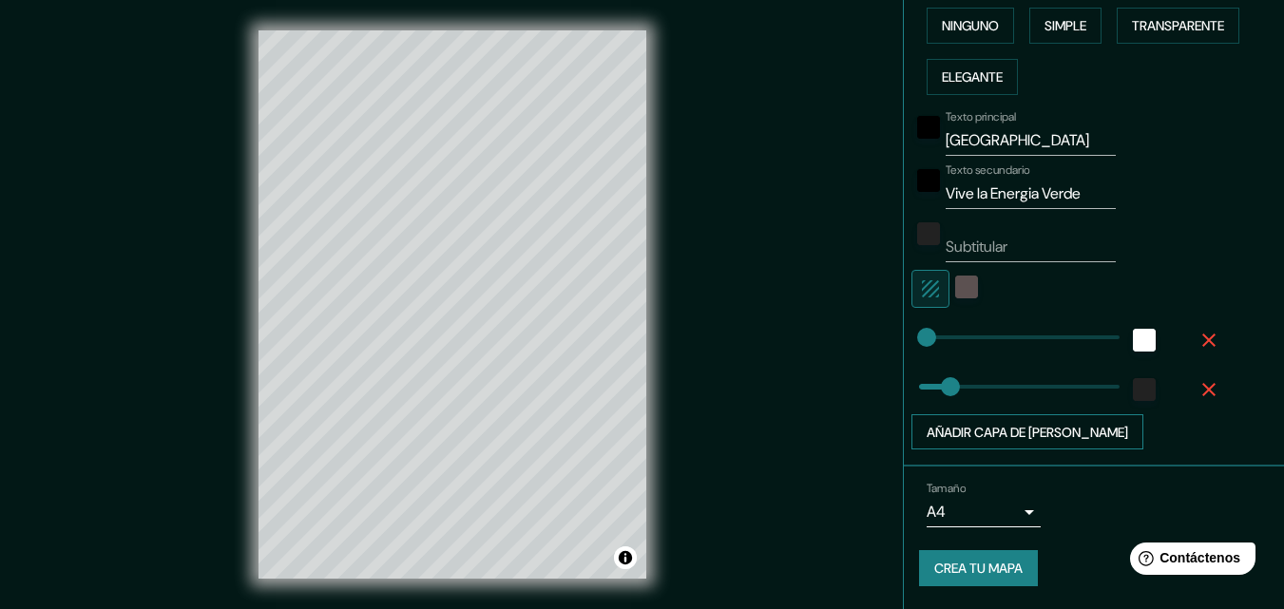
click at [1052, 434] on font "Añadir capa de marco" at bounding box center [1027, 432] width 201 height 17
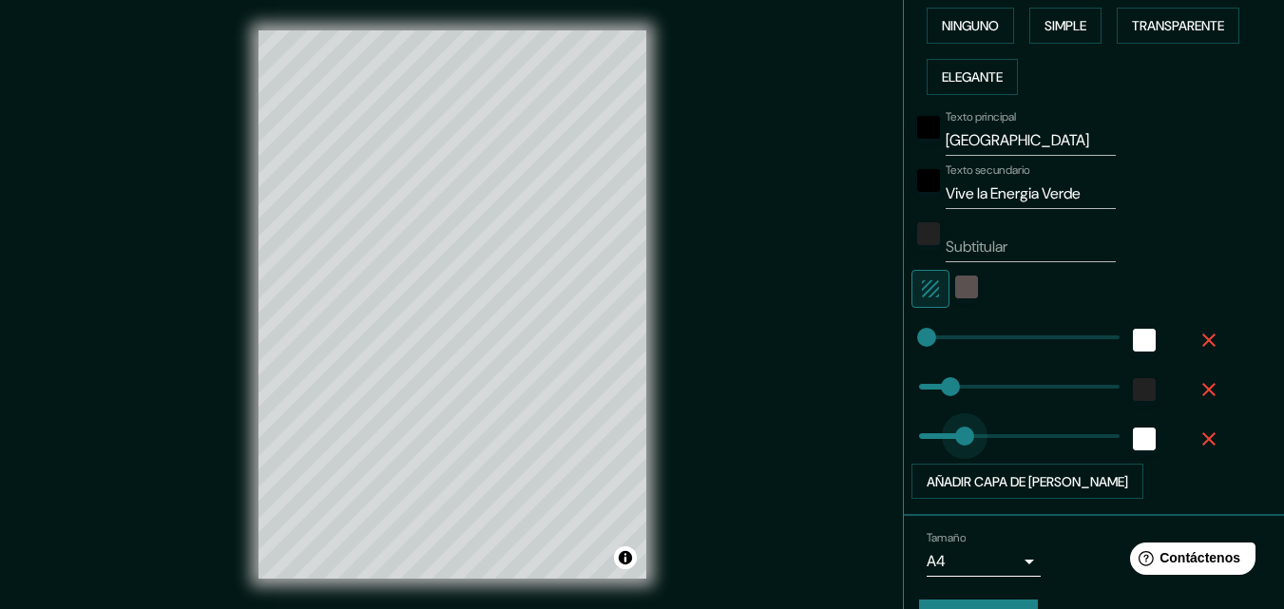
type input "79"
drag, startPoint x: 992, startPoint y: 432, endPoint x: 944, endPoint y: 438, distance: 48.8
type input "352"
drag, startPoint x: 944, startPoint y: 438, endPoint x: 1106, endPoint y: 456, distance: 163.5
type input "81"
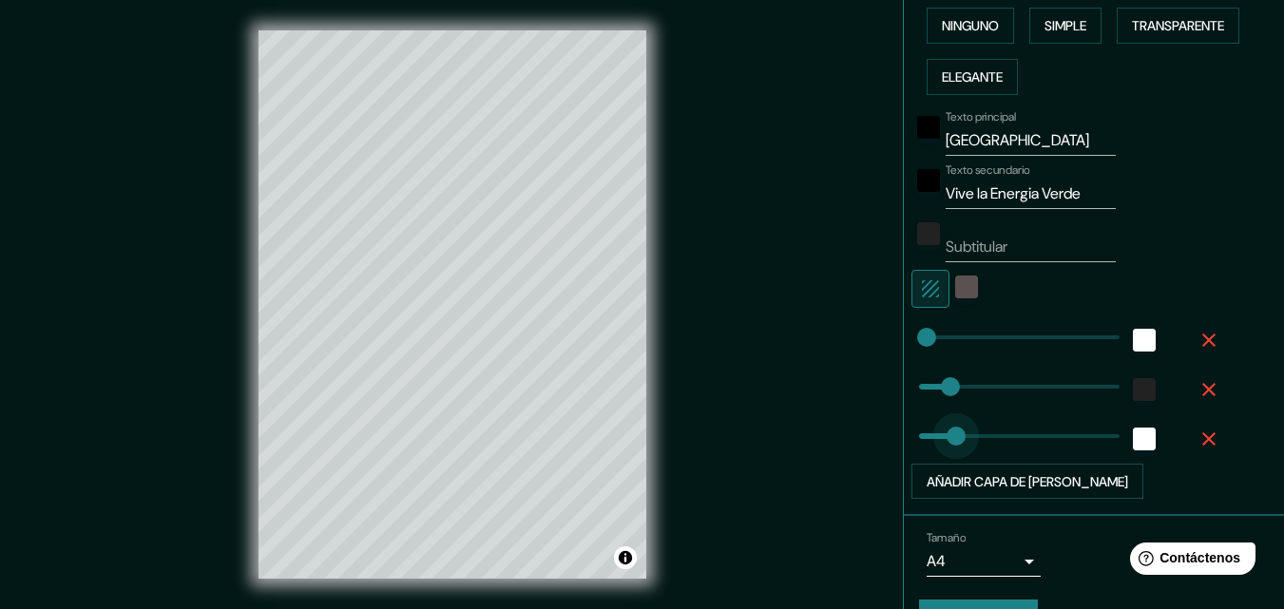
drag, startPoint x: 1097, startPoint y: 441, endPoint x: 937, endPoint y: 440, distance: 159.7
click at [1197, 436] on icon "button" at bounding box center [1208, 439] width 23 height 23
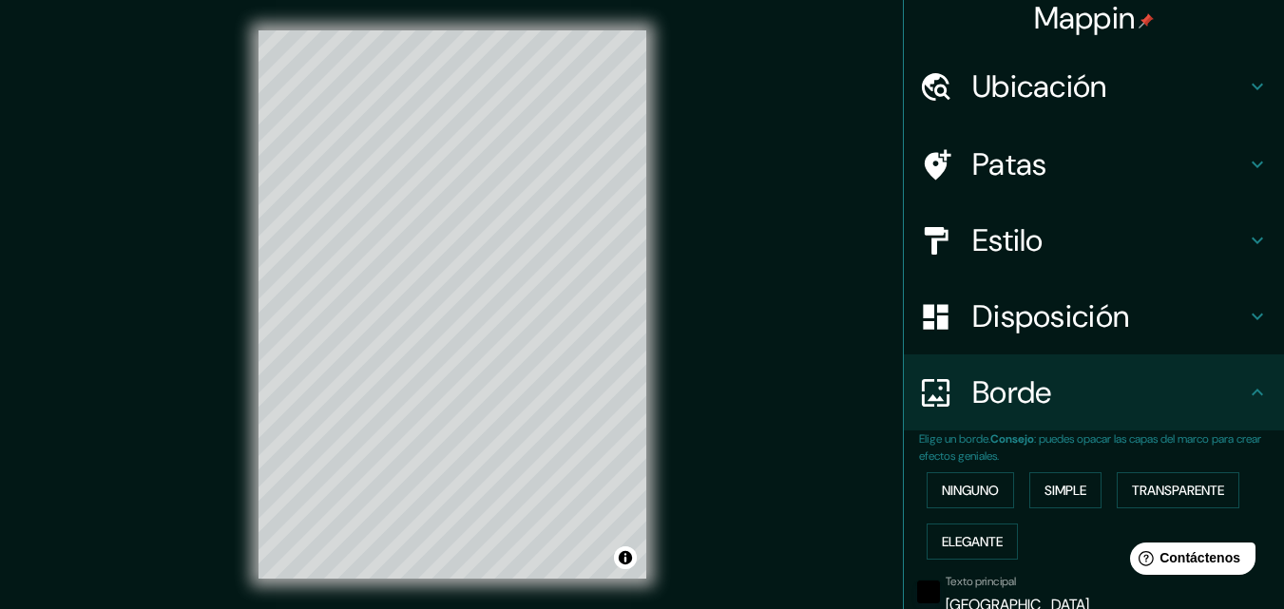
scroll to position [0, 0]
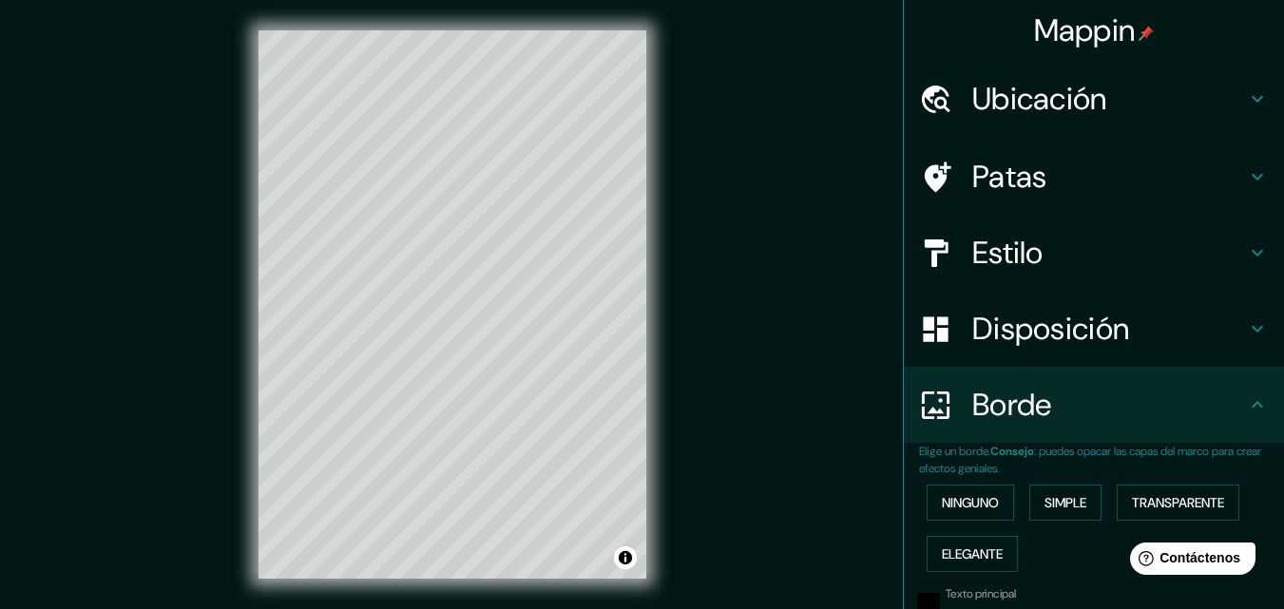
click at [1074, 270] on h4 "Estilo" at bounding box center [1109, 253] width 274 height 38
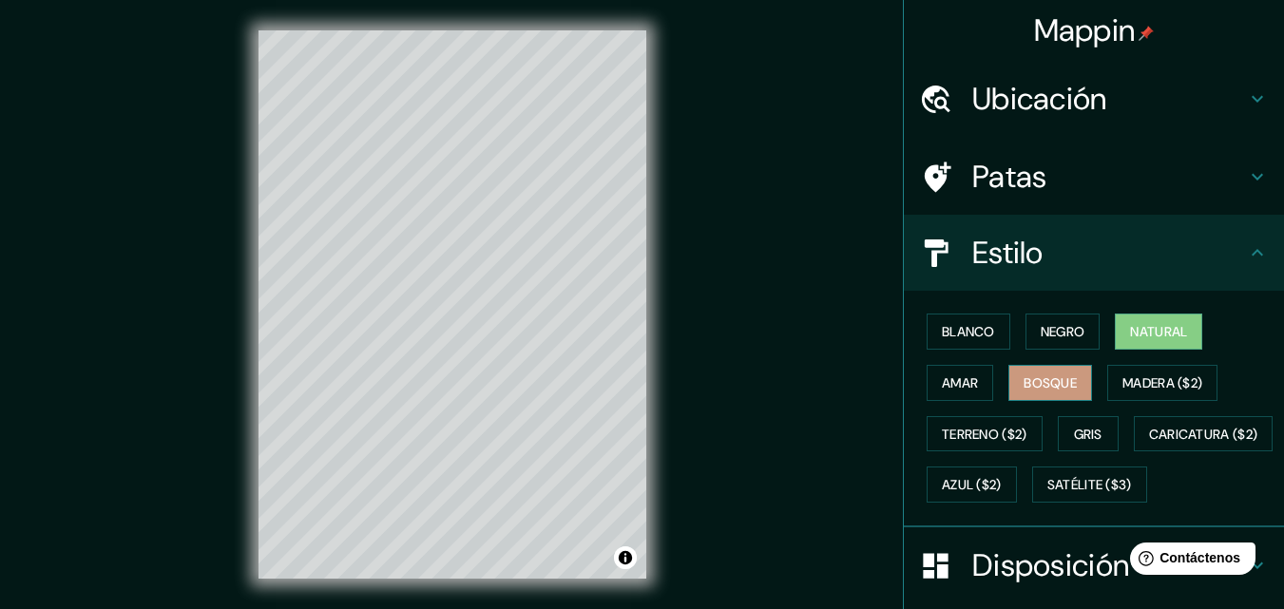
click at [1069, 385] on button "Bosque" at bounding box center [1050, 383] width 84 height 36
click at [1081, 436] on font "Gris" at bounding box center [1088, 434] width 29 height 17
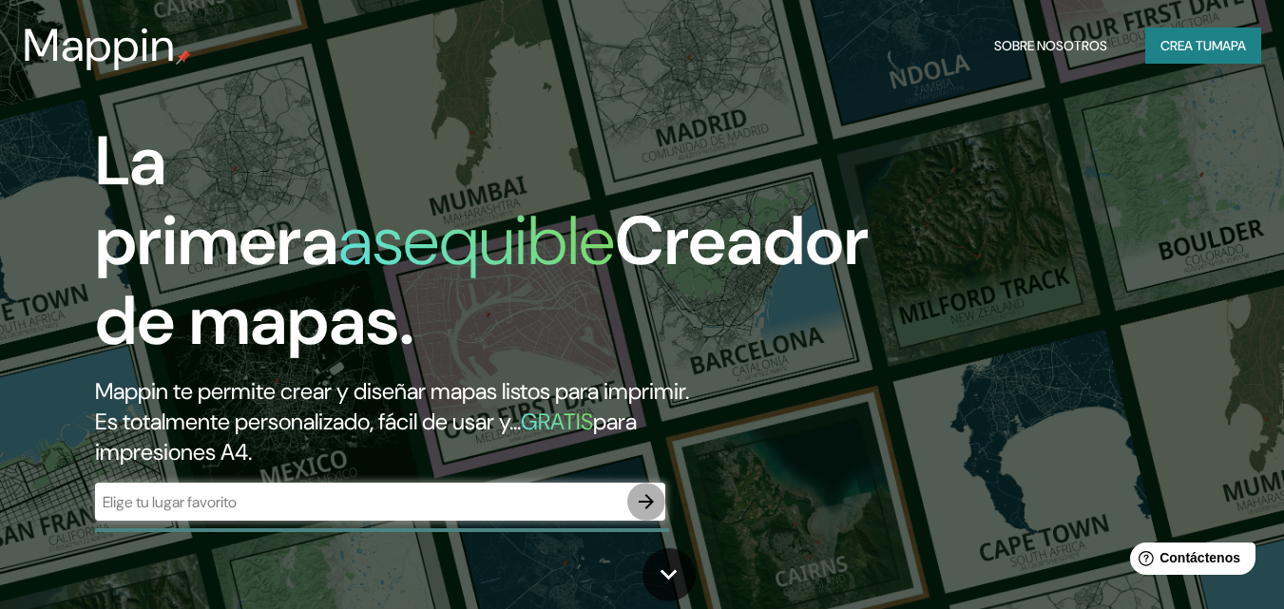
click at [650, 504] on icon "button" at bounding box center [646, 501] width 15 height 15
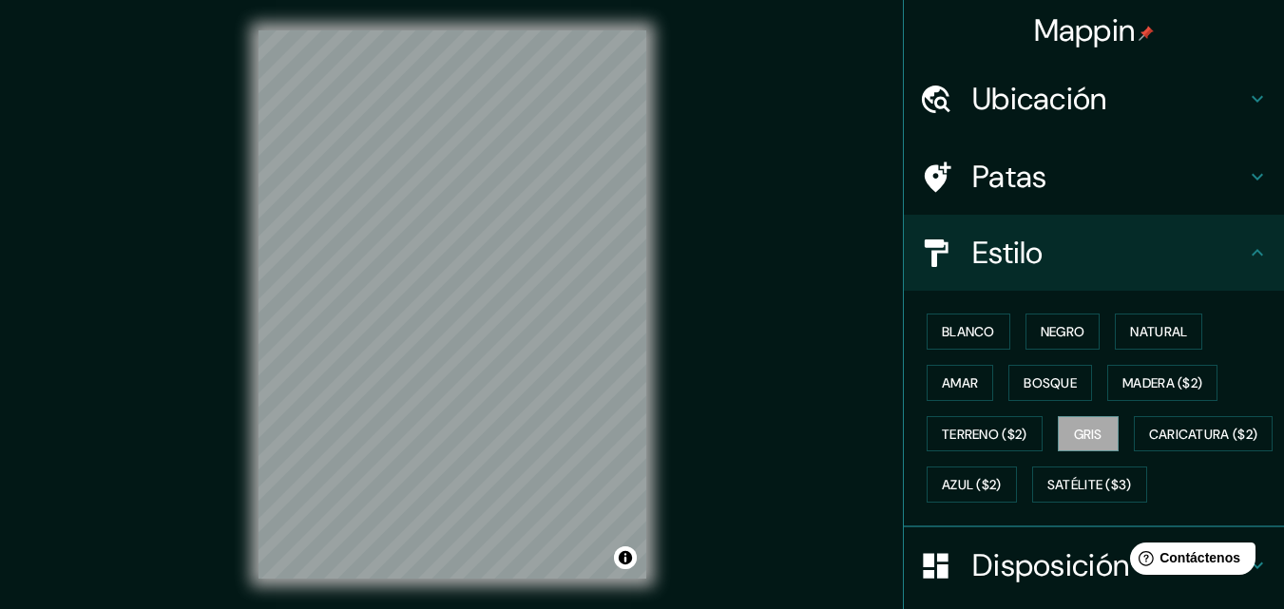
click at [1010, 100] on font "Ubicación" at bounding box center [1039, 99] width 135 height 40
type input "17"
type input "71"
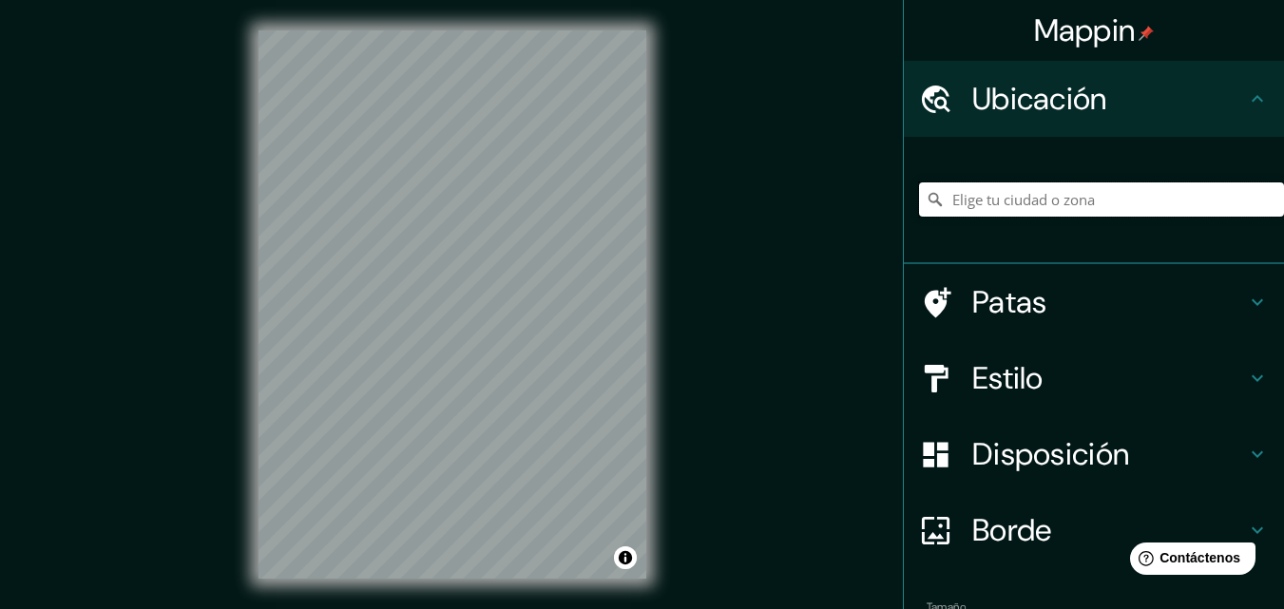
click at [1044, 206] on input "Elige tu ciudad o zona" at bounding box center [1101, 199] width 365 height 34
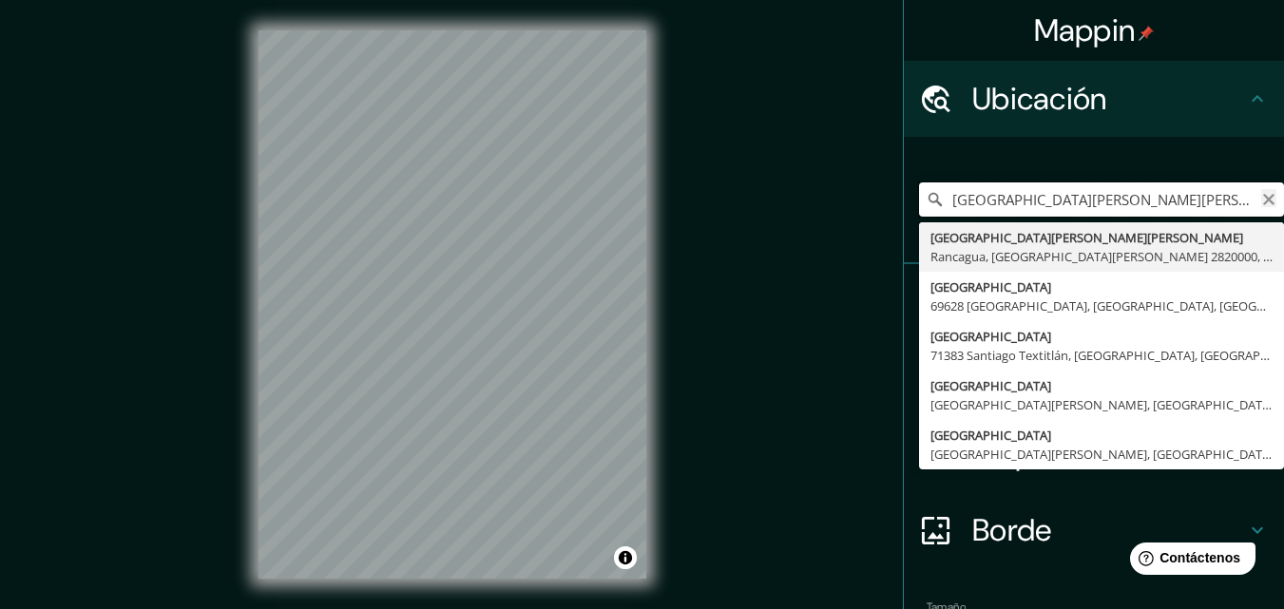
type input "Avenida Central Santiago Benadava Cattan, Rancagua, Región de O'Higgins 2820000…"
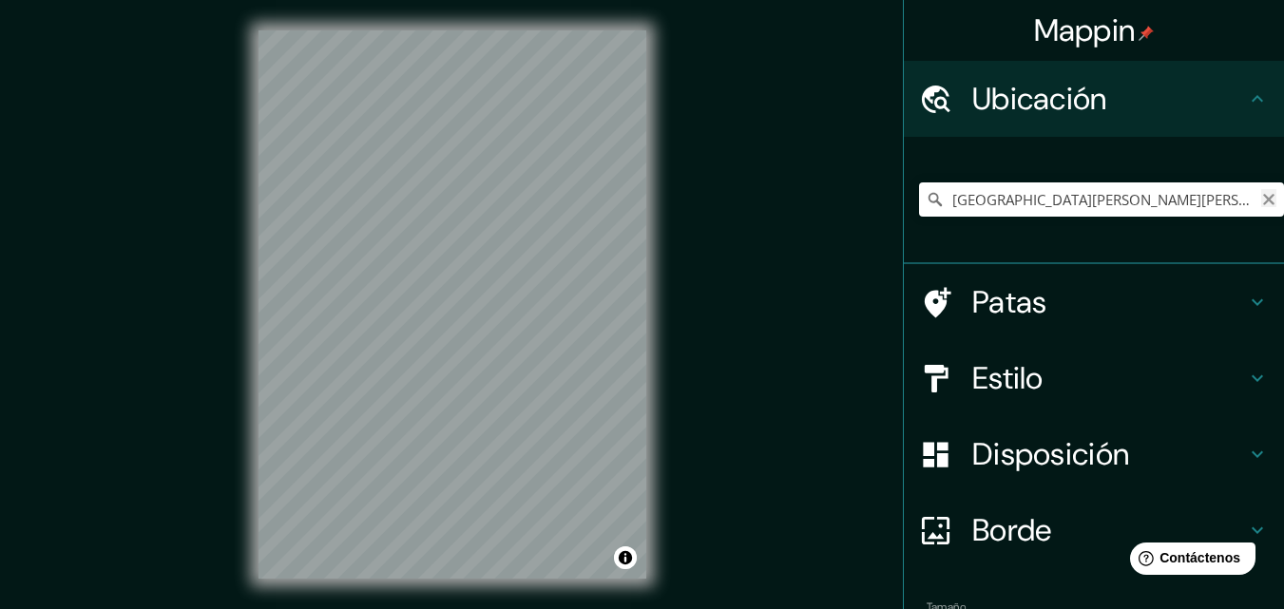
click at [1263, 203] on icon "Claro" at bounding box center [1268, 199] width 11 height 11
click at [1242, 201] on input "Veraguas, 12500 Montevideo, Departamento de Montevideo, Uruguay" at bounding box center [1101, 199] width 365 height 34
type input "Veraguas, 12500 Montevideo, Departamento de Montevideo, Uruguay"
click at [1261, 201] on icon "Claro" at bounding box center [1268, 199] width 15 height 15
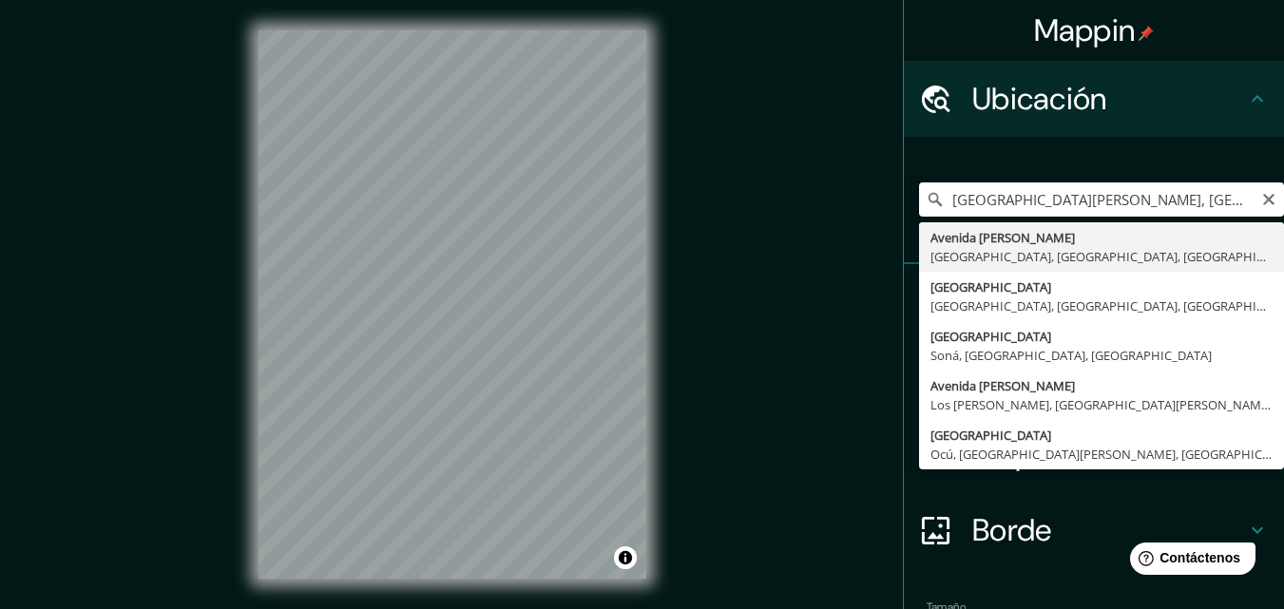
type input "Avenida Hector Alejandro Santacoloma, Santiago, Provincia de Veraguas, Panamá"
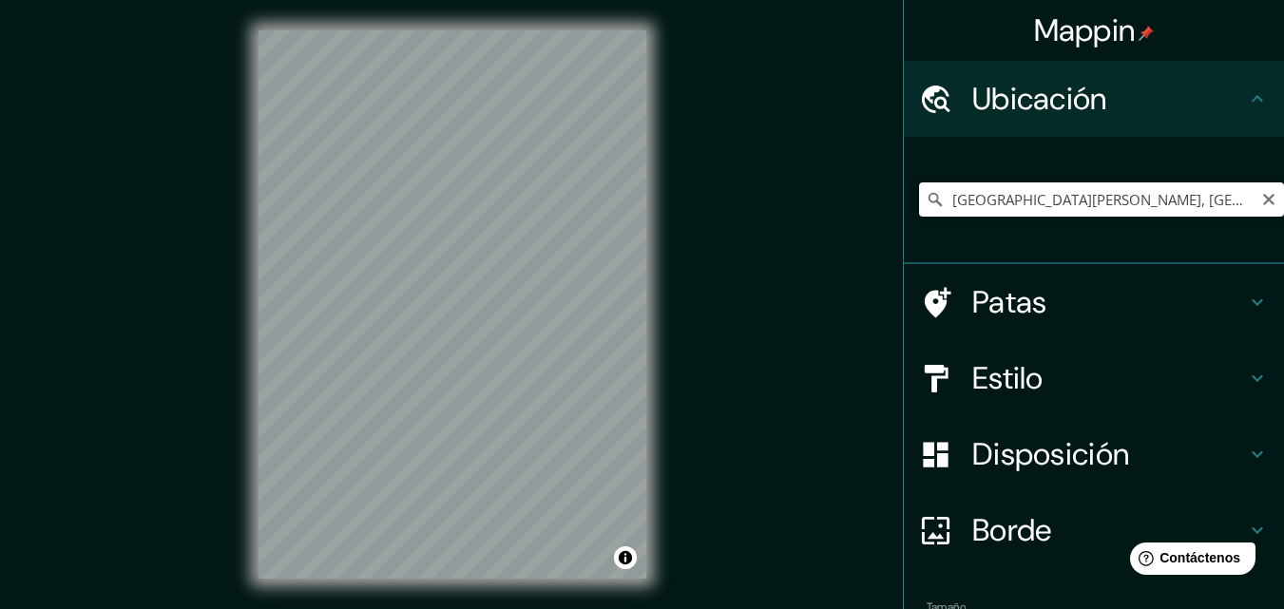
click at [994, 192] on div "Mappin Ubicación Avenida Hector Alejandro Santacoloma, Santiago, Provincia de V…" at bounding box center [642, 320] width 1284 height 640
click at [1087, 392] on h4 "Estilo" at bounding box center [1109, 378] width 274 height 38
type input "17"
type input "71"
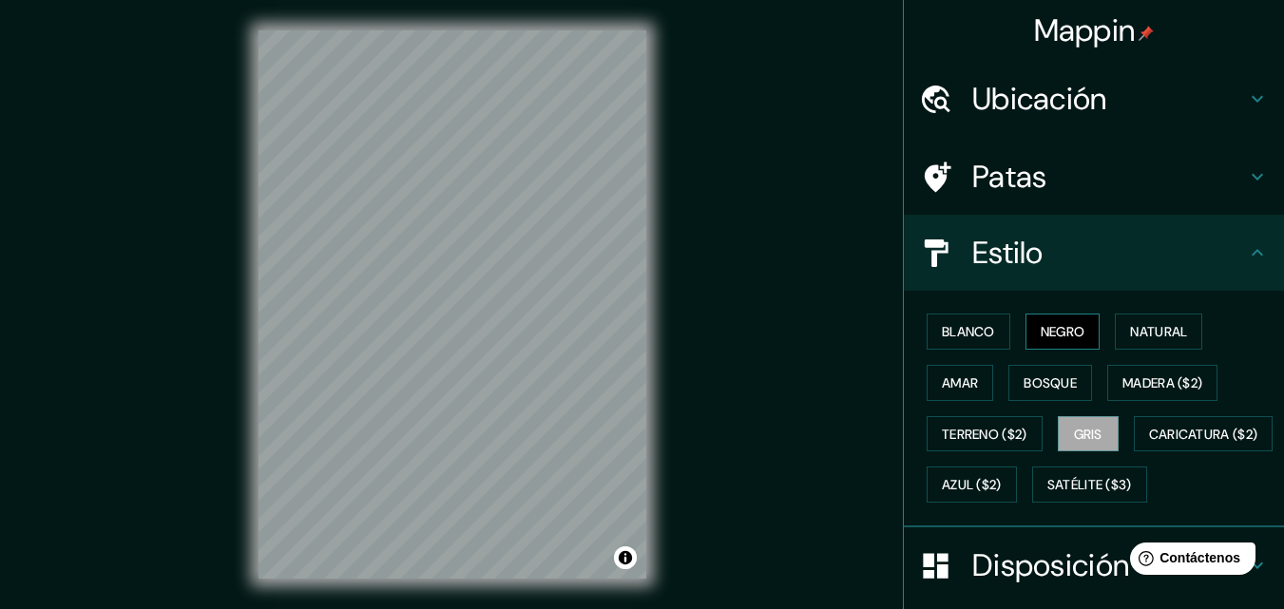
click at [1069, 333] on font "Negro" at bounding box center [1063, 331] width 45 height 17
click at [1069, 376] on button "Bosque" at bounding box center [1050, 383] width 84 height 36
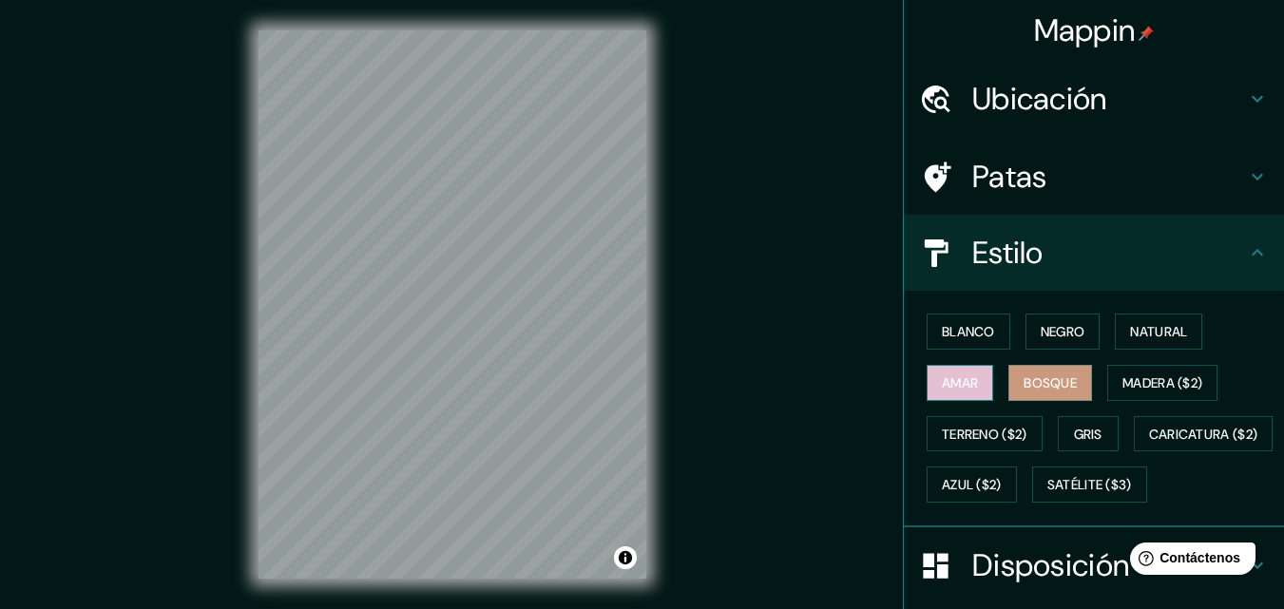
click at [967, 384] on button "Amar" at bounding box center [960, 383] width 67 height 36
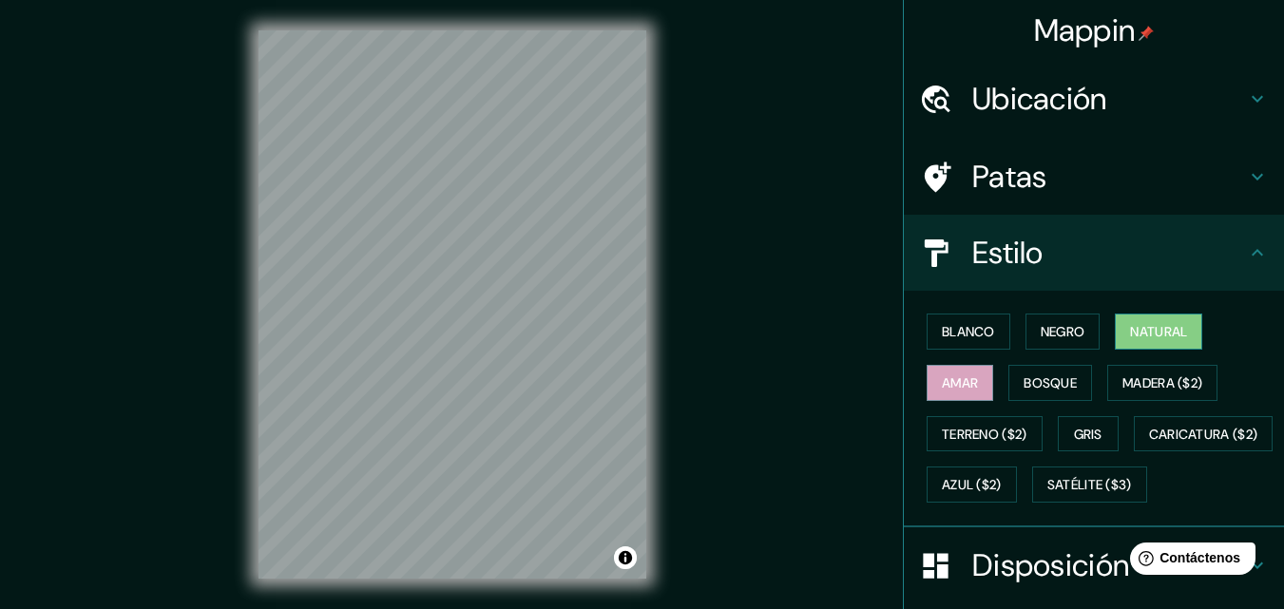
click at [1168, 332] on font "Natural" at bounding box center [1158, 331] width 57 height 17
click at [1043, 381] on font "Bosque" at bounding box center [1050, 382] width 53 height 17
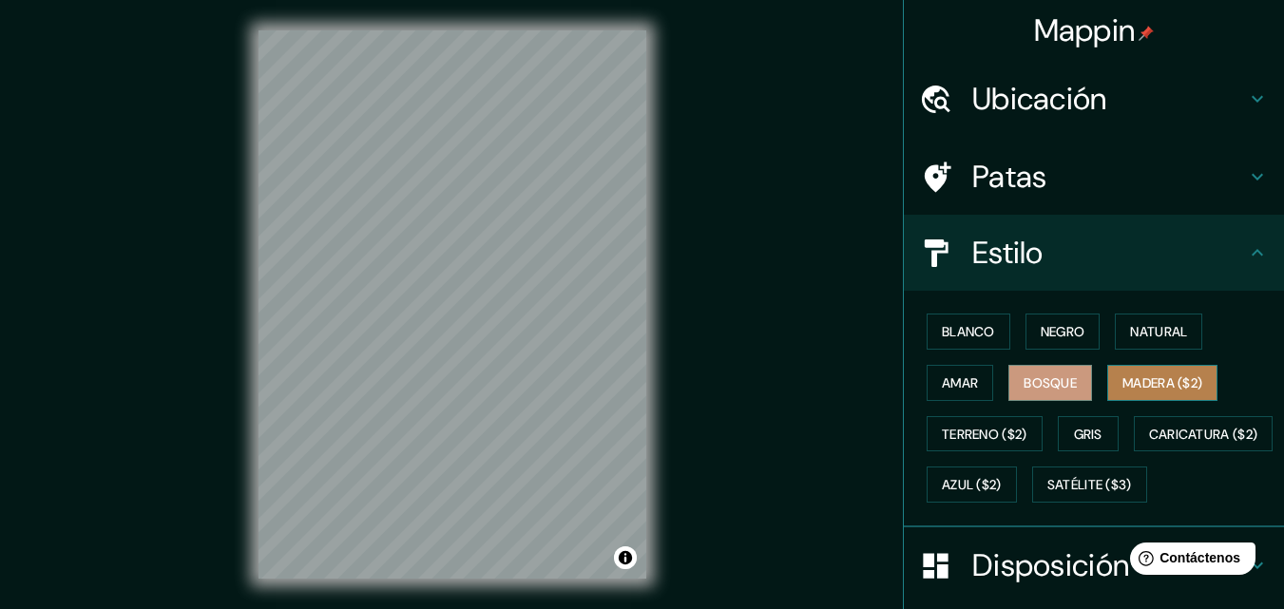
click at [1167, 376] on font "Madera ($2)" at bounding box center [1162, 382] width 80 height 17
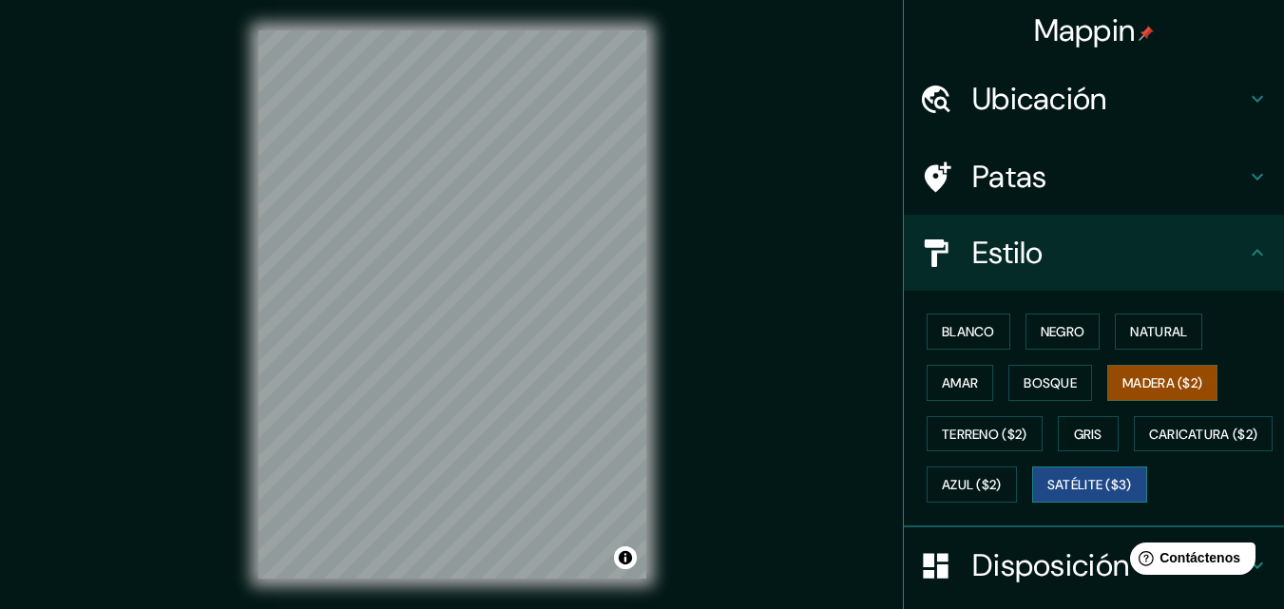
click at [1047, 494] on font "Satélite ($3)" at bounding box center [1089, 485] width 85 height 17
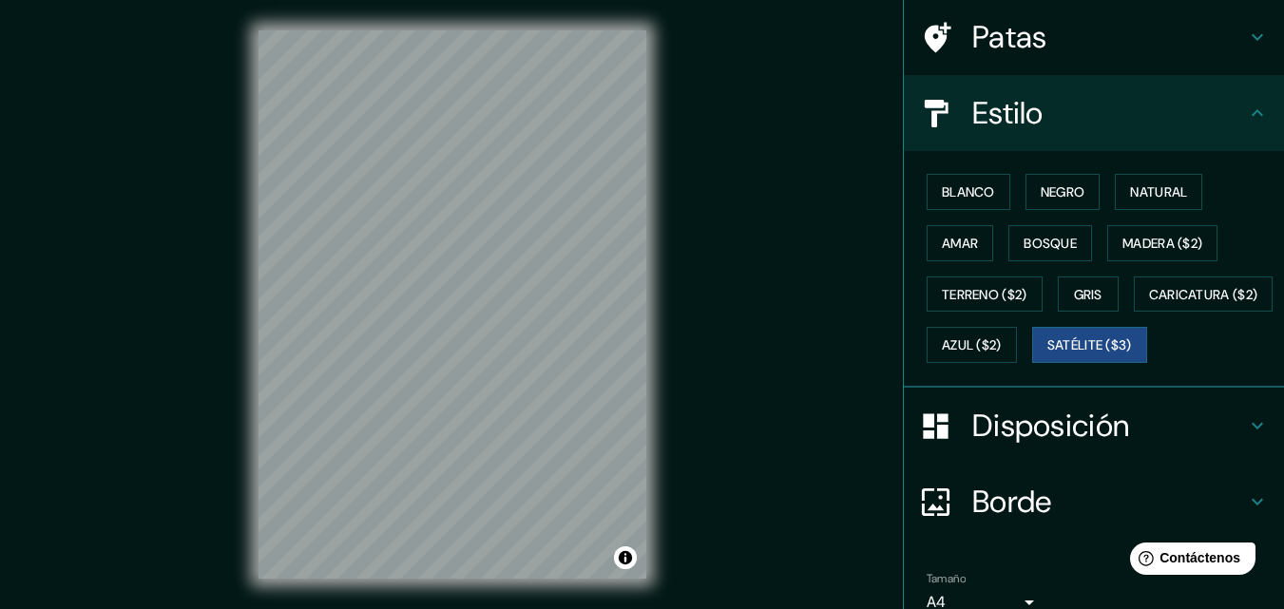
scroll to position [280, 0]
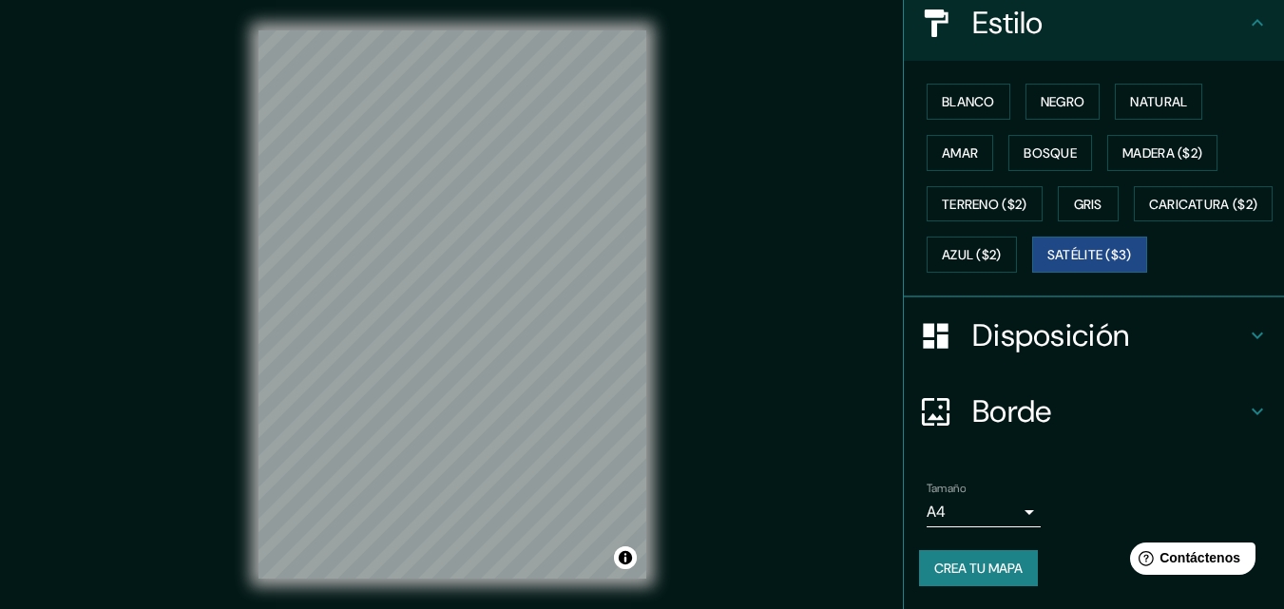
click at [1011, 508] on body "Mappin Ubicación Avenida Hector Alejandro Santacoloma, Santiago, Provincia de V…" at bounding box center [642, 304] width 1284 height 609
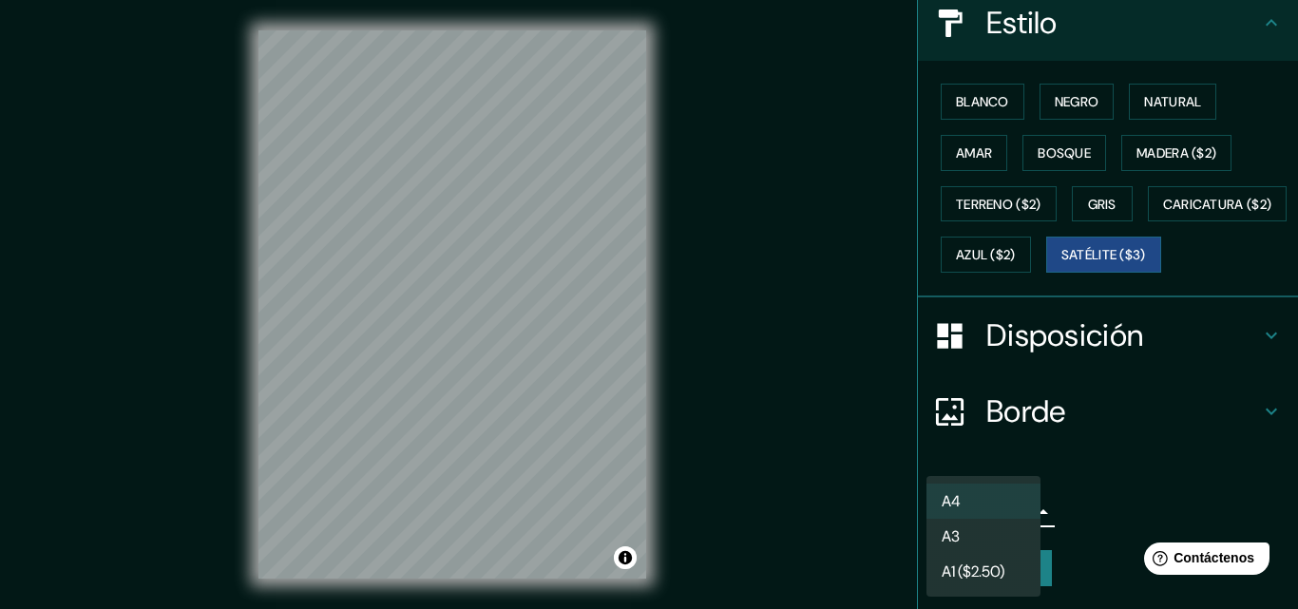
click at [998, 544] on li "A3" at bounding box center [984, 536] width 114 height 35
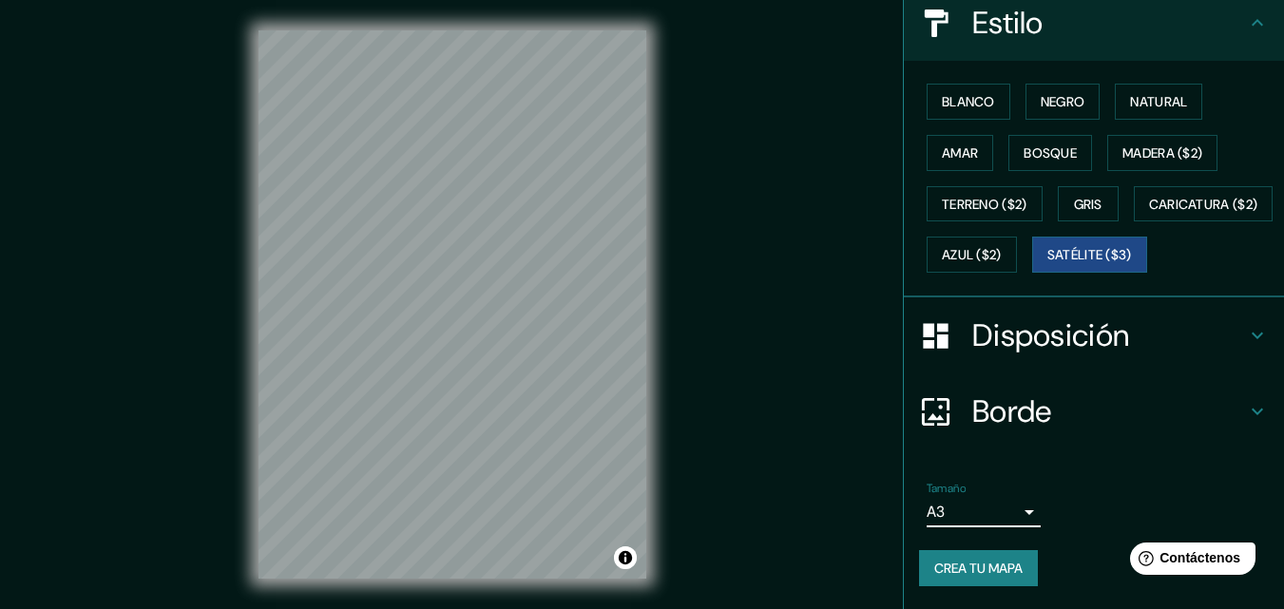
click at [1016, 510] on body "Mappin Ubicación Avenida Hector Alejandro Santacoloma, Santiago, Provincia de V…" at bounding box center [642, 304] width 1284 height 609
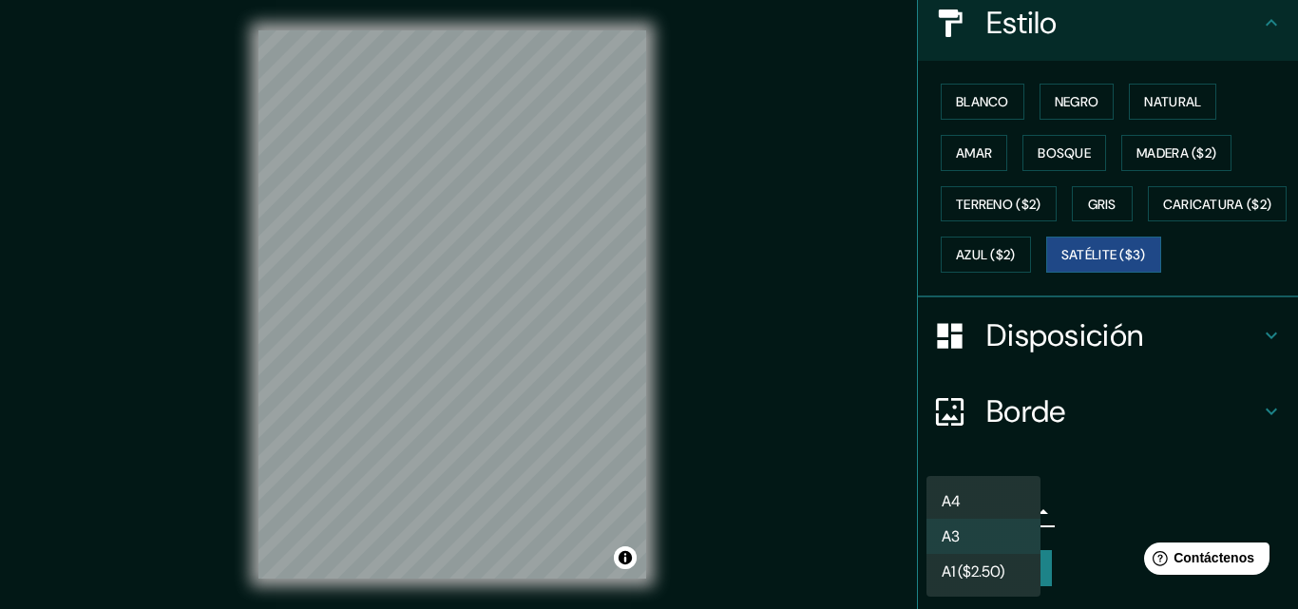
click at [997, 496] on li "A4" at bounding box center [984, 501] width 114 height 35
type input "single"
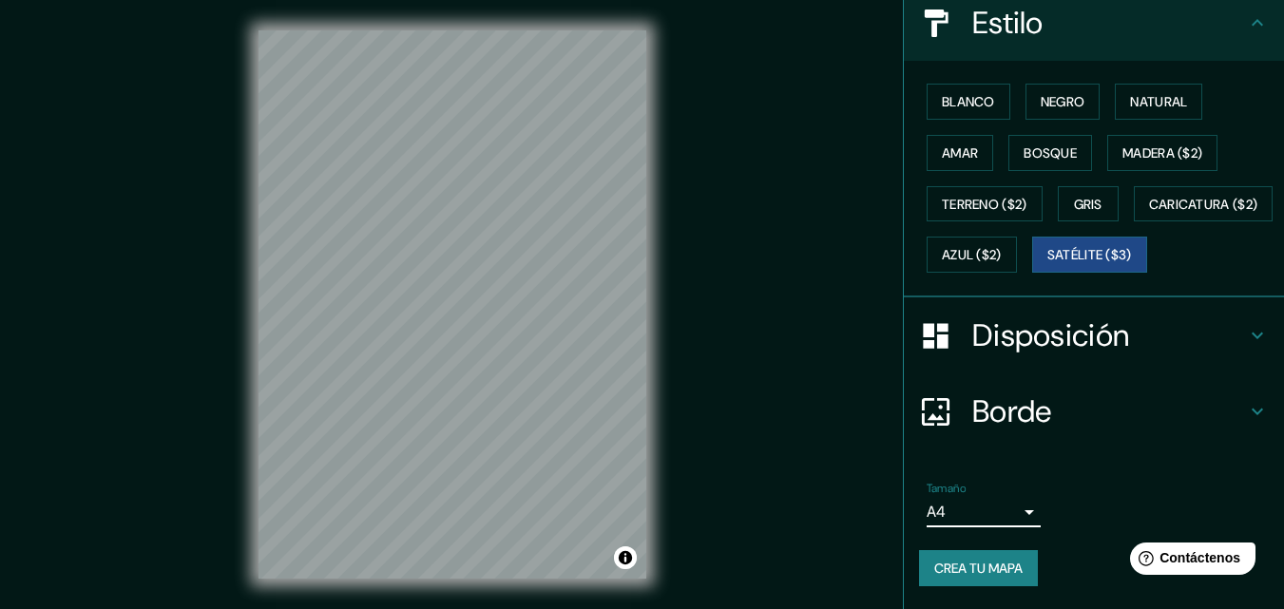
click at [973, 569] on font "Crea tu mapa" at bounding box center [978, 568] width 88 height 17
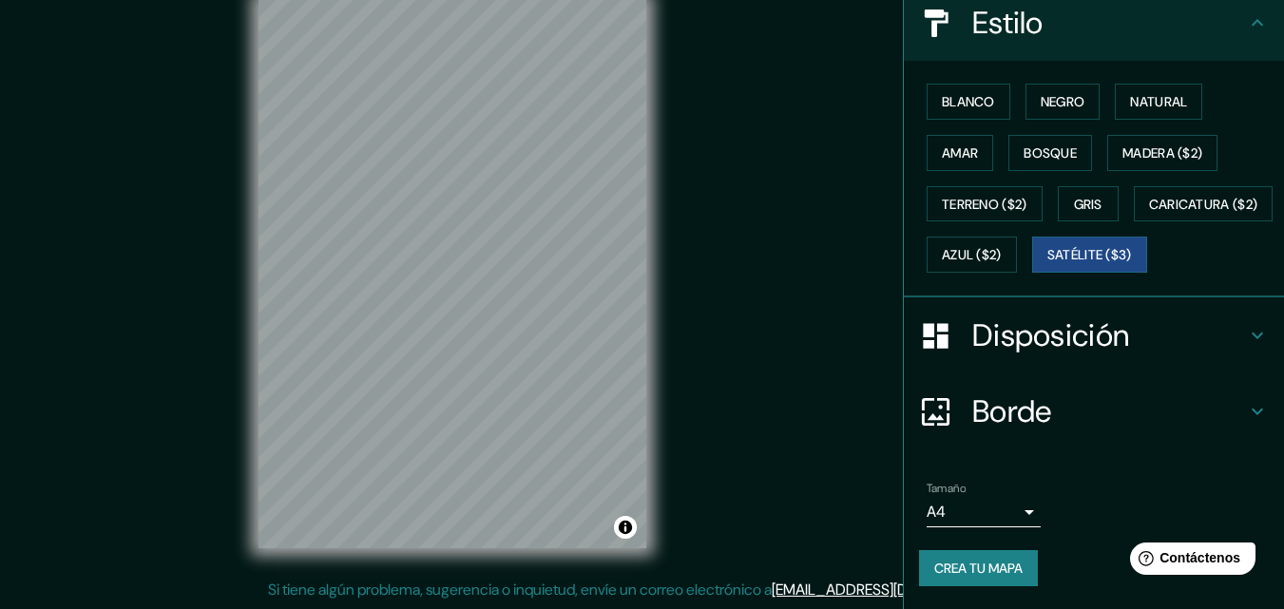
click at [997, 572] on font "Crea tu mapa" at bounding box center [978, 568] width 88 height 17
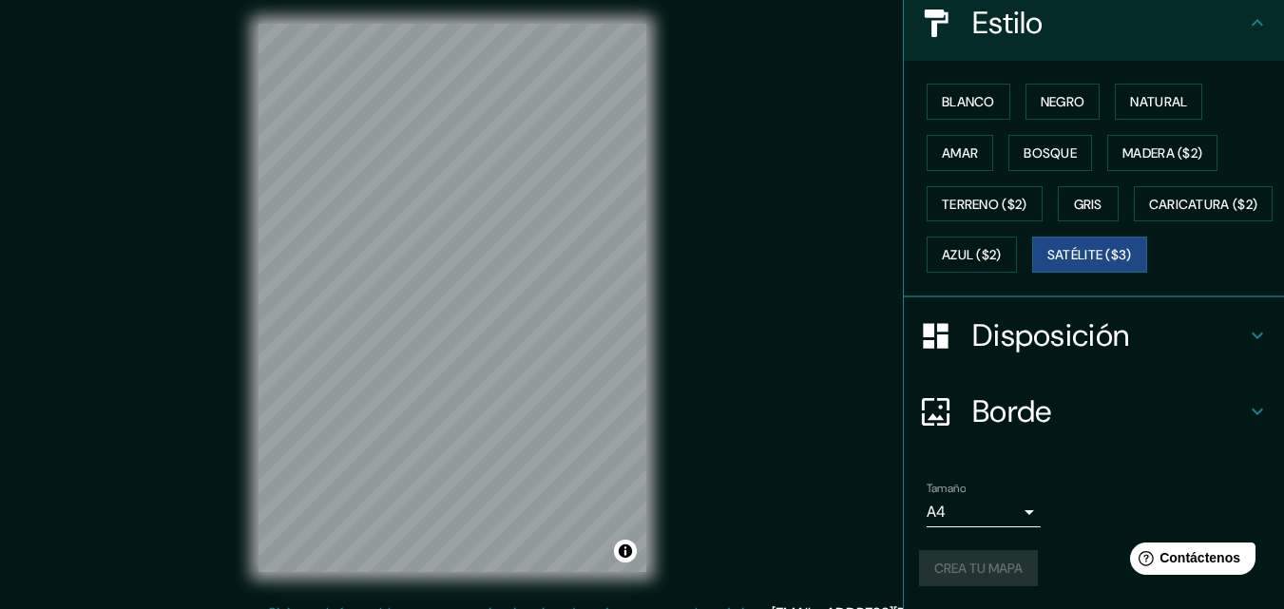
scroll to position [0, 0]
